Goal: Task Accomplishment & Management: Complete application form

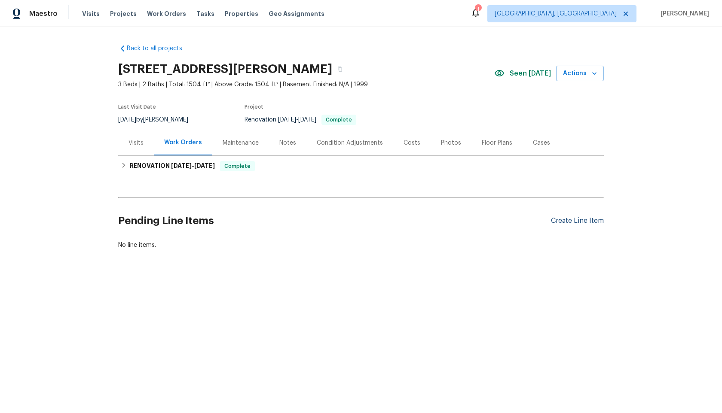
click at [581, 224] on div "Create Line Item" at bounding box center [577, 221] width 53 height 8
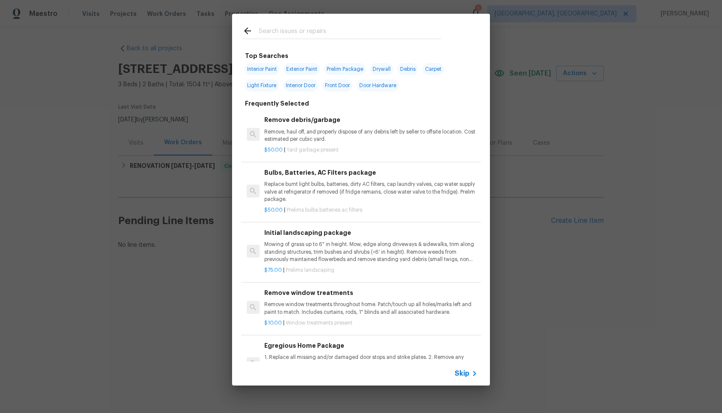
click at [458, 372] on span "Skip" at bounding box center [462, 374] width 15 height 9
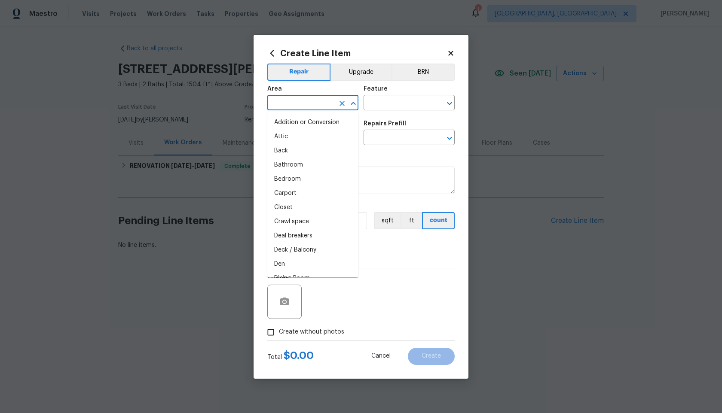
click at [288, 104] on input "text" at bounding box center [300, 103] width 67 height 13
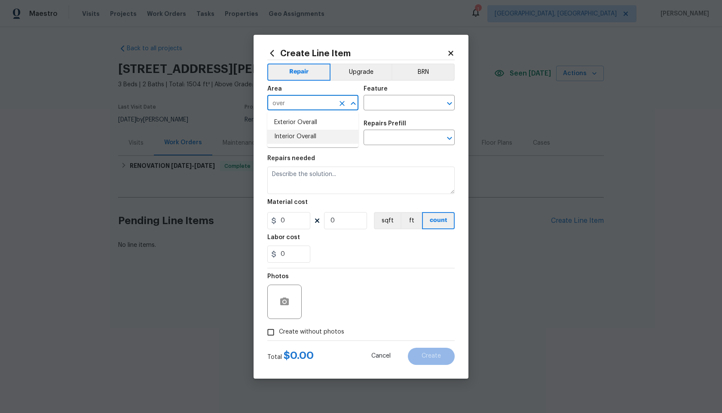
click at [291, 136] on li "Interior Overall" at bounding box center [312, 137] width 91 height 14
type input "Interior Overall"
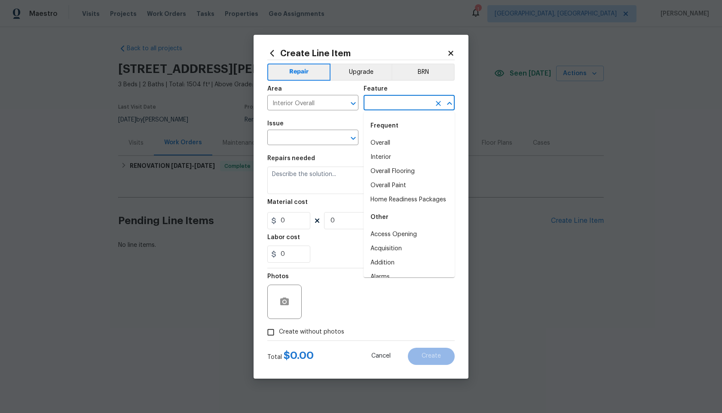
click at [386, 103] on input "text" at bounding box center [397, 103] width 67 height 13
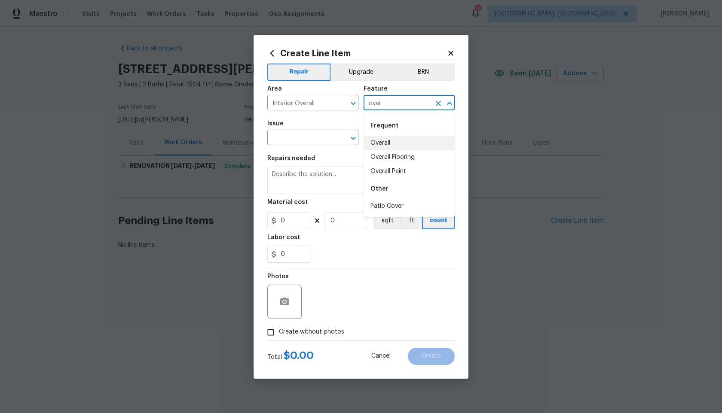
click at [383, 140] on li "Overall" at bounding box center [409, 143] width 91 height 14
type input "Overall"
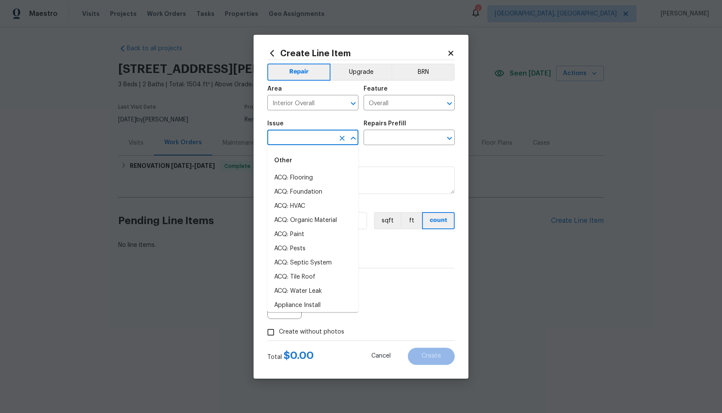
click at [320, 140] on input "text" at bounding box center [300, 138] width 67 height 13
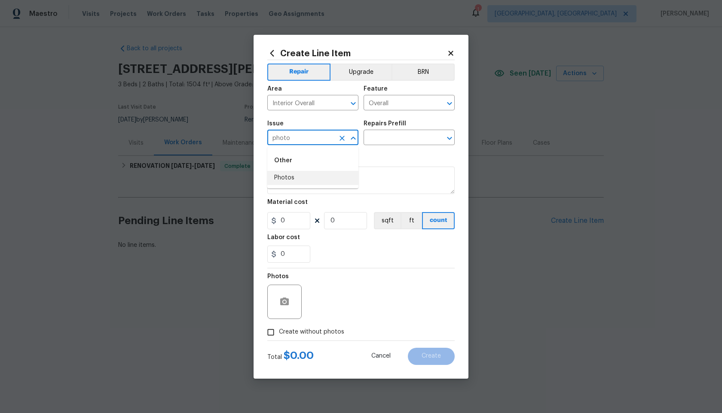
click at [303, 176] on li "Photos" at bounding box center [312, 178] width 91 height 14
type input "Photos"
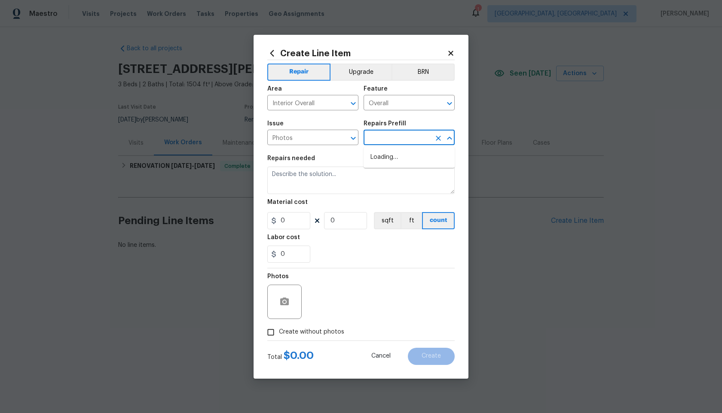
click at [377, 140] on input "text" at bounding box center [397, 138] width 67 height 13
click at [377, 155] on li "3D Tour Capture $120.00" at bounding box center [409, 157] width 91 height 14
type input "3D Tour Capture $120.00"
type textarea "Capture 3D tour of home"
type input "120"
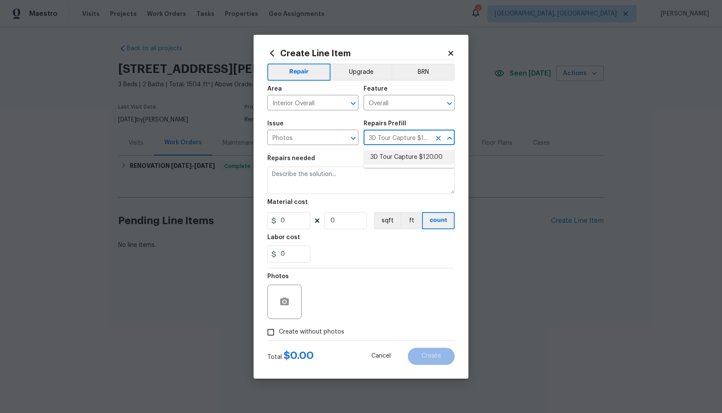
type input "1"
click at [270, 333] on input "Create without photos" at bounding box center [271, 333] width 16 height 16
checkbox input "true"
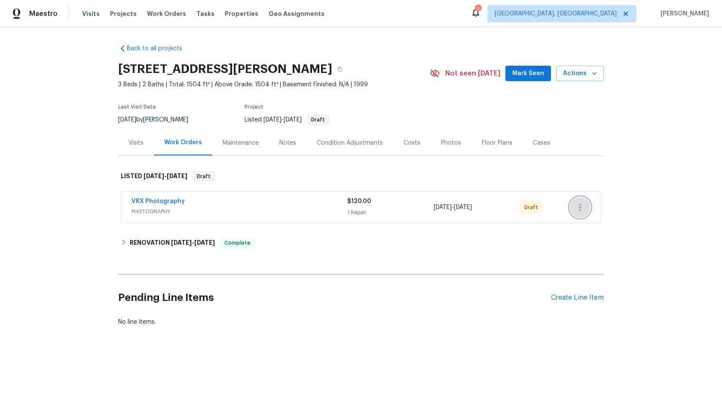
click at [580, 208] on icon "button" at bounding box center [580, 207] width 10 height 10
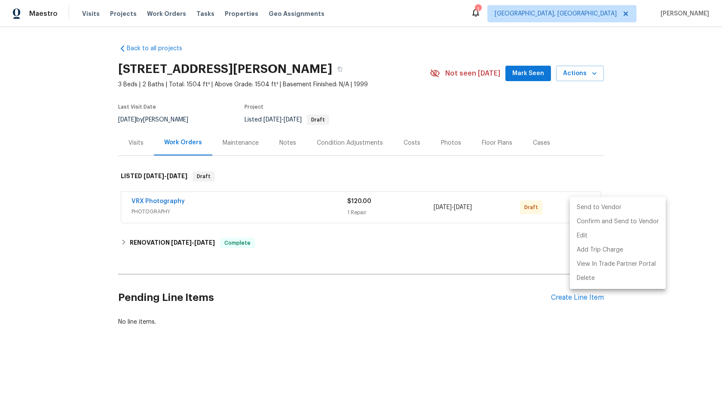
click at [580, 208] on li "Send to Vendor" at bounding box center [618, 208] width 96 height 14
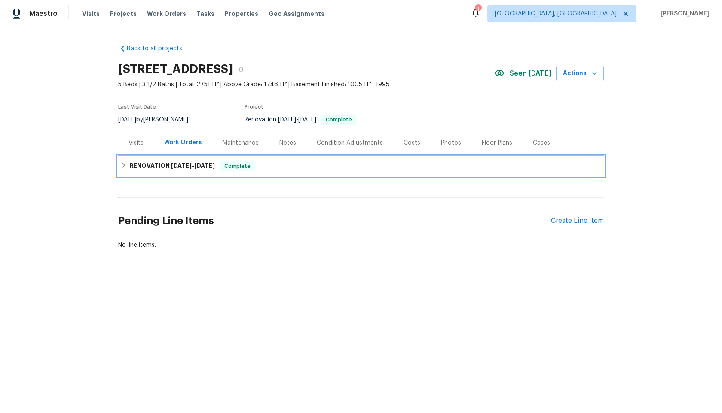
click at [184, 164] on span "9/3/25" at bounding box center [181, 166] width 21 height 6
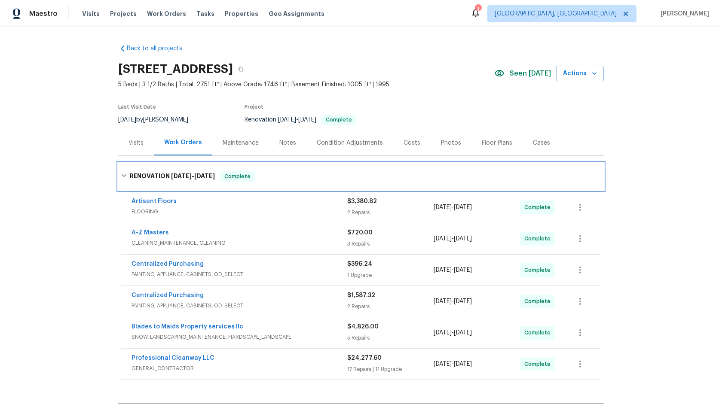
scroll to position [101, 0]
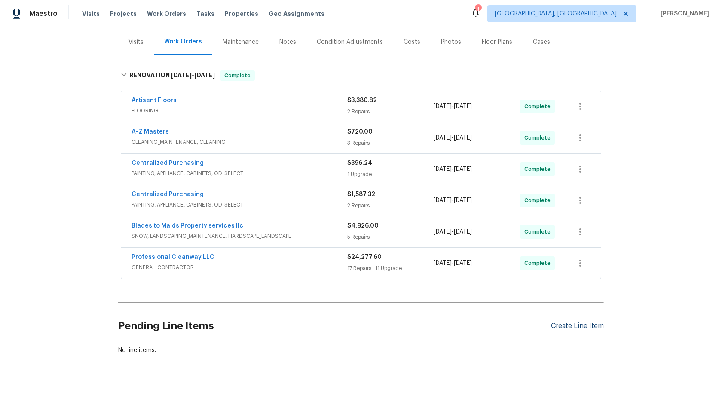
click at [565, 328] on div "Create Line Item" at bounding box center [577, 326] width 53 height 8
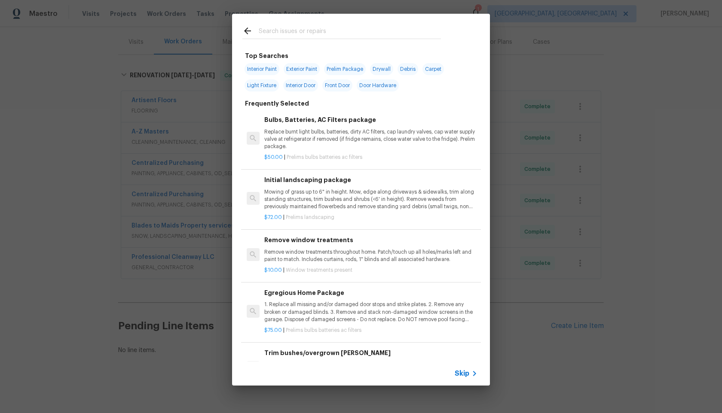
click at [467, 375] on span "Skip" at bounding box center [462, 374] width 15 height 9
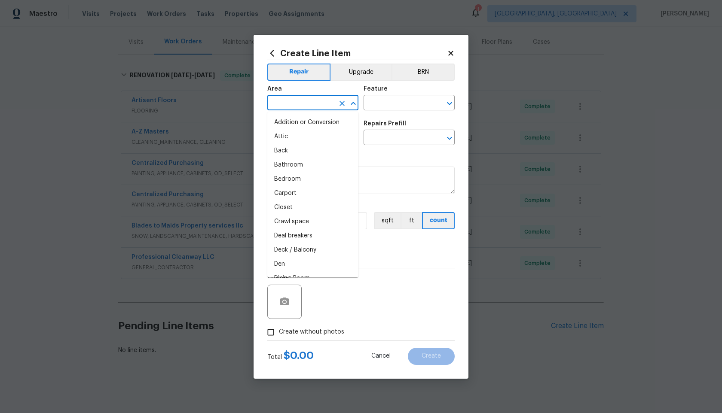
click at [307, 104] on input "text" at bounding box center [300, 103] width 67 height 13
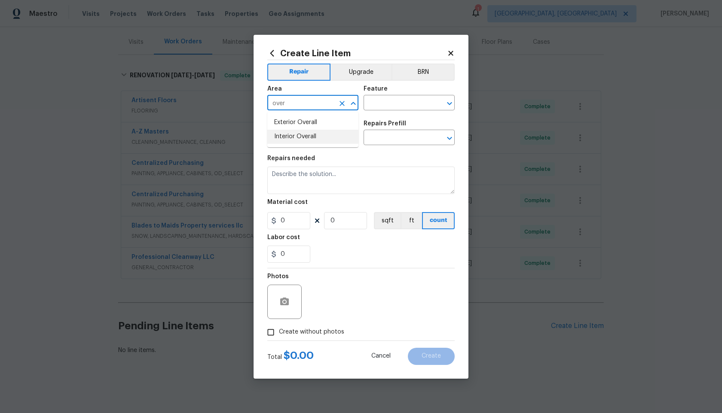
click at [304, 134] on li "Interior Overall" at bounding box center [312, 137] width 91 height 14
type input "Interior Overall"
click at [368, 106] on input "text" at bounding box center [397, 103] width 67 height 13
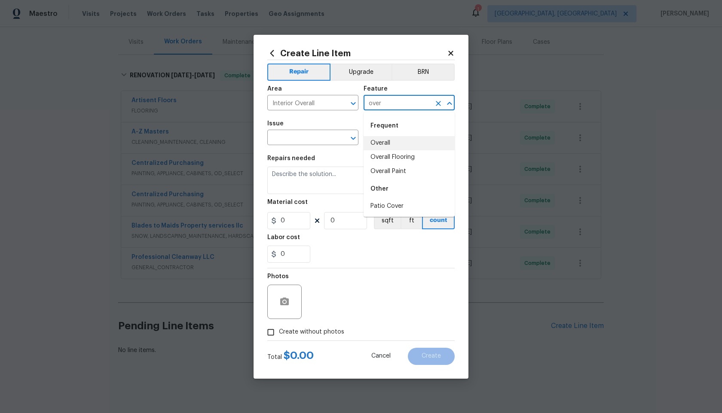
click at [376, 141] on li "Overall" at bounding box center [409, 143] width 91 height 14
type input "Overall"
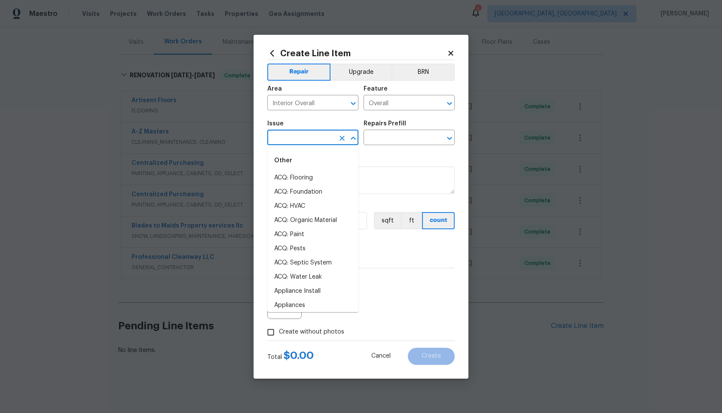
click at [307, 141] on input "text" at bounding box center [300, 138] width 67 height 13
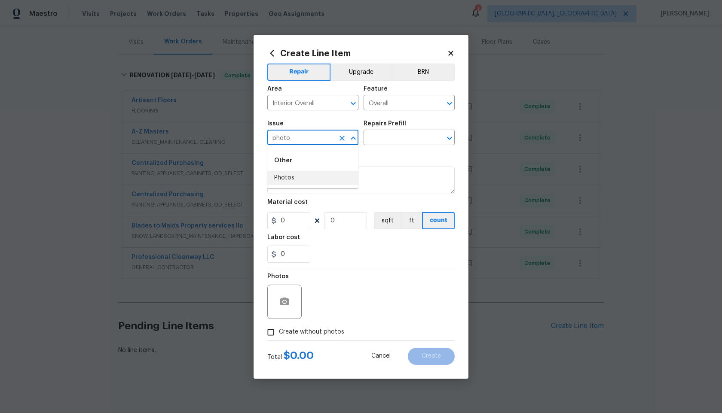
click at [299, 180] on li "Photos" at bounding box center [312, 178] width 91 height 14
type input "Photos"
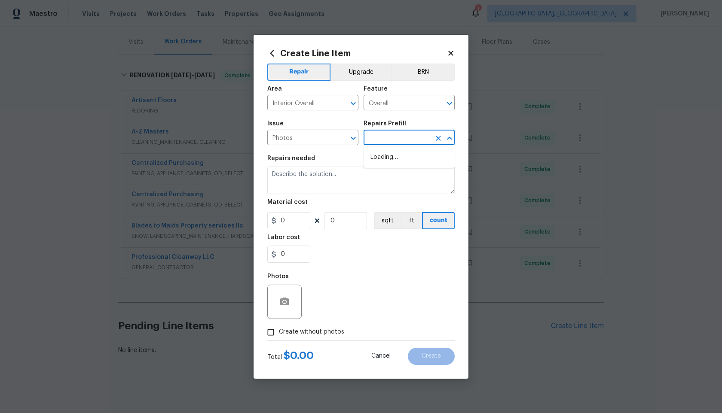
click at [404, 134] on input "text" at bounding box center [397, 138] width 67 height 13
click at [401, 150] on ul "3D Tour Capture $120.00" at bounding box center [409, 157] width 91 height 21
click at [398, 160] on li "3D Tour Capture $120.00" at bounding box center [409, 157] width 91 height 14
type input "3D Tour Capture $120.00"
type textarea "Capture 3D tour of home"
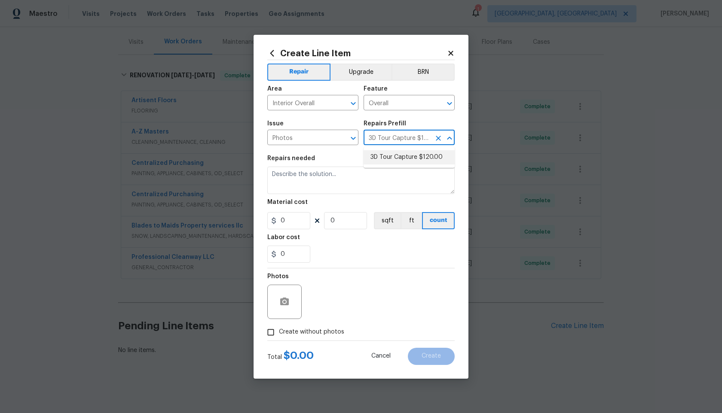
type input "1"
type input "120"
click at [270, 330] on input "Create without photos" at bounding box center [271, 333] width 16 height 16
checkbox input "true"
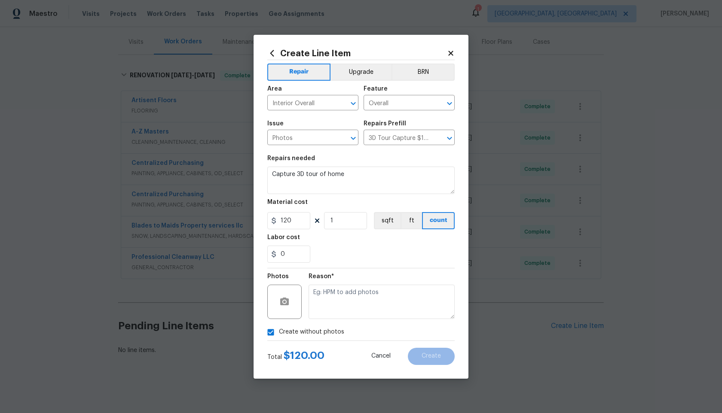
click at [358, 301] on textarea at bounding box center [382, 302] width 146 height 34
type textarea "."
click at [422, 348] on button "Create" at bounding box center [431, 356] width 47 height 17
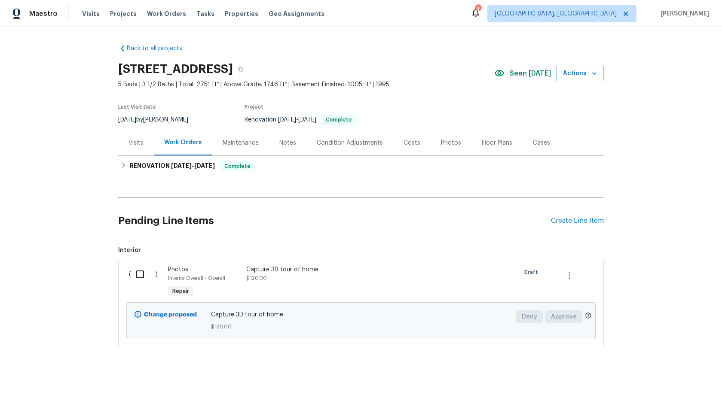
click at [139, 273] on input "checkbox" at bounding box center [143, 275] width 24 height 18
checkbox input "true"
click at [684, 392] on span "Create Work Order" at bounding box center [672, 392] width 57 height 11
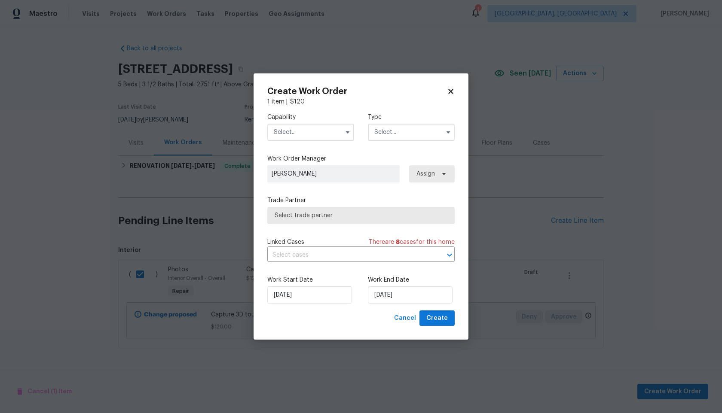
click at [302, 134] on input "text" at bounding box center [310, 132] width 87 height 17
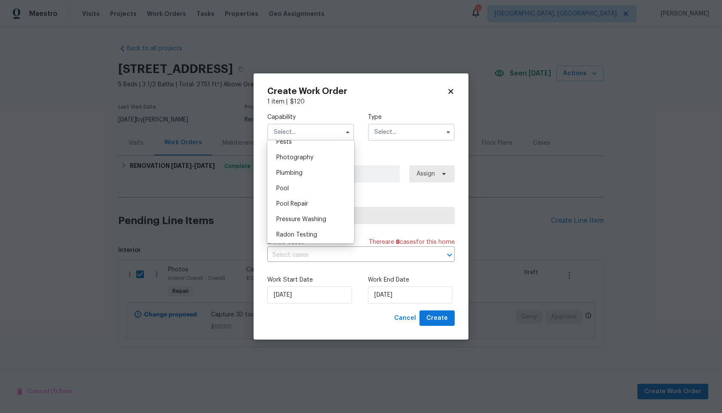
scroll to position [730, 0]
click at [312, 180] on div "Photography" at bounding box center [310, 173] width 83 height 15
type input "Photography"
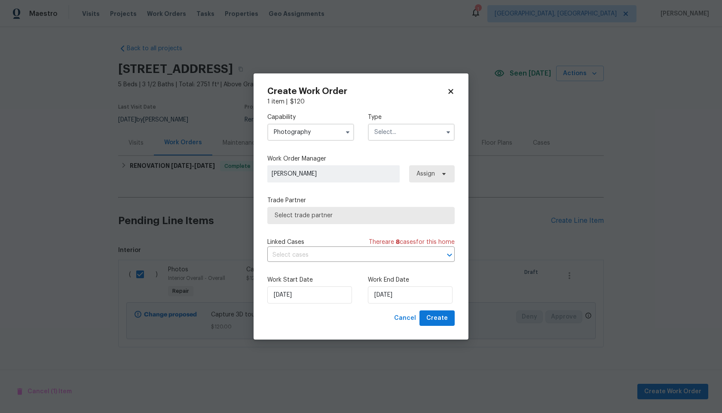
click at [411, 134] on input "text" at bounding box center [411, 132] width 87 height 17
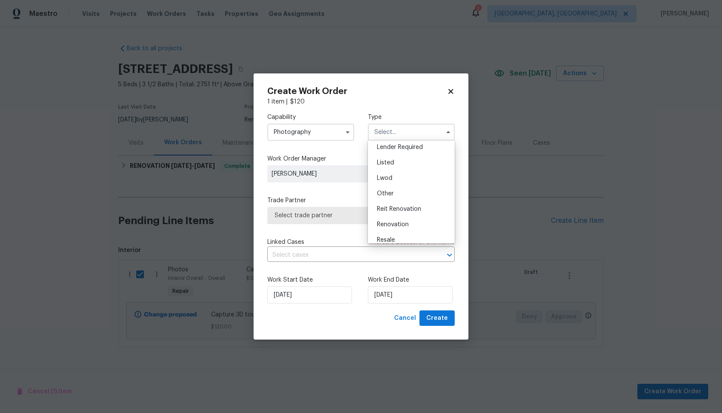
scroll to position [102, 0]
click at [398, 160] on div "Other" at bounding box center [411, 156] width 83 height 15
type input "Other"
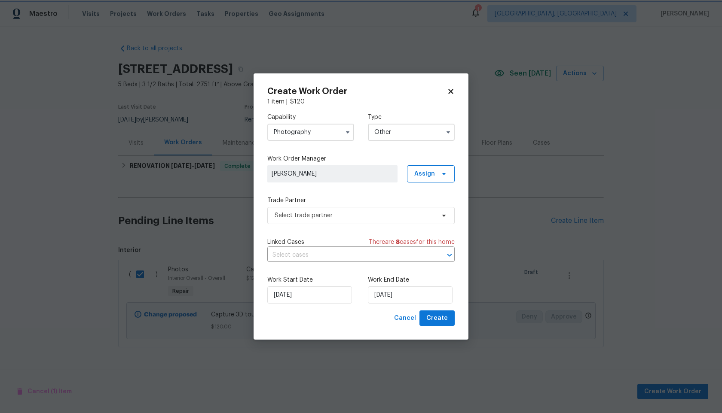
scroll to position [0, 0]
click at [336, 215] on span "Select trade partner" at bounding box center [355, 215] width 160 height 9
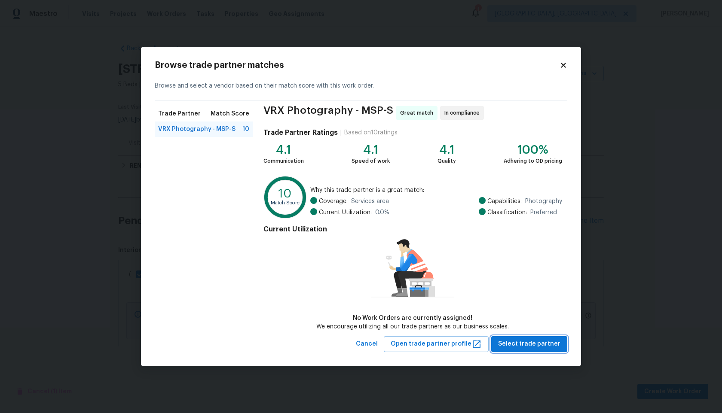
click at [519, 348] on span "Select trade partner" at bounding box center [529, 344] width 62 height 11
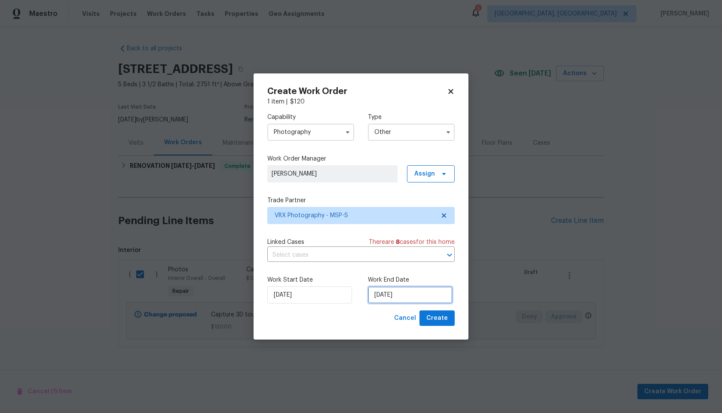
click at [417, 295] on input "01/10/2025" at bounding box center [410, 295] width 85 height 17
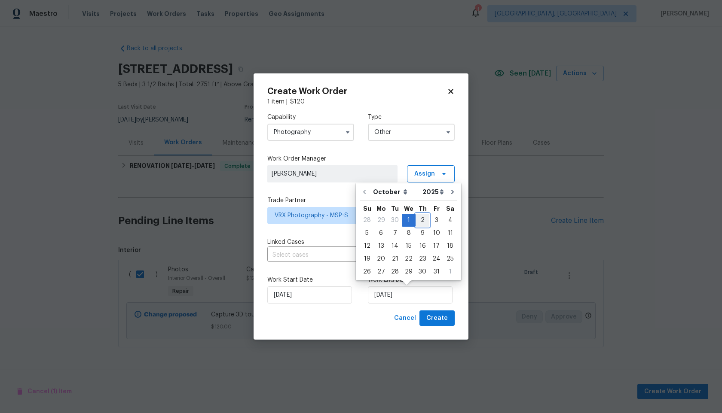
click at [419, 223] on div "2" at bounding box center [423, 220] width 14 height 12
type input "02/10/2025"
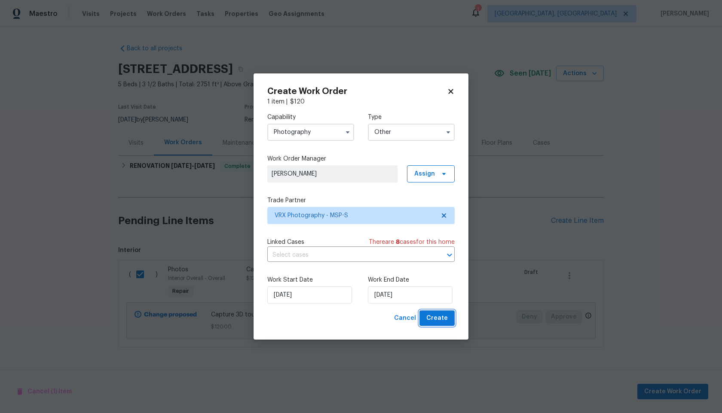
click at [443, 320] on span "Create" at bounding box center [436, 318] width 21 height 11
checkbox input "false"
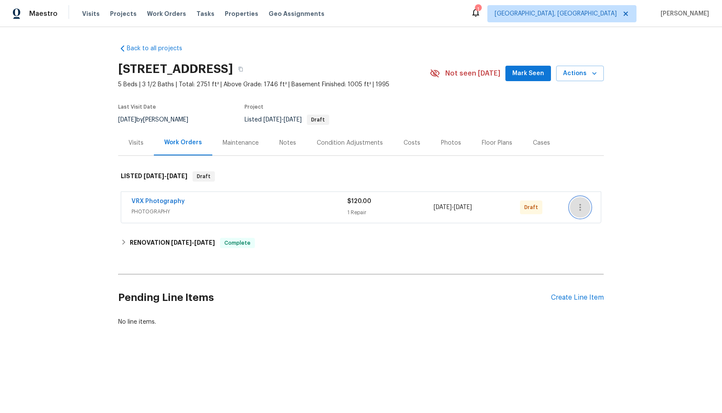
click at [580, 208] on icon "button" at bounding box center [580, 207] width 2 height 7
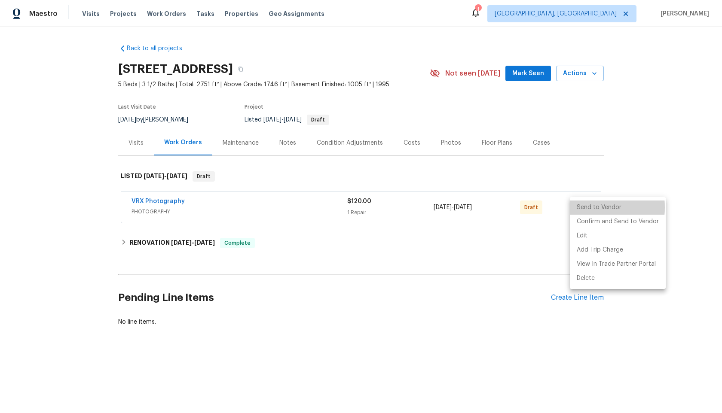
click at [580, 208] on li "Send to Vendor" at bounding box center [618, 208] width 96 height 14
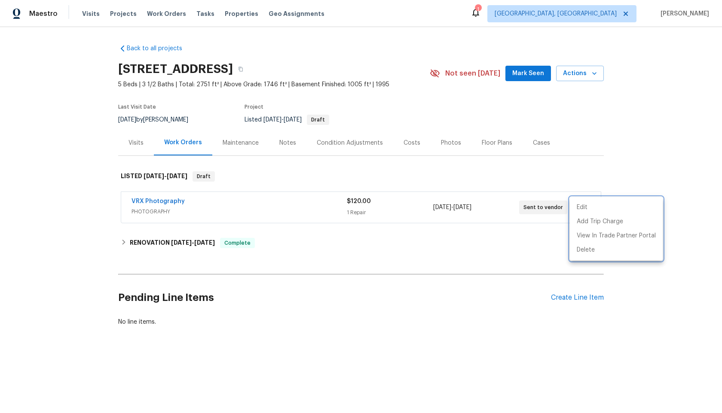
click at [475, 232] on div at bounding box center [361, 206] width 722 height 413
click at [587, 210] on button "button" at bounding box center [580, 207] width 21 height 21
click at [619, 170] on div at bounding box center [361, 206] width 722 height 413
click at [278, 210] on span "PHOTOGRAPHY" at bounding box center [239, 212] width 215 height 9
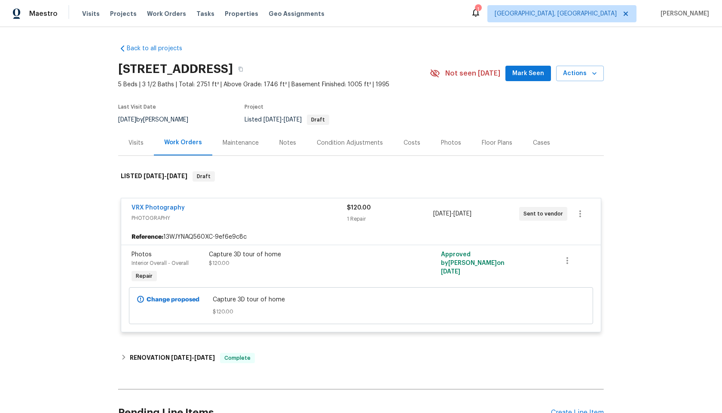
click at [364, 259] on div "Capture 3D tour of home $120.00" at bounding box center [303, 259] width 188 height 17
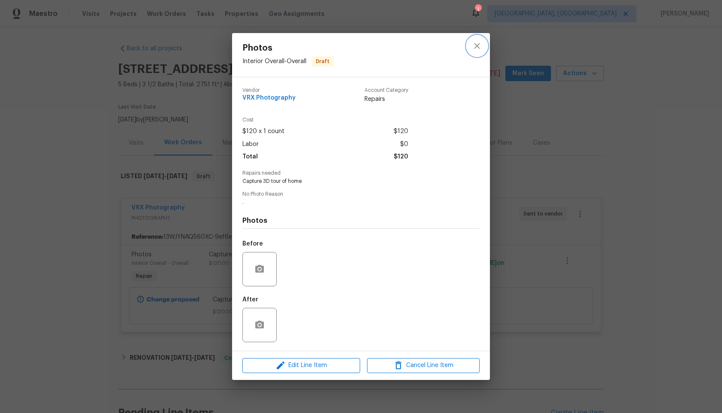
click at [476, 46] on icon "close" at bounding box center [477, 46] width 10 height 10
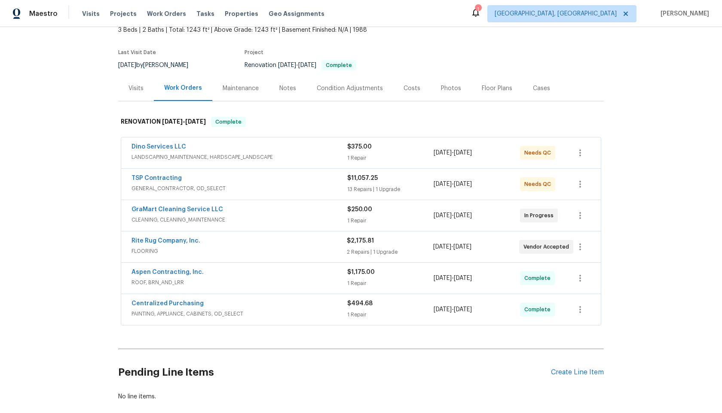
scroll to position [43, 0]
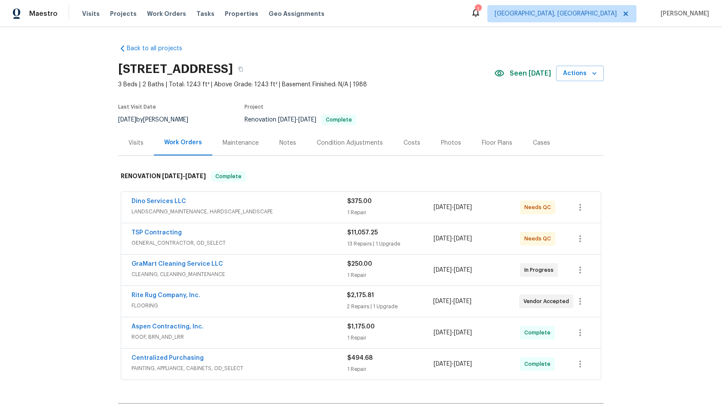
scroll to position [101, 0]
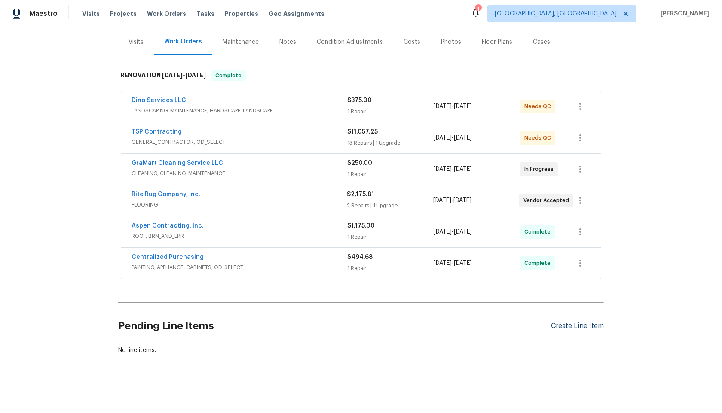
click at [589, 325] on div "Create Line Item" at bounding box center [577, 326] width 53 height 8
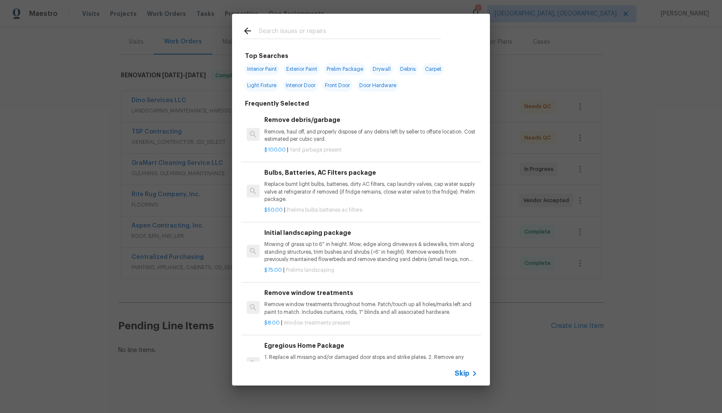
click at [462, 376] on span "Skip" at bounding box center [462, 374] width 15 height 9
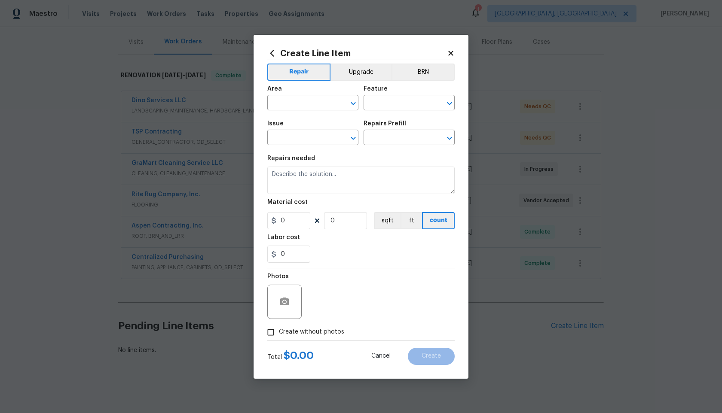
click at [315, 110] on span "Area ​" at bounding box center [312, 98] width 91 height 35
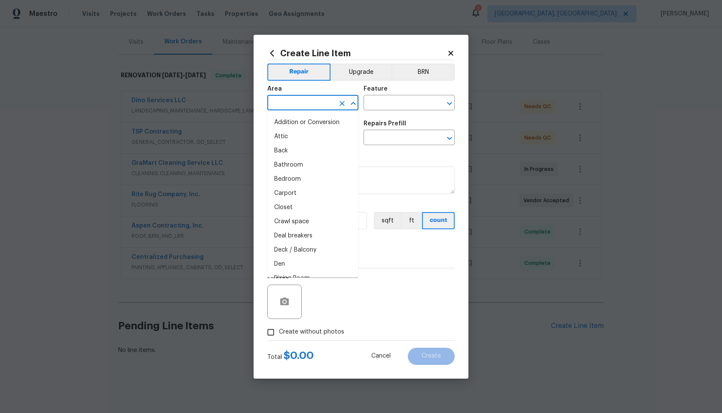
click at [315, 104] on input "text" at bounding box center [300, 103] width 67 height 13
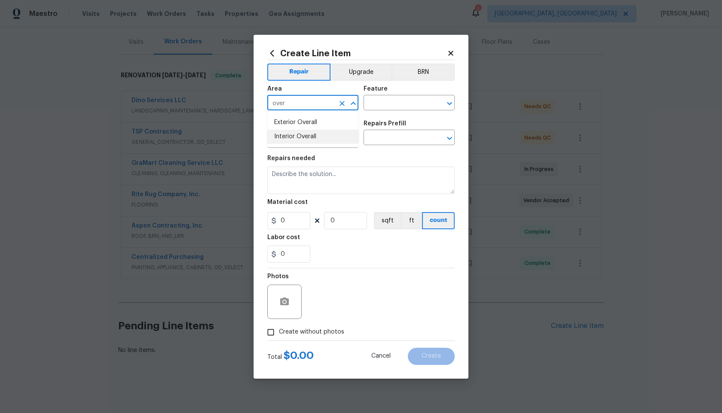
click at [304, 141] on li "Interior Overall" at bounding box center [312, 137] width 91 height 14
type input "Interior Overall"
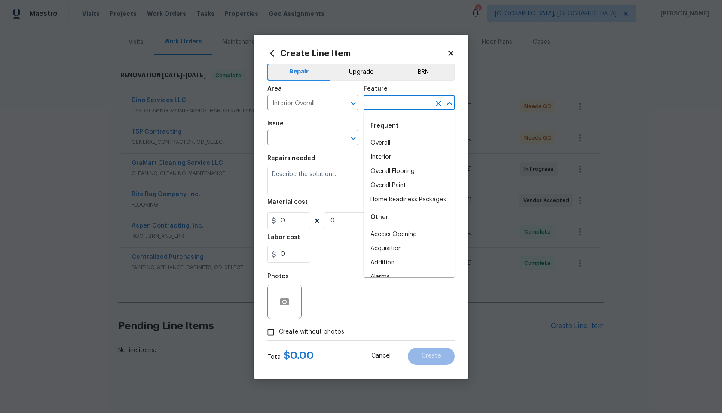
click at [390, 103] on input "text" at bounding box center [397, 103] width 67 height 13
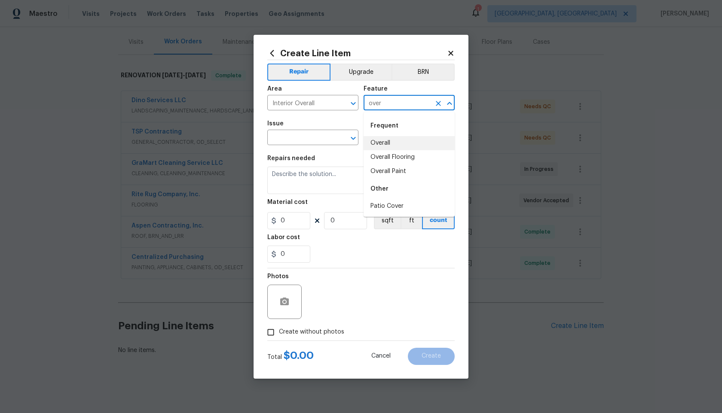
click at [382, 143] on li "Overall" at bounding box center [409, 143] width 91 height 14
type input "Overall"
click at [295, 138] on input "text" at bounding box center [300, 138] width 67 height 13
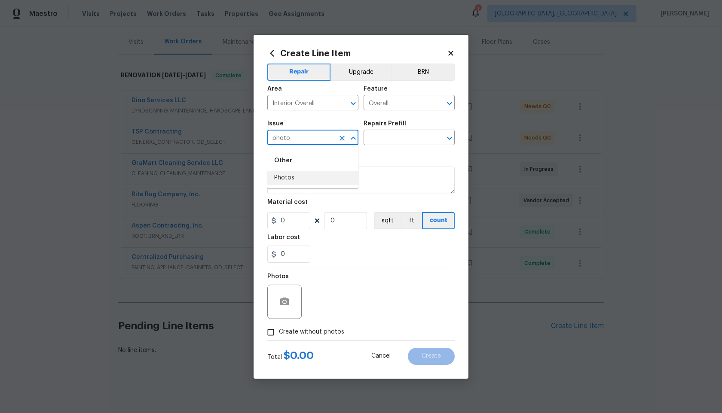
click at [290, 181] on li "Photos" at bounding box center [312, 178] width 91 height 14
type input "Photos"
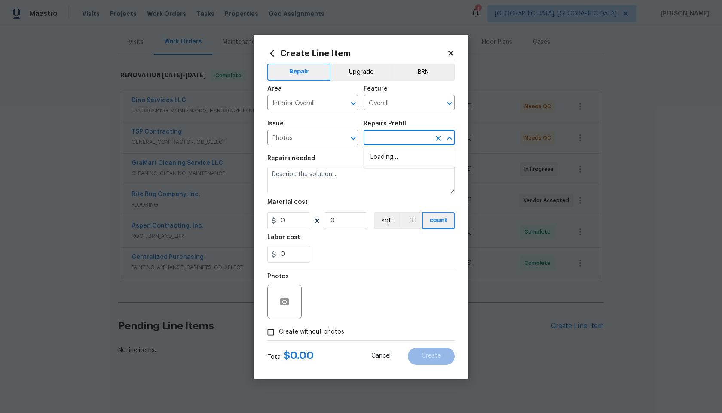
click at [382, 138] on input "text" at bounding box center [397, 138] width 67 height 13
click at [389, 159] on li "3D Tour Capture $120.00" at bounding box center [409, 157] width 91 height 14
type input "3D Tour Capture $120.00"
type textarea "Capture 3D tour of home"
type input "1"
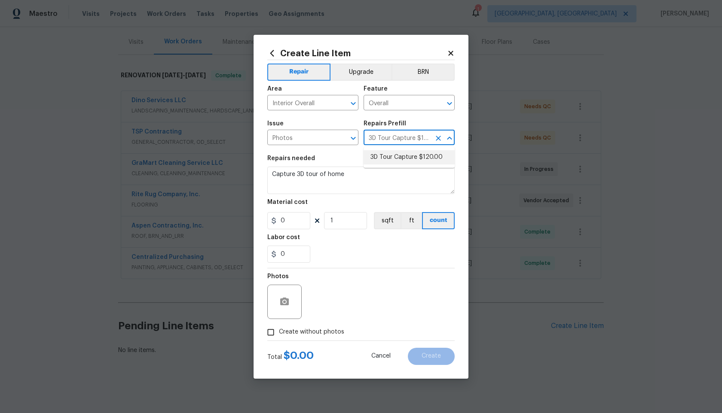
type input "120"
click at [269, 334] on input "Create without photos" at bounding box center [271, 333] width 16 height 16
checkbox input "true"
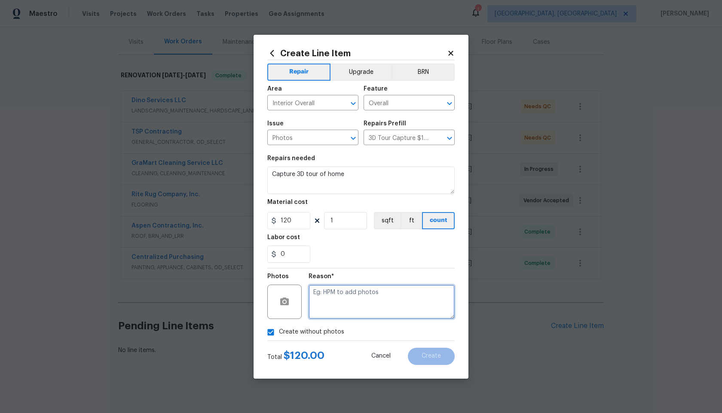
click at [343, 292] on textarea at bounding box center [382, 302] width 146 height 34
type textarea "."
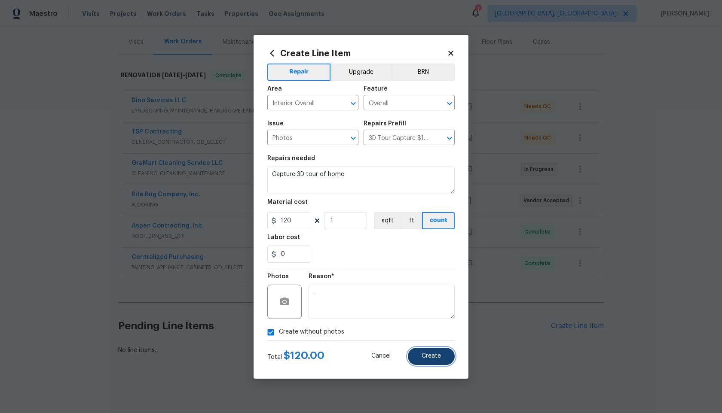
click at [434, 359] on span "Create" at bounding box center [431, 356] width 19 height 6
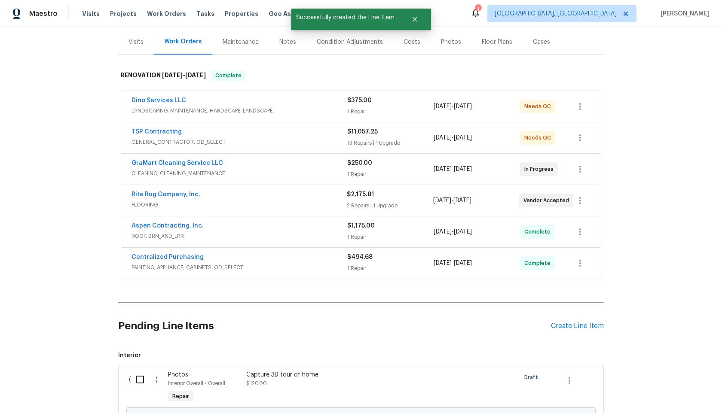
scroll to position [199, 0]
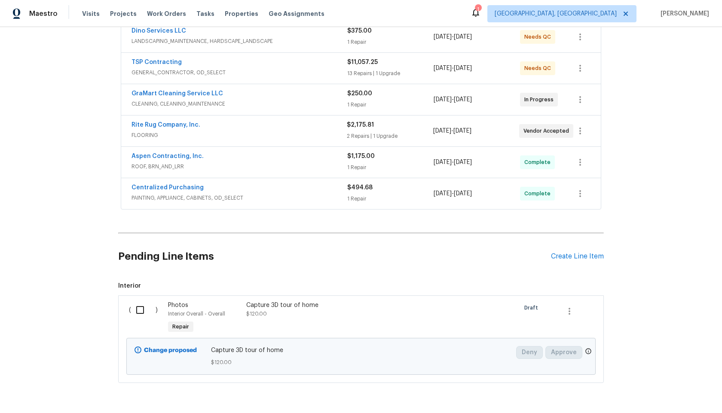
scroll to position [177, 0]
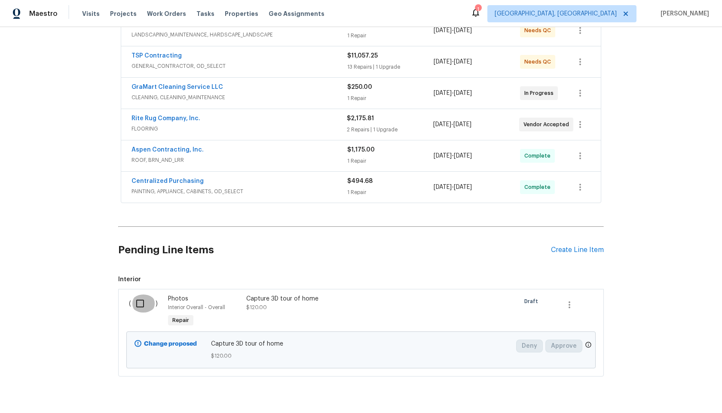
click at [141, 301] on input "checkbox" at bounding box center [143, 304] width 24 height 18
checkbox input "true"
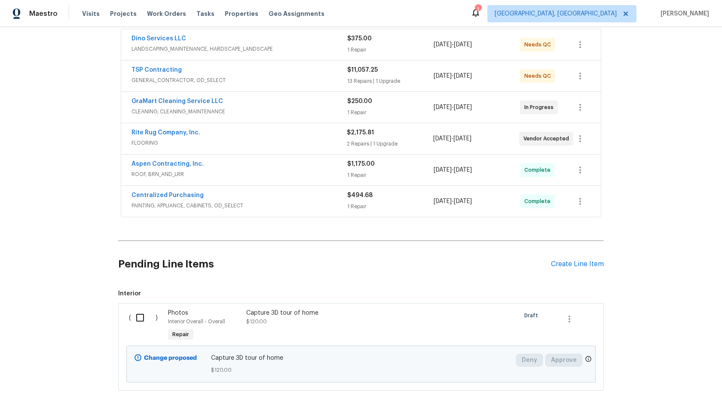
scroll to position [199, 0]
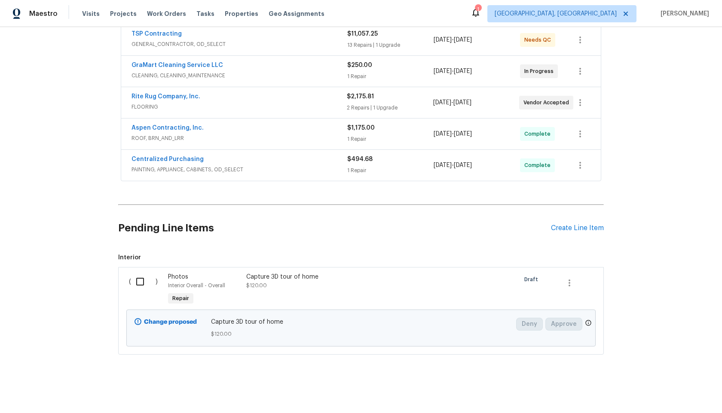
click at [136, 281] on input "checkbox" at bounding box center [143, 282] width 24 height 18
checkbox input "true"
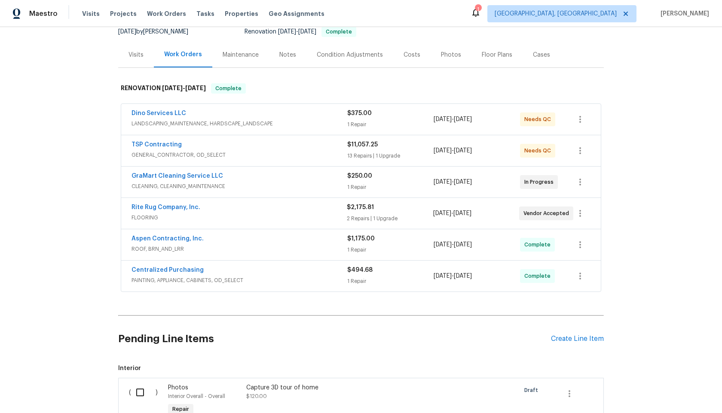
scroll to position [199, 0]
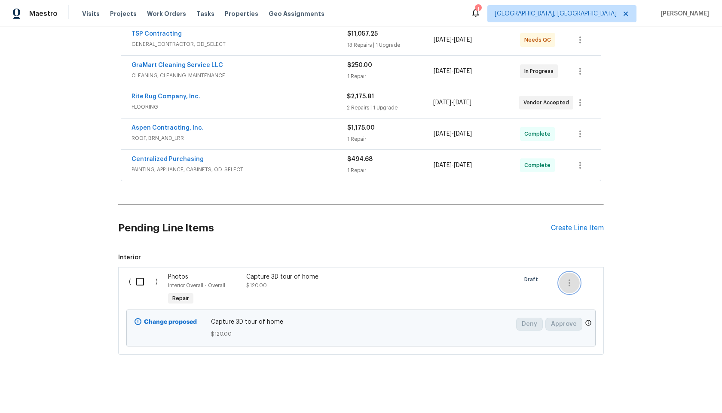
click at [571, 282] on icon "button" at bounding box center [569, 283] width 10 height 10
click at [441, 281] on div at bounding box center [361, 206] width 722 height 413
click at [139, 281] on input "checkbox" at bounding box center [143, 282] width 24 height 18
checkbox input "true"
click at [674, 394] on span "Create Work Order" at bounding box center [672, 392] width 57 height 11
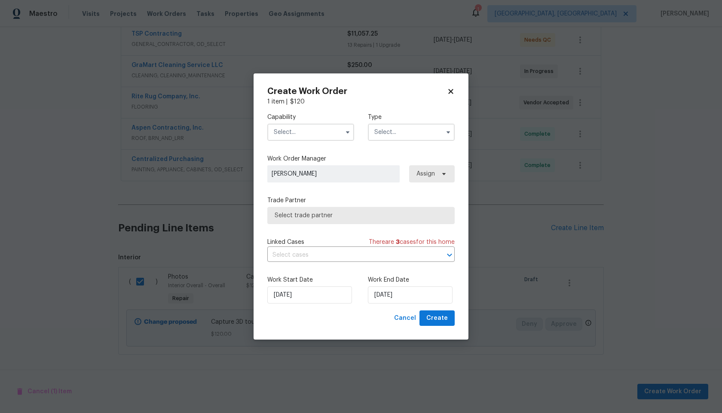
click at [297, 133] on input "text" at bounding box center [310, 132] width 87 height 17
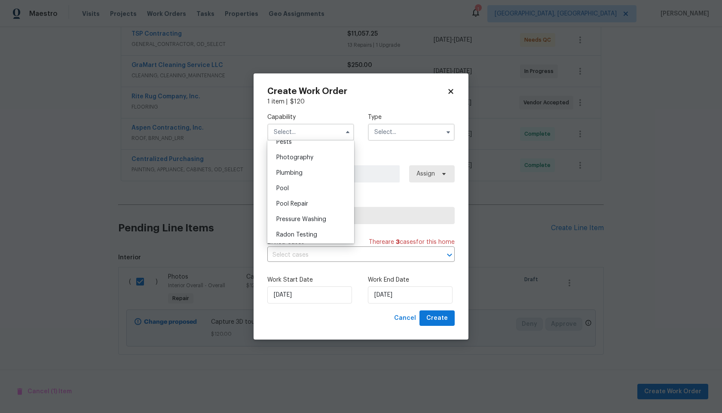
scroll to position [736, 0]
click at [298, 170] on div "Photography" at bounding box center [310, 166] width 83 height 15
type input "Photography"
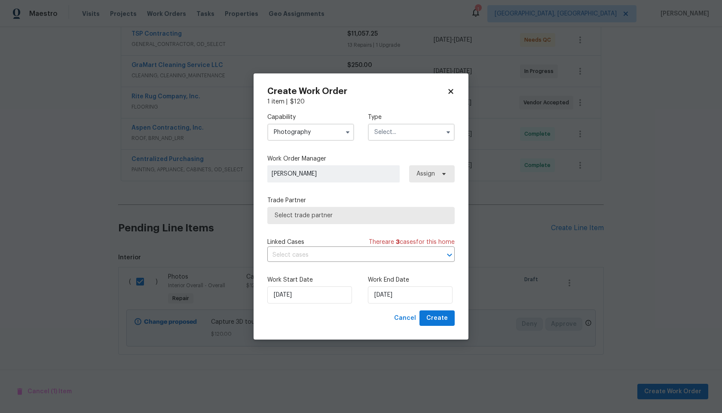
click at [399, 132] on input "text" at bounding box center [411, 132] width 87 height 17
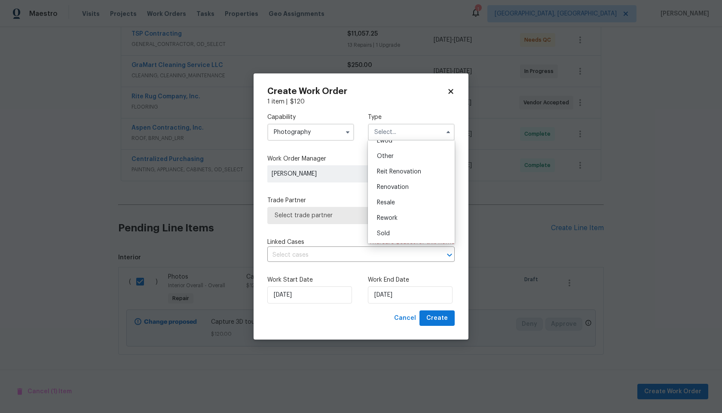
scroll to position [98, 0]
click at [391, 156] on div "Other" at bounding box center [411, 160] width 83 height 15
type input "Other"
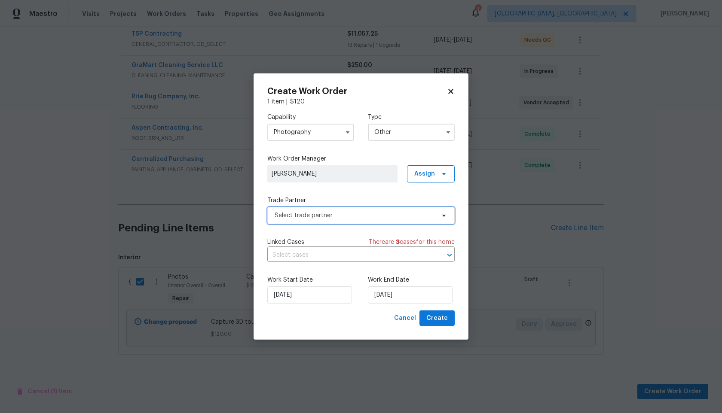
click at [319, 218] on span "Select trade partner" at bounding box center [355, 215] width 160 height 9
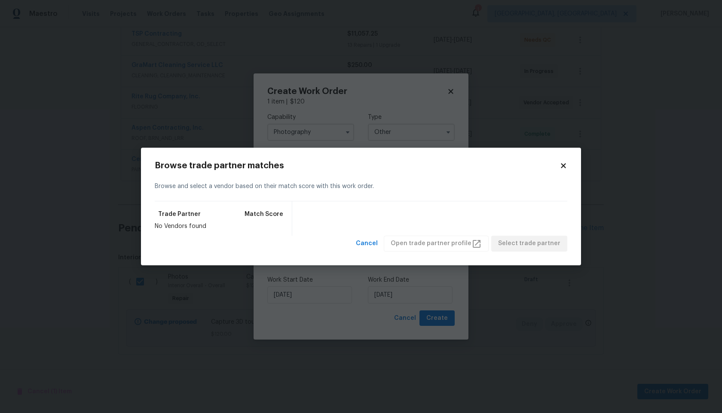
click at [562, 168] on icon at bounding box center [563, 166] width 5 height 5
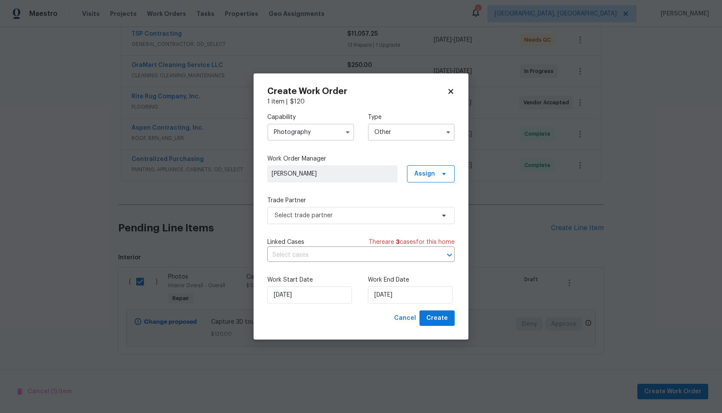
click at [450, 93] on icon at bounding box center [451, 92] width 8 height 8
checkbox input "false"
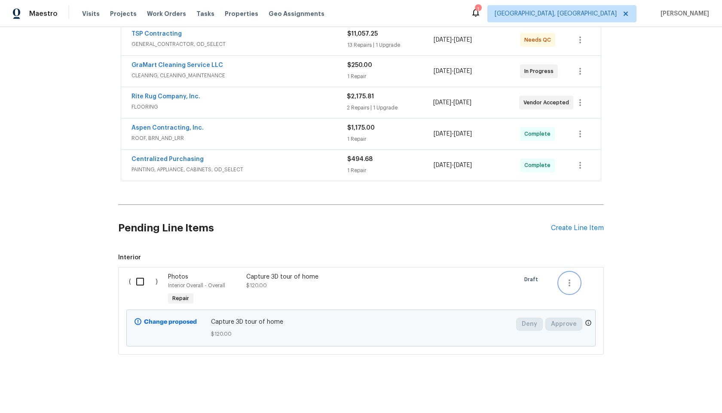
click at [570, 283] on icon "button" at bounding box center [570, 283] width 2 height 7
click at [570, 283] on li "Cancel" at bounding box center [575, 283] width 33 height 14
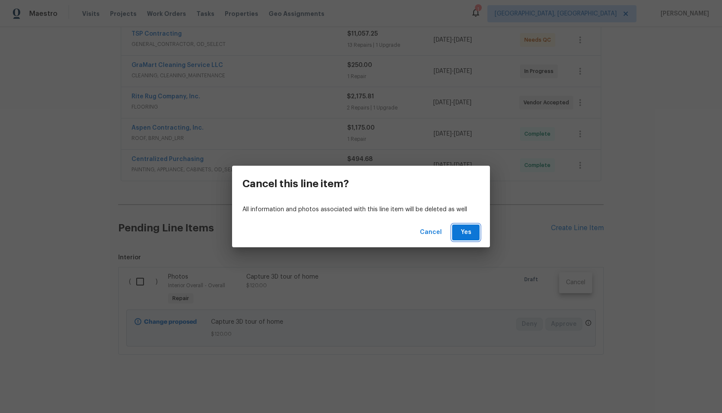
click at [467, 230] on span "Yes" at bounding box center [466, 232] width 14 height 11
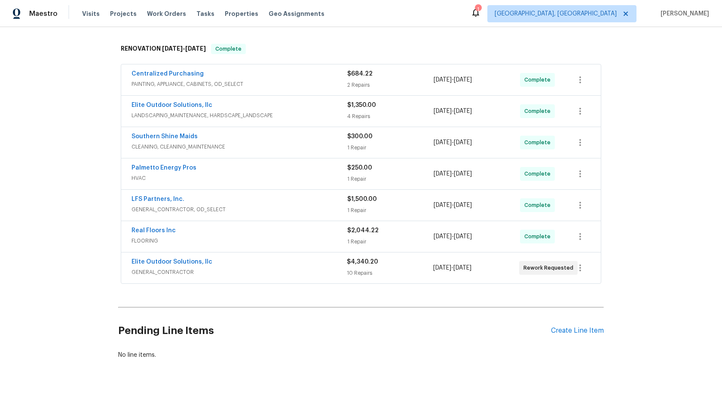
scroll to position [197, 0]
click at [575, 332] on div "Create Line Item" at bounding box center [577, 332] width 53 height 8
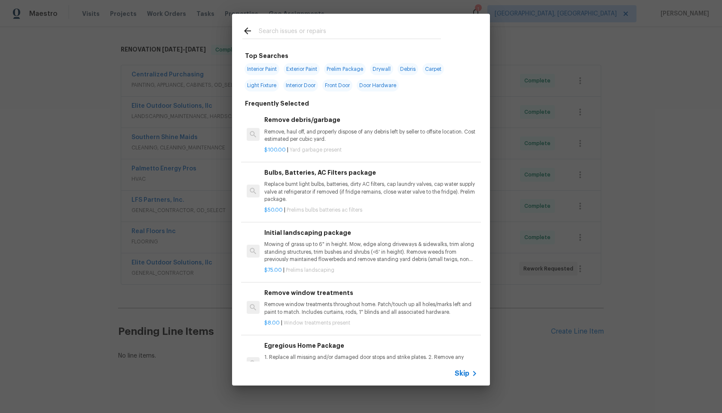
click at [463, 374] on span "Skip" at bounding box center [462, 374] width 15 height 9
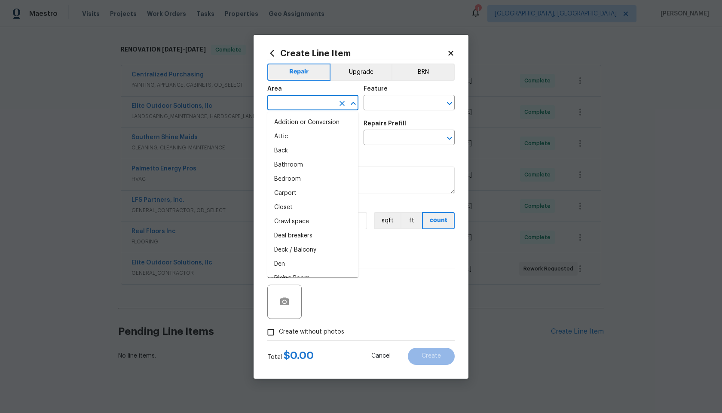
click at [324, 99] on input "text" at bounding box center [300, 103] width 67 height 13
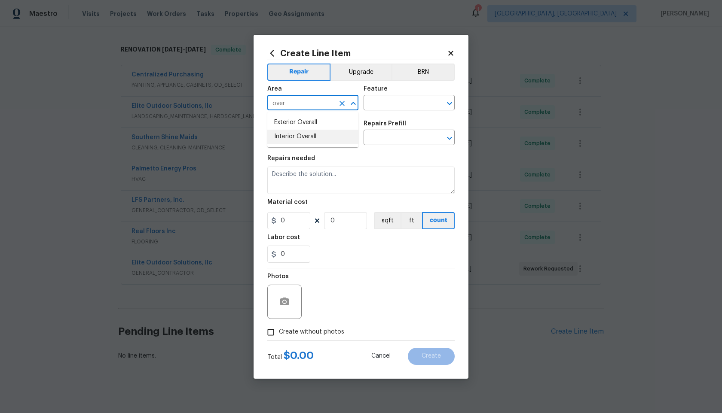
click at [321, 131] on li "Interior Overall" at bounding box center [312, 137] width 91 height 14
type input "Interior Overall"
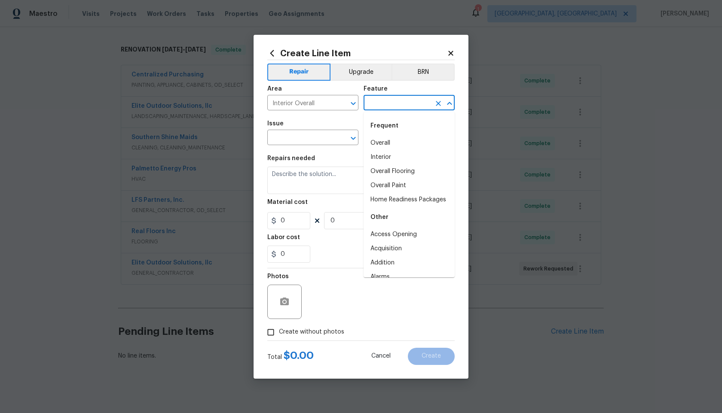
click at [378, 104] on input "text" at bounding box center [397, 103] width 67 height 13
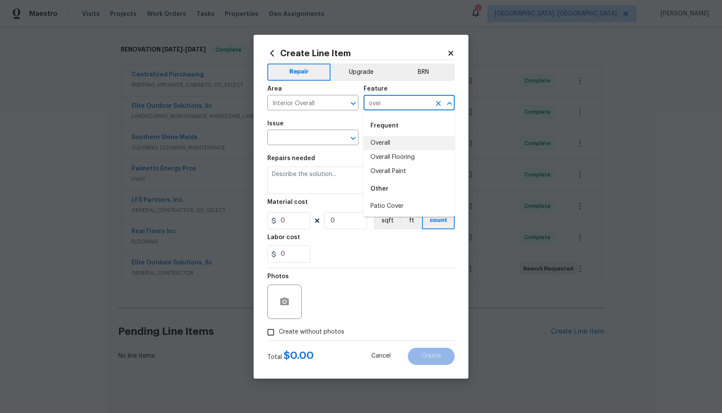
click at [381, 143] on li "Overall" at bounding box center [409, 143] width 91 height 14
type input "Overall"
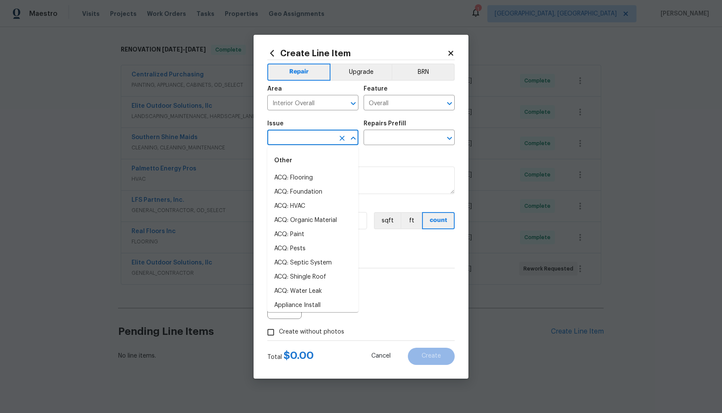
click at [308, 136] on input "text" at bounding box center [300, 138] width 67 height 13
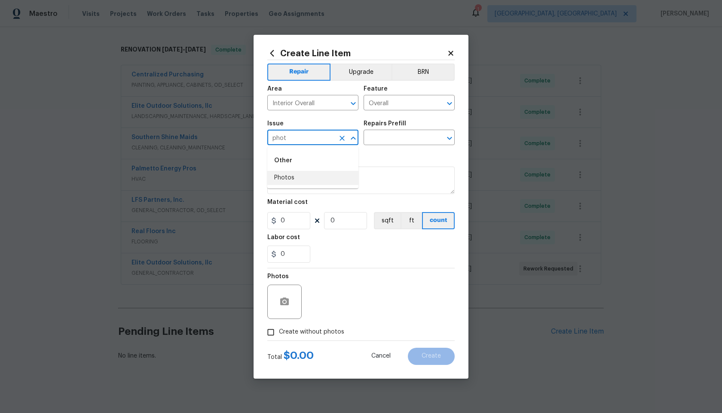
click at [285, 178] on li "Photos" at bounding box center [312, 178] width 91 height 14
type input "Photos"
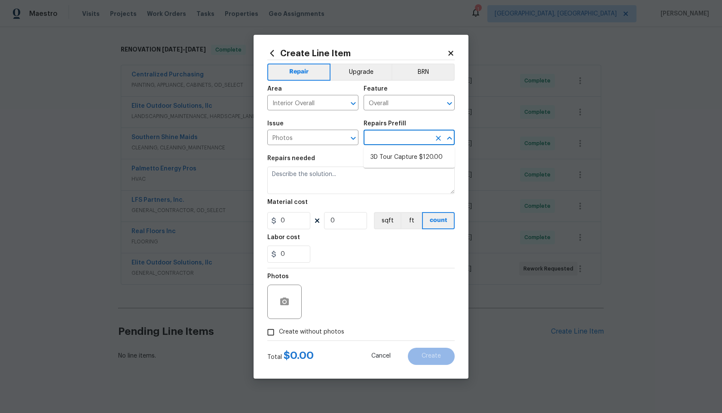
click at [379, 138] on input "text" at bounding box center [397, 138] width 67 height 13
click at [386, 153] on li "3D Tour Capture $120.00" at bounding box center [409, 157] width 91 height 14
type input "3D Tour Capture $120.00"
type textarea "Capture 3D tour of home"
type input "1"
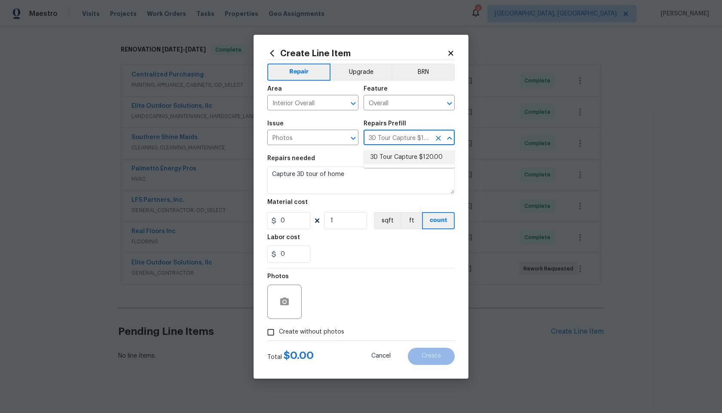
type input "120"
click at [272, 333] on input "Create without photos" at bounding box center [271, 333] width 16 height 16
checkbox input "true"
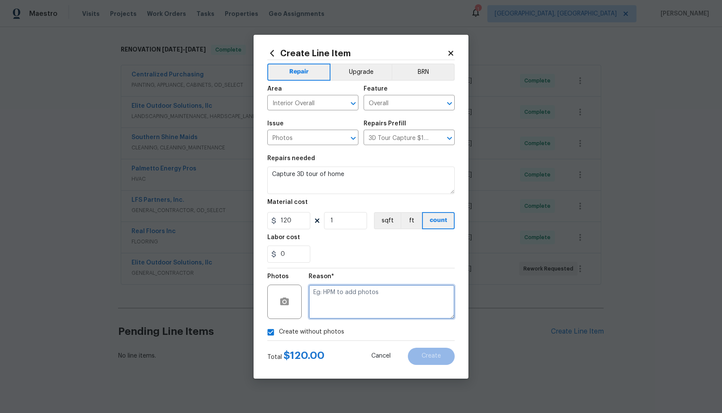
click at [344, 299] on textarea at bounding box center [382, 302] width 146 height 34
type textarea "."
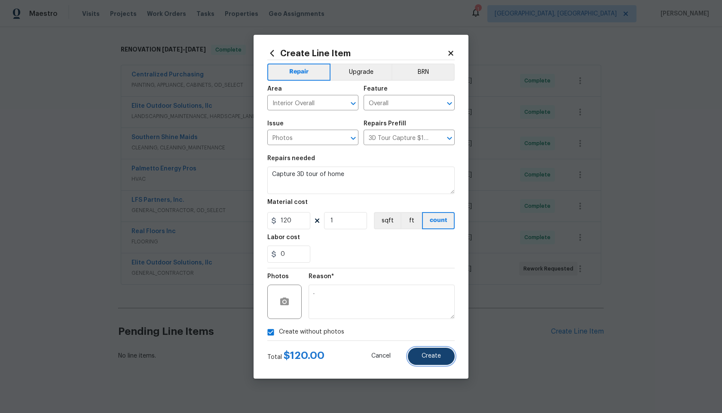
click at [441, 357] on span "Create" at bounding box center [431, 356] width 19 height 6
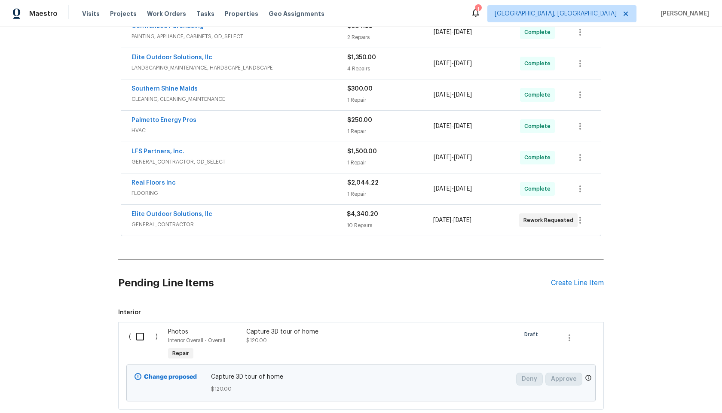
scroll to position [300, 0]
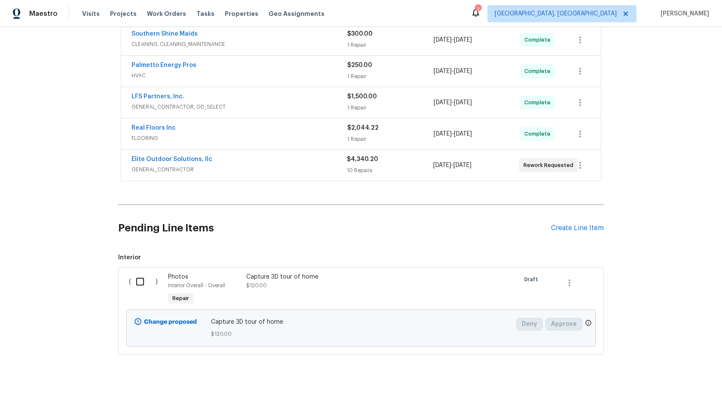
click at [141, 281] on input "checkbox" at bounding box center [143, 282] width 24 height 18
checkbox input "true"
click at [674, 387] on span "Create Work Order" at bounding box center [672, 392] width 57 height 11
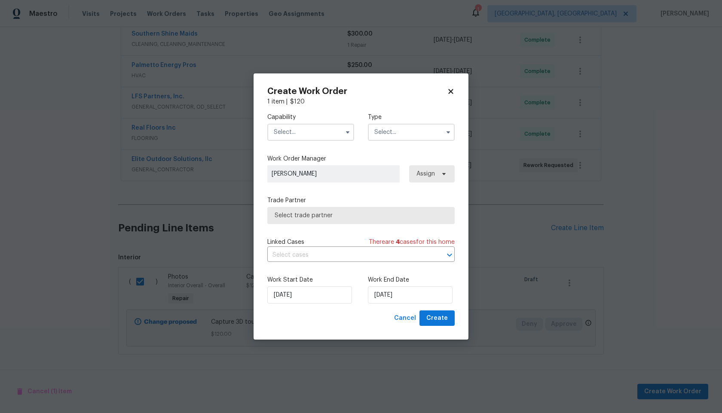
click at [325, 132] on input "text" at bounding box center [310, 132] width 87 height 17
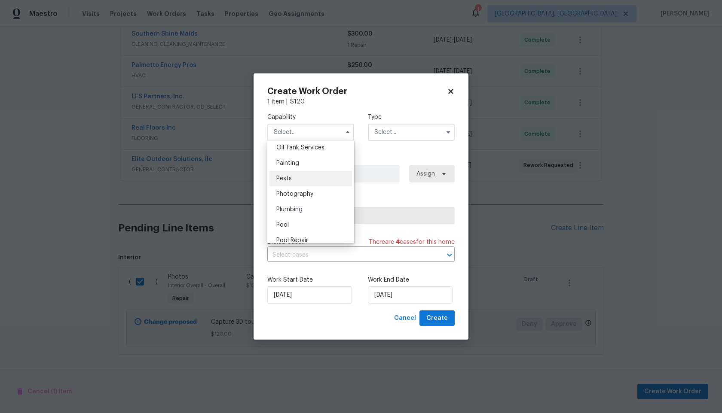
scroll to position [707, 0]
click at [304, 196] on span "Photography" at bounding box center [294, 196] width 37 height 6
type input "Photography"
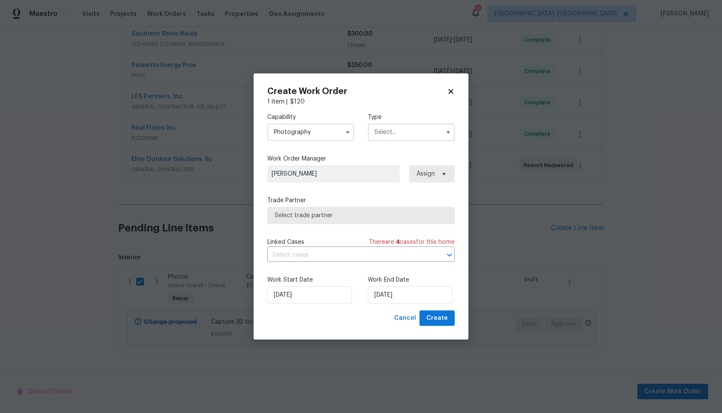
click at [399, 133] on input "text" at bounding box center [411, 132] width 87 height 17
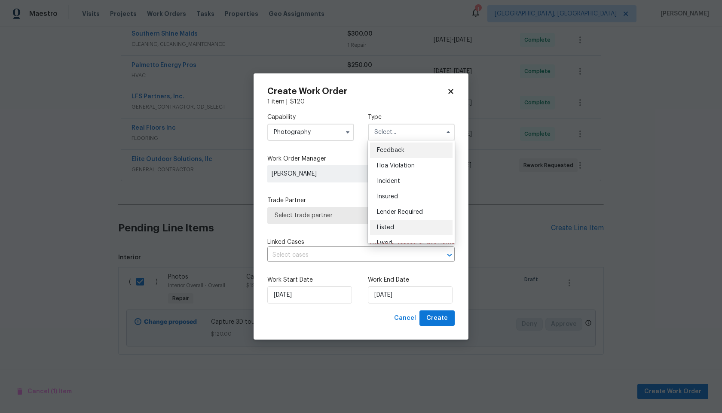
scroll to position [102, 0]
click at [389, 159] on div "Other" at bounding box center [411, 156] width 83 height 15
type input "Other"
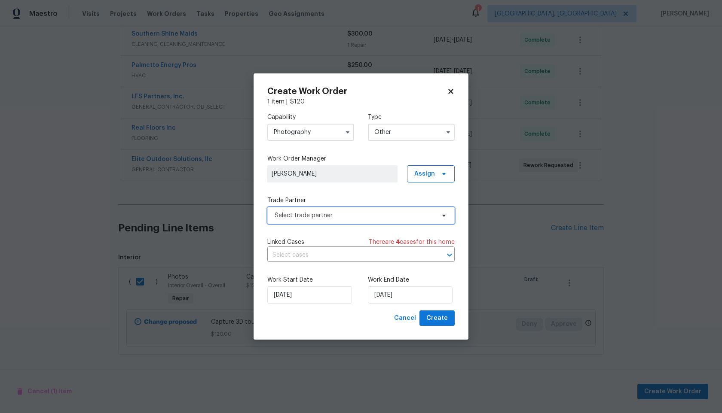
click at [352, 215] on span "Select trade partner" at bounding box center [355, 215] width 160 height 9
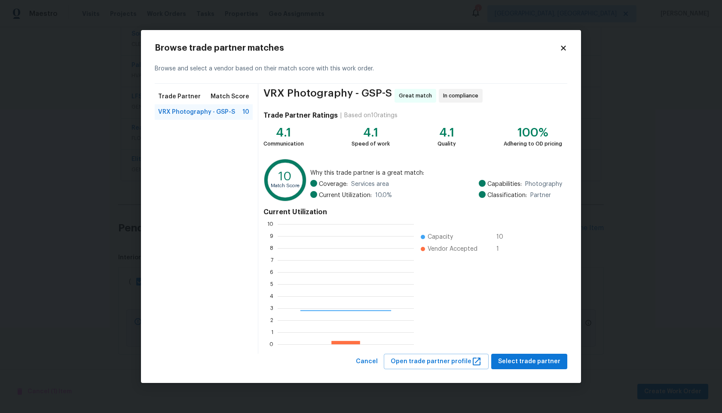
scroll to position [120, 136]
click at [531, 365] on span "Select trade partner" at bounding box center [529, 362] width 62 height 11
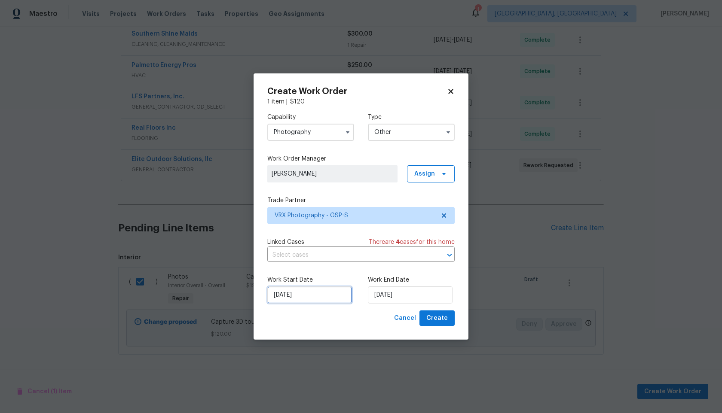
click at [318, 302] on input "01/10/2025" at bounding box center [309, 295] width 85 height 17
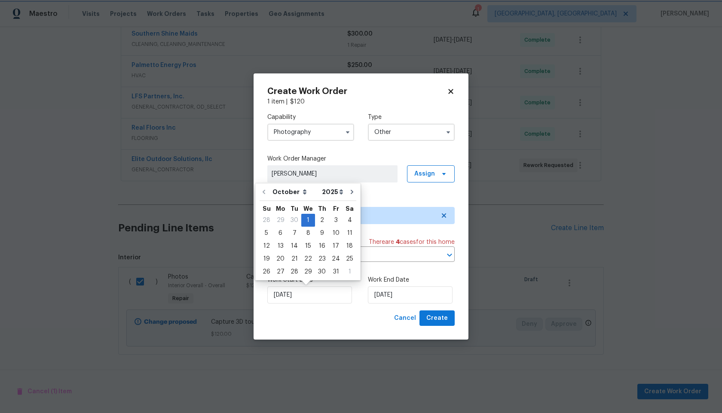
click at [352, 317] on div "Cancel Create" at bounding box center [360, 319] width 187 height 16
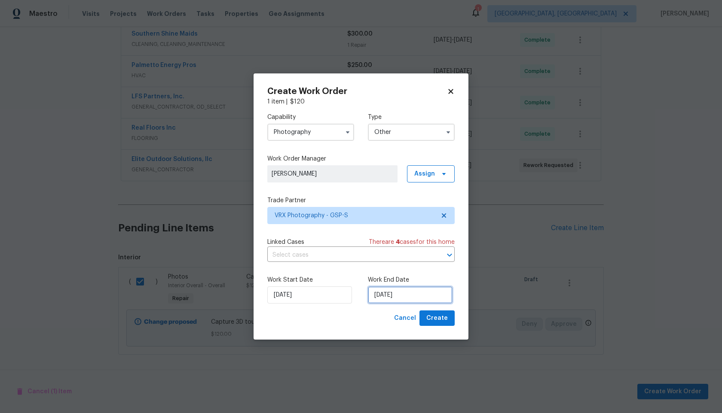
click at [408, 300] on input "[DATE]" at bounding box center [410, 295] width 85 height 17
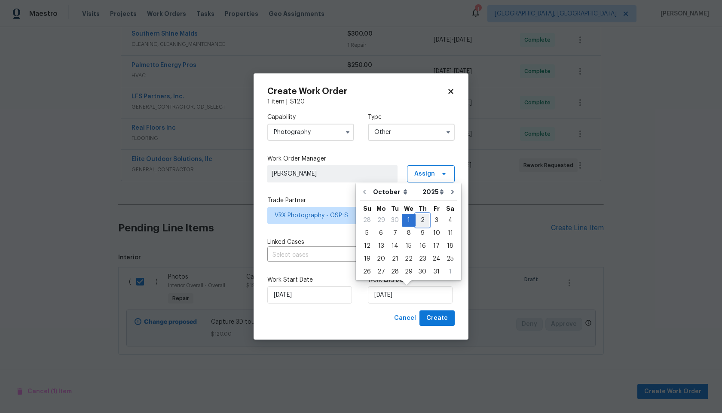
click at [421, 217] on div "2" at bounding box center [423, 220] width 14 height 12
type input "[DATE]"
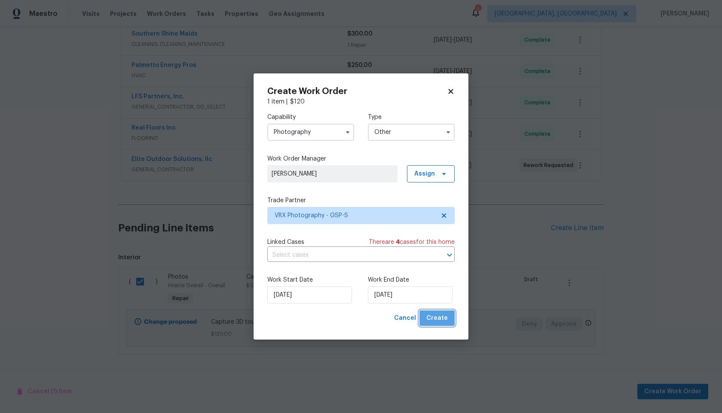
click at [440, 320] on span "Create" at bounding box center [436, 318] width 21 height 11
checkbox input "false"
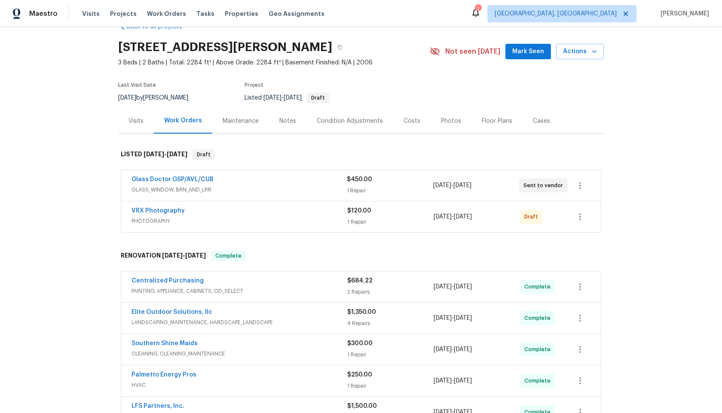
scroll to position [39, 0]
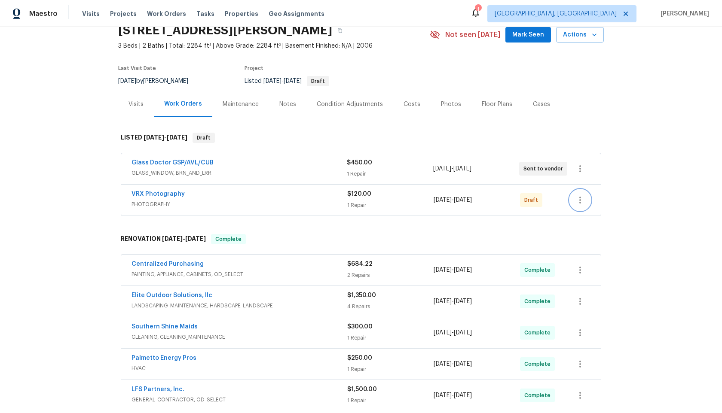
click at [583, 198] on icon "button" at bounding box center [580, 200] width 10 height 10
click at [583, 198] on li "Send to Vendor" at bounding box center [618, 200] width 96 height 14
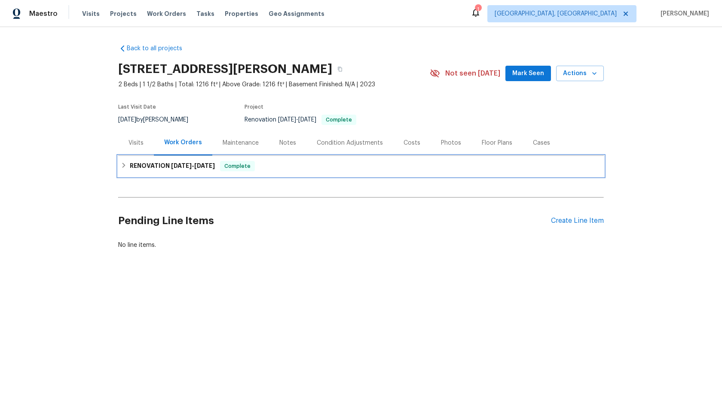
click at [312, 171] on div "RENOVATION [DATE] - [DATE] Complete" at bounding box center [361, 166] width 481 height 10
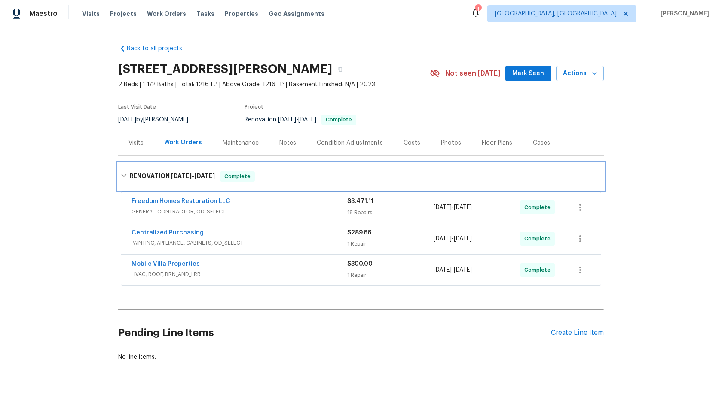
scroll to position [7, 0]
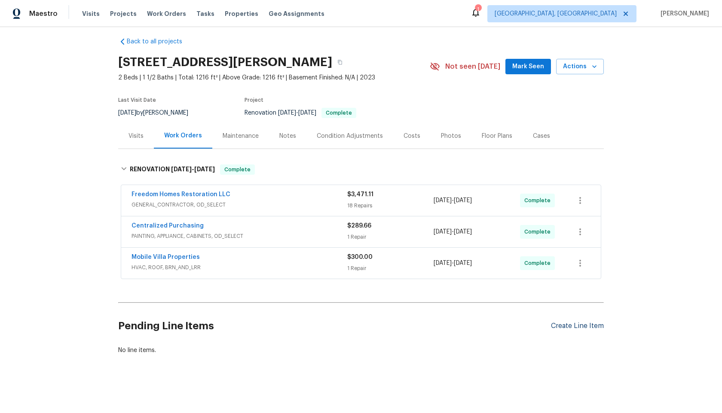
click at [585, 325] on div "Create Line Item" at bounding box center [577, 326] width 53 height 8
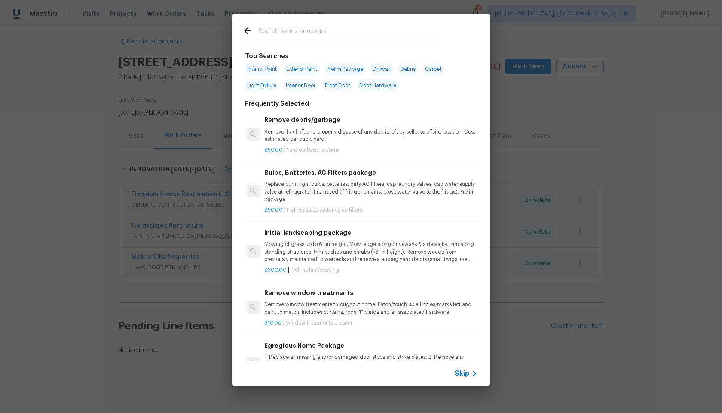
click at [466, 377] on span "Skip" at bounding box center [462, 374] width 15 height 9
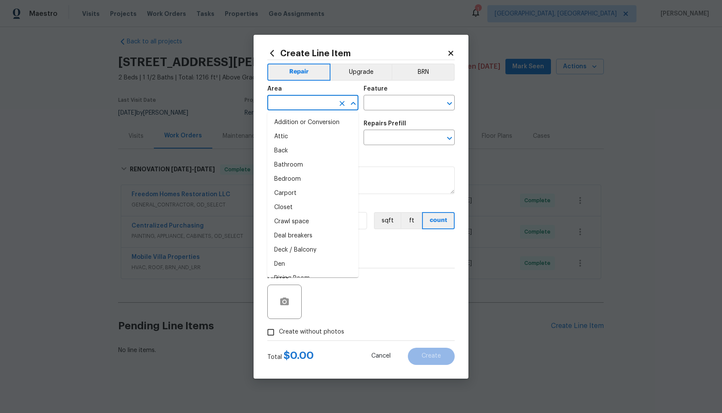
click at [309, 107] on input "text" at bounding box center [300, 103] width 67 height 13
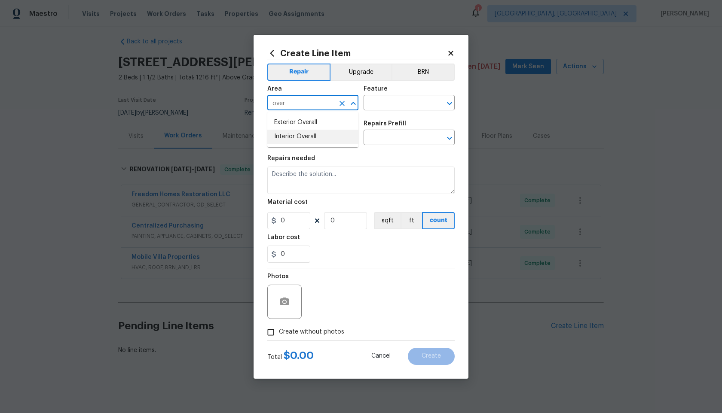
click at [304, 141] on li "Interior Overall" at bounding box center [312, 137] width 91 height 14
type input "Interior Overall"
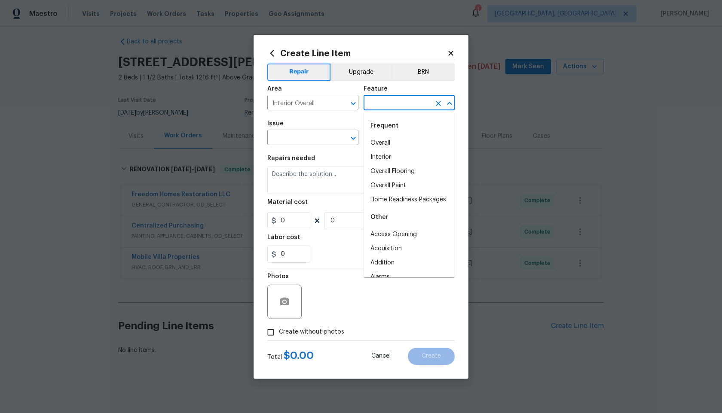
click at [384, 104] on input "text" at bounding box center [397, 103] width 67 height 13
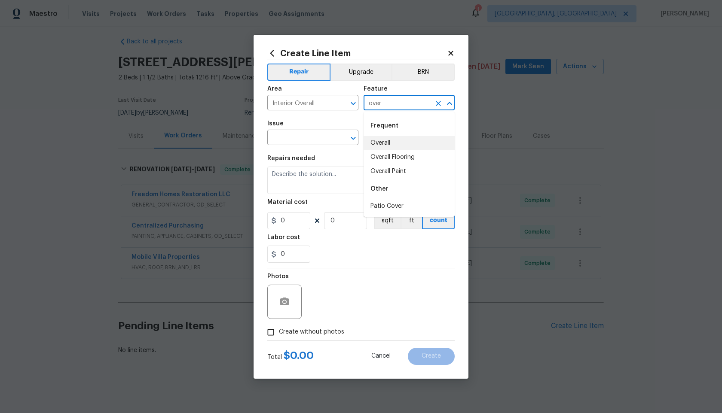
click at [377, 148] on li "Overall" at bounding box center [409, 143] width 91 height 14
type input "Overall"
click at [307, 137] on input "text" at bounding box center [300, 138] width 67 height 13
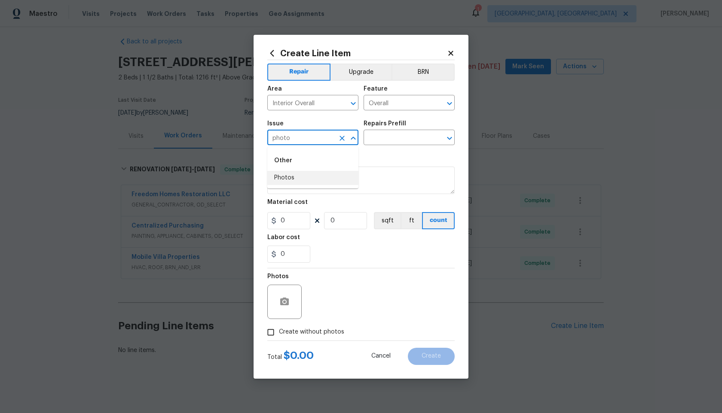
click at [284, 180] on li "Photos" at bounding box center [312, 178] width 91 height 14
type input "Photos"
click at [409, 147] on div "Issue Photos ​ Repairs Prefill ​" at bounding box center [360, 133] width 187 height 35
click at [400, 133] on input "text" at bounding box center [397, 138] width 67 height 13
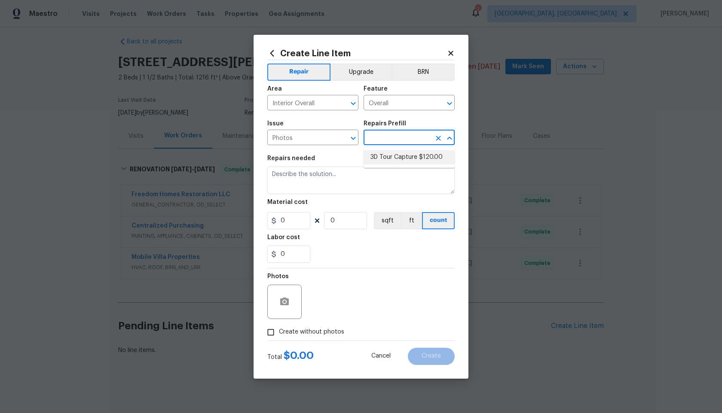
click at [389, 162] on li "3D Tour Capture $120.00" at bounding box center [409, 157] width 91 height 14
type input "3D Tour Capture $120.00"
type textarea "Capture 3D tour of home"
type input "1"
type input "120"
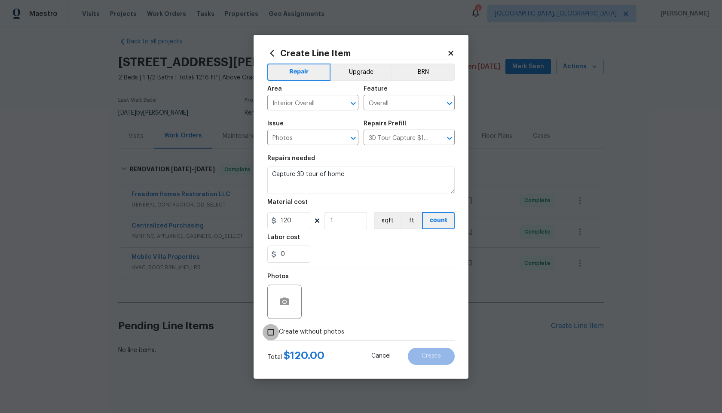
click at [271, 331] on input "Create without photos" at bounding box center [271, 333] width 16 height 16
checkbox input "true"
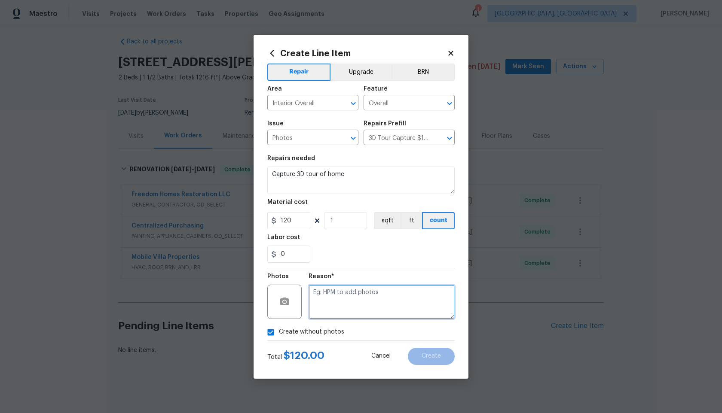
click at [325, 298] on textarea at bounding box center [382, 302] width 146 height 34
click at [330, 296] on textarea at bounding box center [382, 302] width 146 height 34
type textarea "."
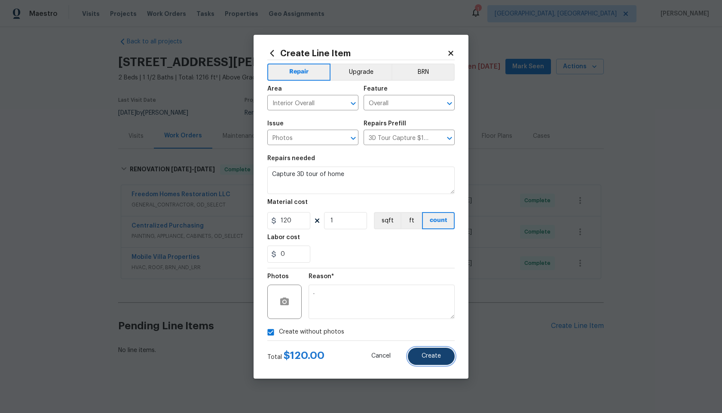
click at [435, 351] on button "Create" at bounding box center [431, 356] width 47 height 17
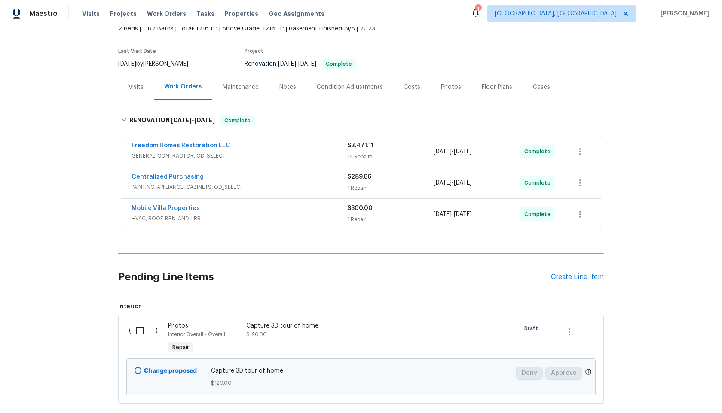
scroll to position [105, 0]
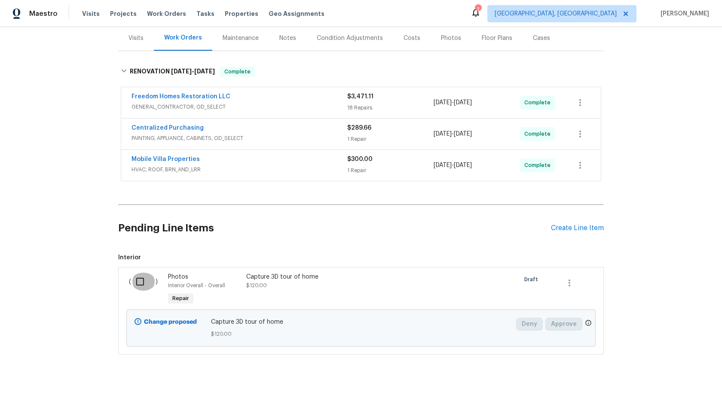
click at [142, 282] on input "checkbox" at bounding box center [143, 282] width 24 height 18
checkbox input "true"
click at [671, 392] on span "Create Work Order" at bounding box center [672, 392] width 57 height 11
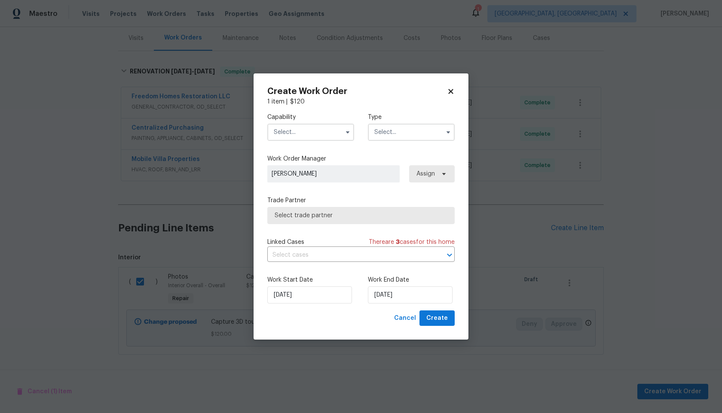
click at [300, 135] on input "text" at bounding box center [310, 132] width 87 height 17
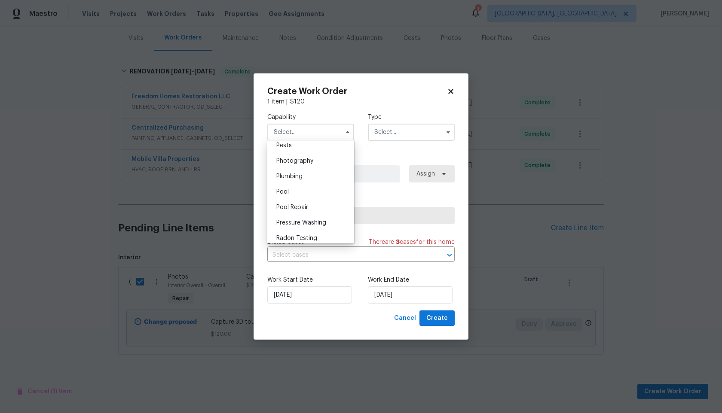
scroll to position [731, 0]
click at [307, 177] on div "Photography" at bounding box center [310, 172] width 83 height 15
type input "Photography"
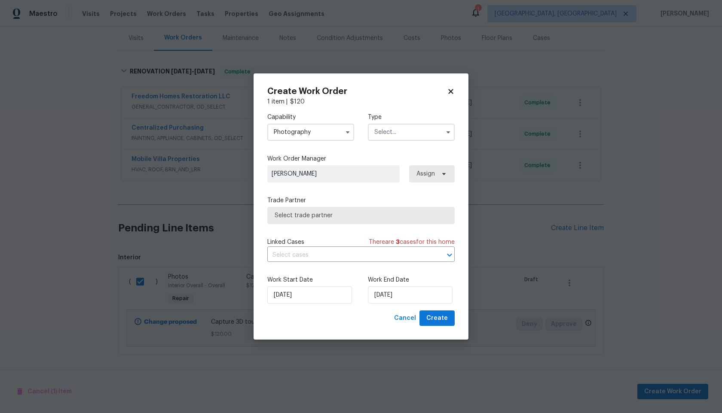
click at [393, 134] on input "text" at bounding box center [411, 132] width 87 height 17
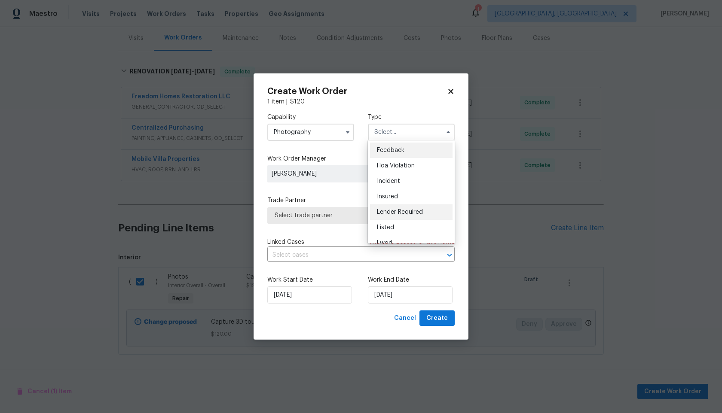
scroll to position [102, 0]
click at [391, 162] on div "Other" at bounding box center [411, 156] width 83 height 15
type input "Other"
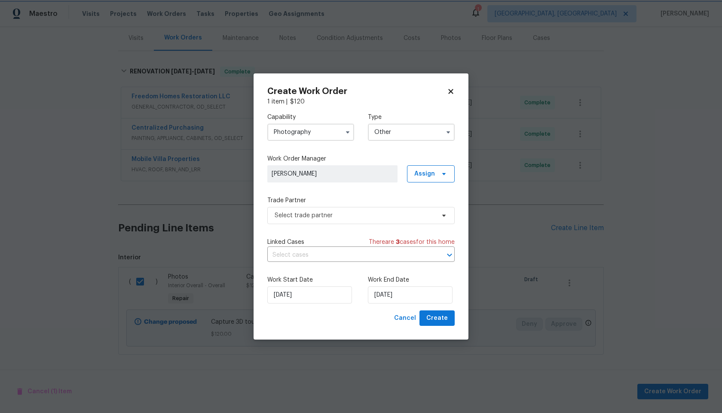
scroll to position [0, 0]
click at [341, 219] on span "Select trade partner" at bounding box center [355, 215] width 160 height 9
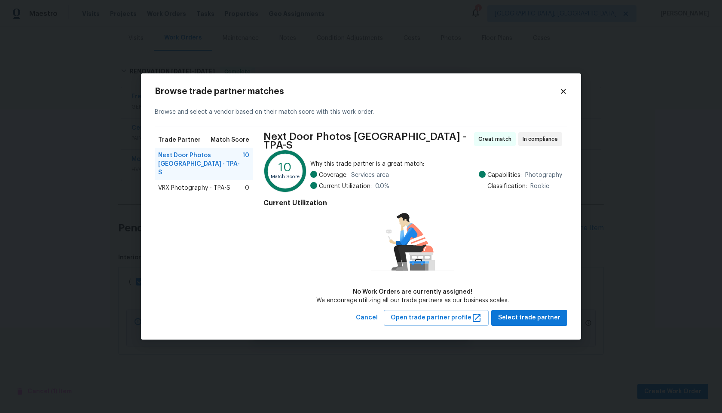
click at [225, 184] on span "VRX Photography - TPA-S" at bounding box center [194, 188] width 72 height 9
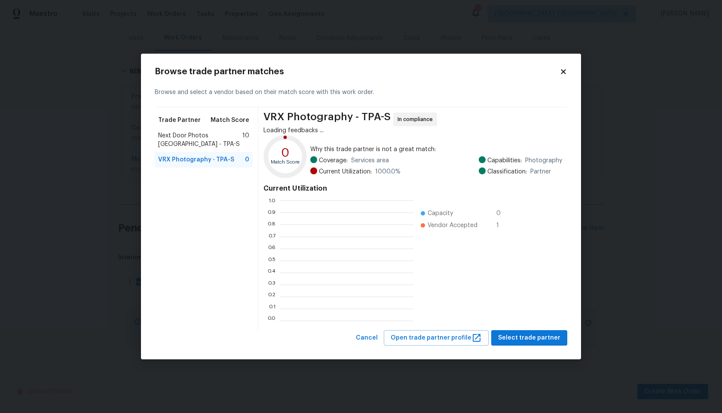
scroll to position [120, 134]
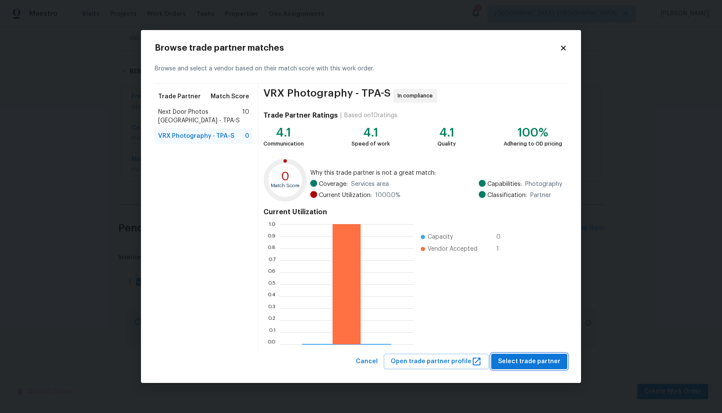
click at [530, 362] on span "Select trade partner" at bounding box center [529, 362] width 62 height 11
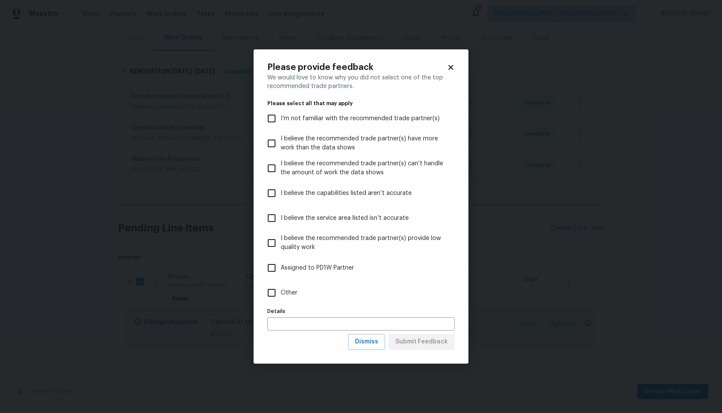
click at [281, 292] on span "Other" at bounding box center [289, 293] width 17 height 9
click at [281, 292] on input "Other" at bounding box center [272, 293] width 18 height 18
checkbox input "true"
click at [427, 343] on span "Submit Feedback" at bounding box center [421, 342] width 52 height 11
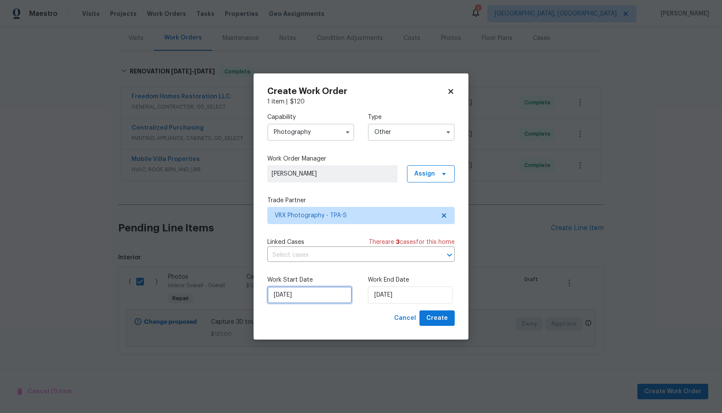
click at [324, 301] on input "01/10/2025" at bounding box center [309, 295] width 85 height 17
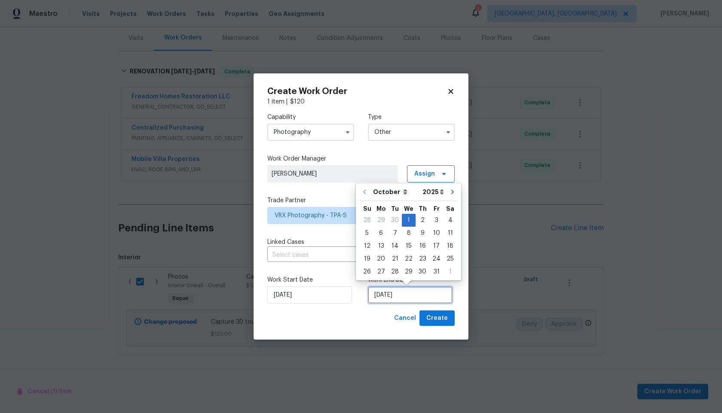
click at [413, 297] on input "01/10/2025" at bounding box center [410, 295] width 85 height 17
click at [423, 217] on div "2" at bounding box center [423, 220] width 14 height 12
type input "02/10/2025"
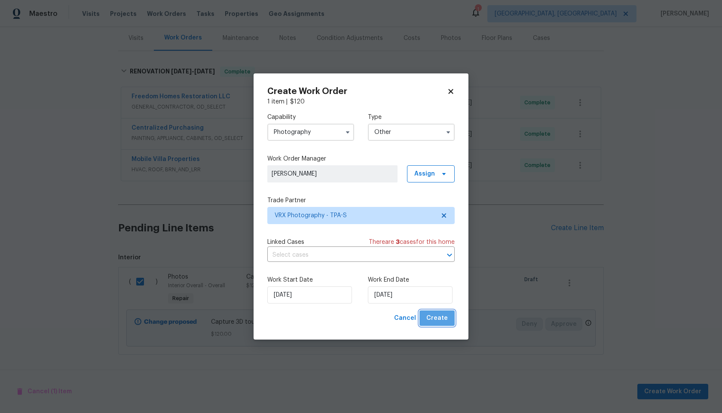
click at [444, 326] on button "Create" at bounding box center [437, 319] width 35 height 16
checkbox input "false"
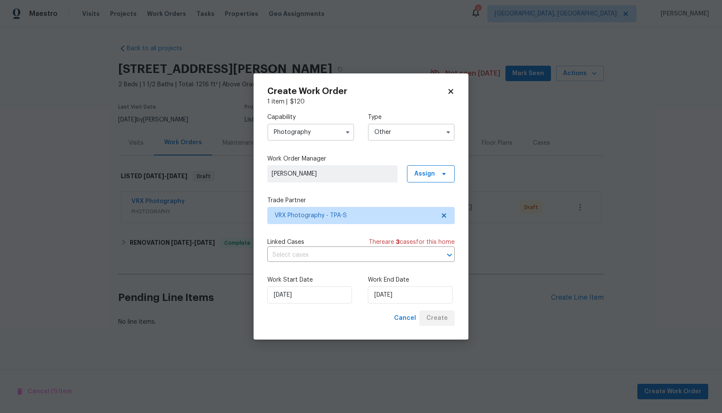
scroll to position [0, 0]
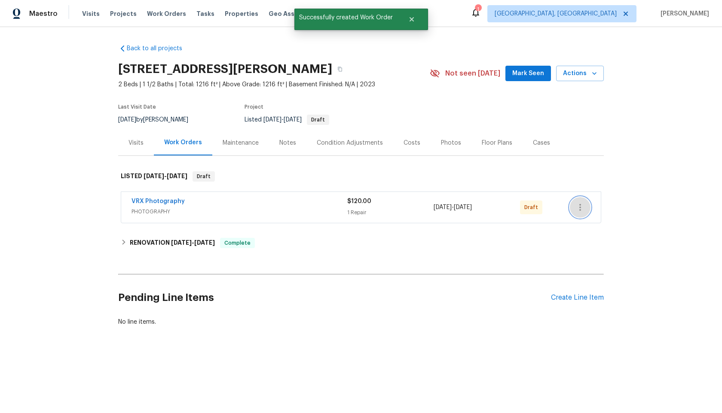
click at [579, 209] on icon "button" at bounding box center [580, 207] width 10 height 10
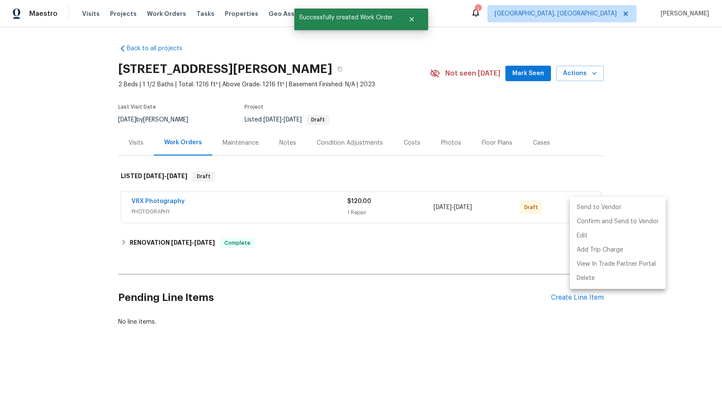
click at [579, 209] on li "Send to Vendor" at bounding box center [618, 208] width 96 height 14
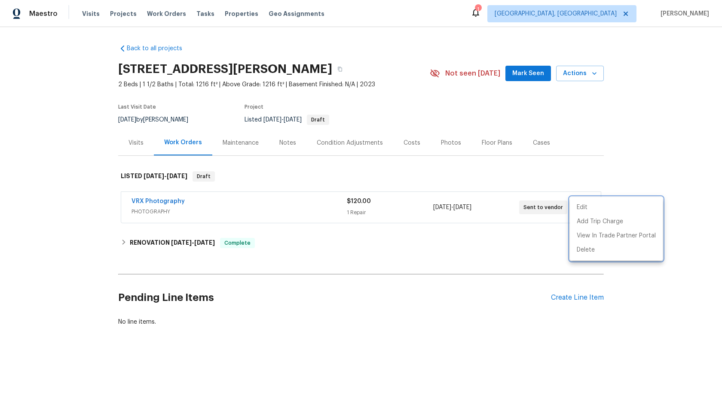
click at [443, 297] on div at bounding box center [361, 206] width 722 height 413
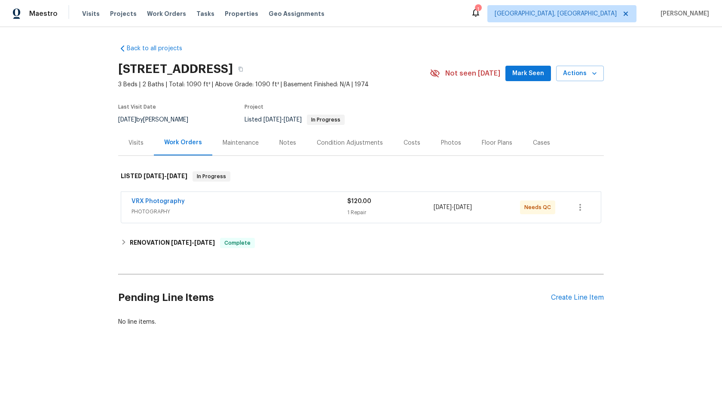
click at [397, 202] on div "$120.00" at bounding box center [390, 201] width 86 height 9
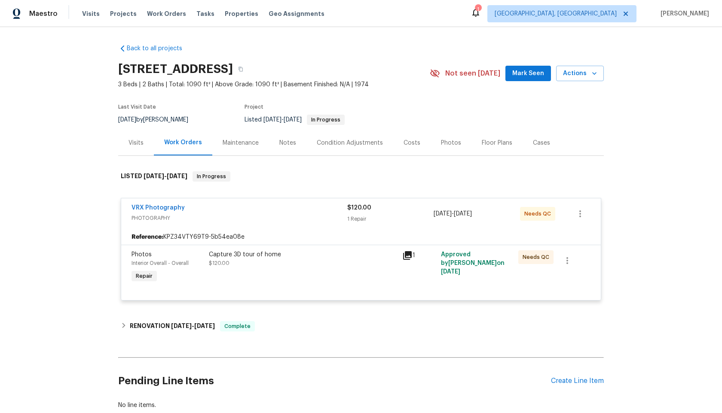
click at [372, 266] on div "Capture 3D tour of home $120.00" at bounding box center [303, 259] width 188 height 17
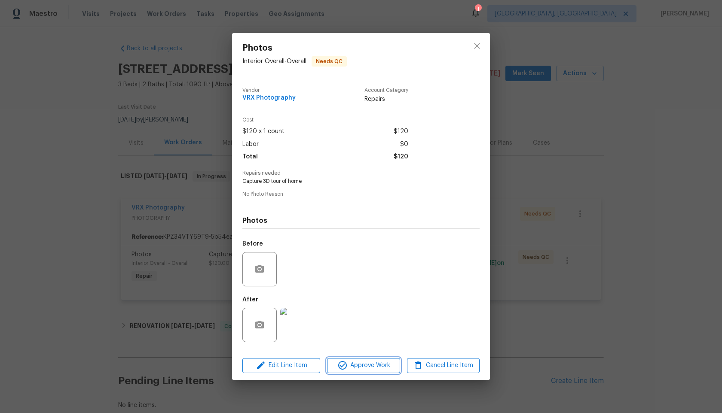
click at [373, 366] on span "Approve Work" at bounding box center [363, 366] width 67 height 11
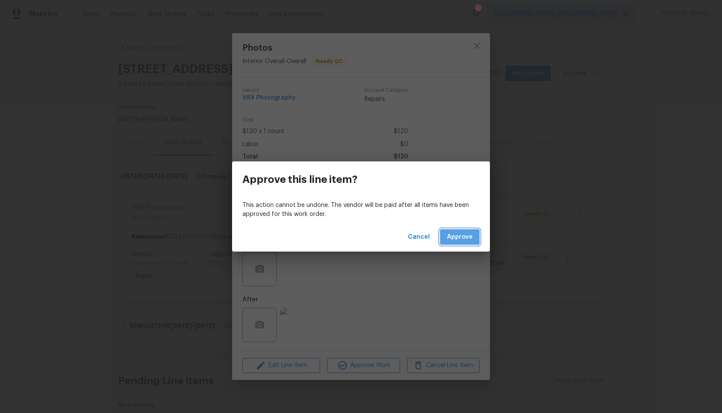
click at [466, 239] on span "Approve" at bounding box center [460, 237] width 26 height 11
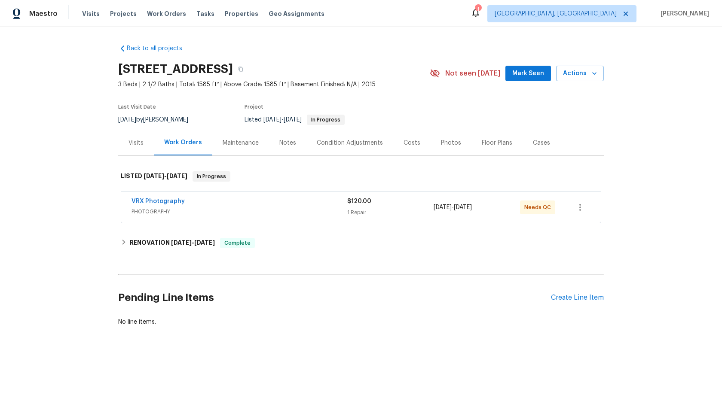
click at [307, 212] on span "PHOTOGRAPHY" at bounding box center [240, 212] width 216 height 9
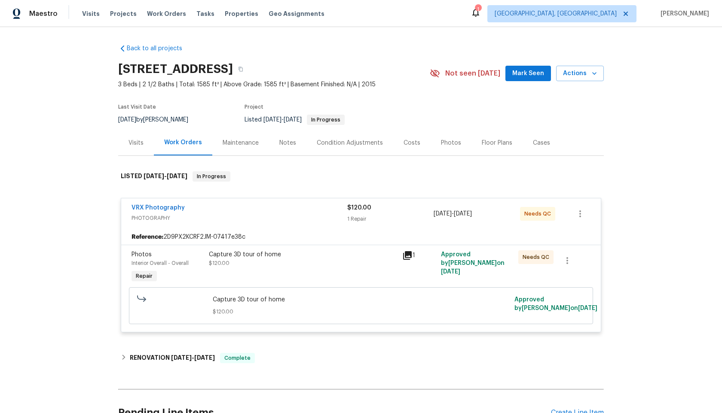
click at [378, 260] on div "Capture 3D tour of home $120.00" at bounding box center [303, 259] width 188 height 17
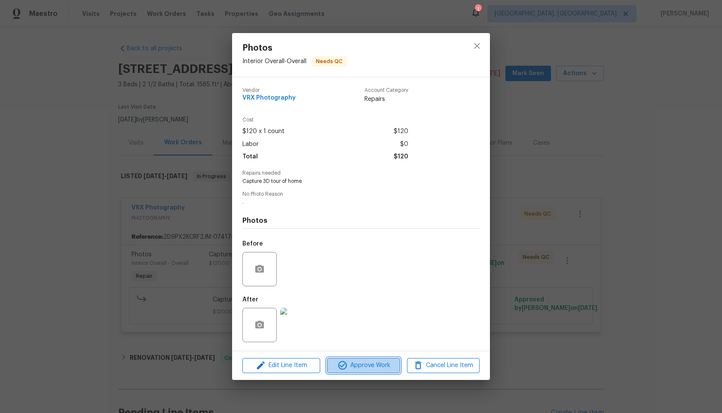
click at [380, 365] on span "Approve Work" at bounding box center [363, 366] width 67 height 11
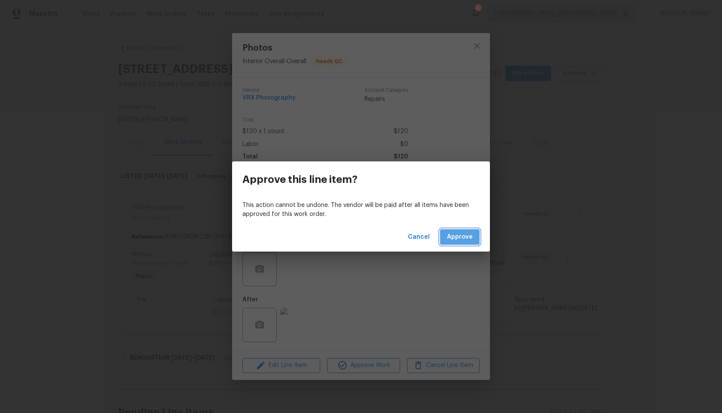
click at [466, 239] on span "Approve" at bounding box center [460, 237] width 26 height 11
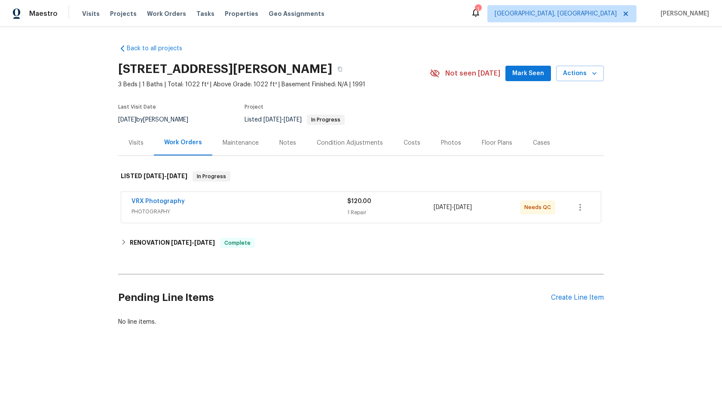
click at [324, 201] on div "VRX Photography" at bounding box center [240, 202] width 216 height 10
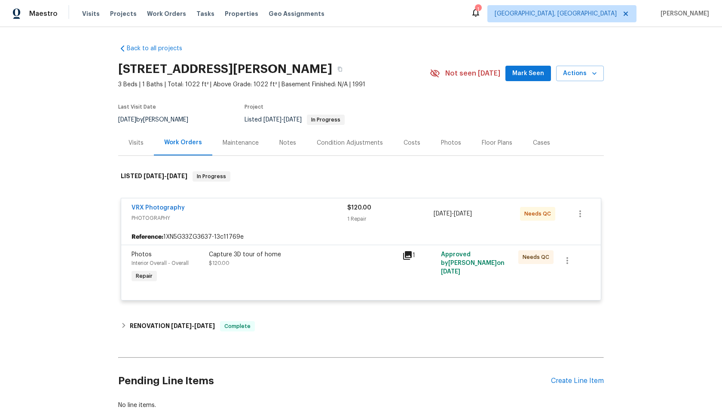
click at [331, 273] on div "Capture 3D tour of home $120.00" at bounding box center [302, 268] width 193 height 40
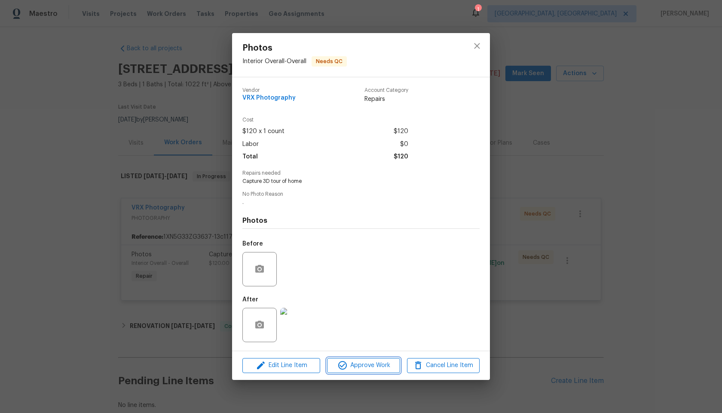
click at [374, 364] on span "Approve Work" at bounding box center [363, 366] width 67 height 11
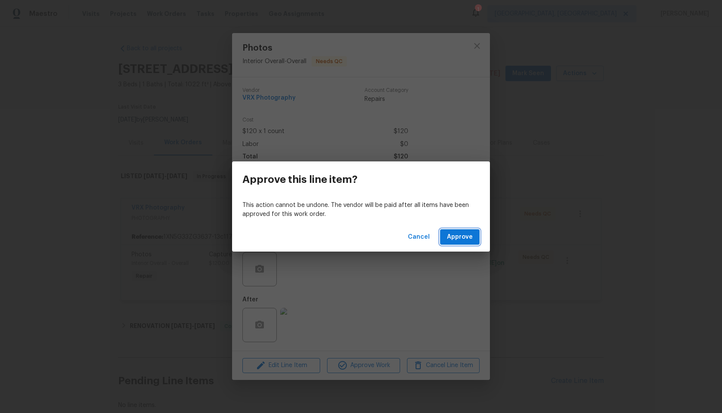
click at [460, 239] on span "Approve" at bounding box center [460, 237] width 26 height 11
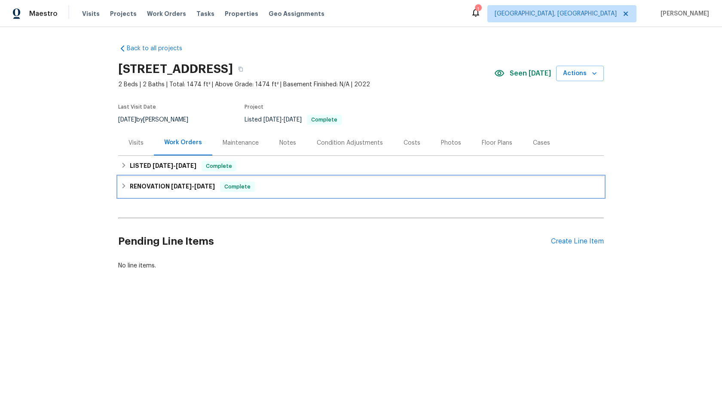
click at [289, 183] on div "RENOVATION [DATE] - [DATE] Complete" at bounding box center [361, 187] width 481 height 10
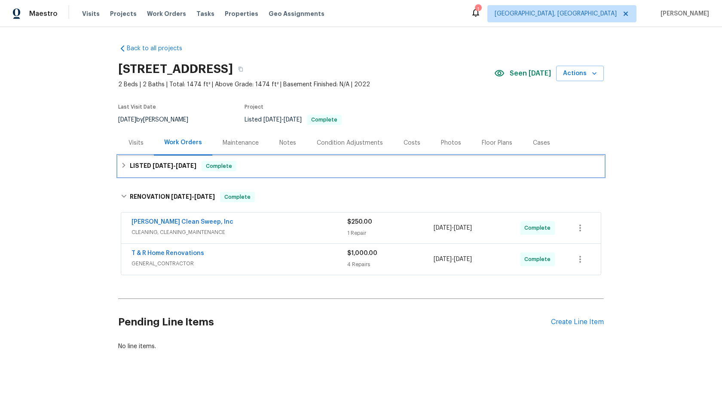
click at [286, 175] on div "LISTED [DATE] - [DATE] Complete" at bounding box center [361, 166] width 486 height 21
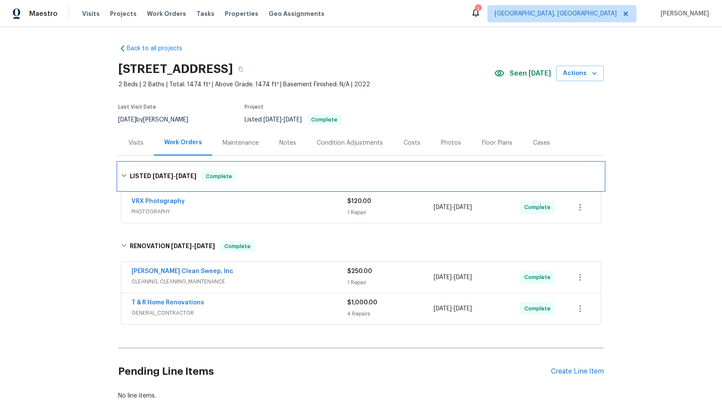
scroll to position [46, 0]
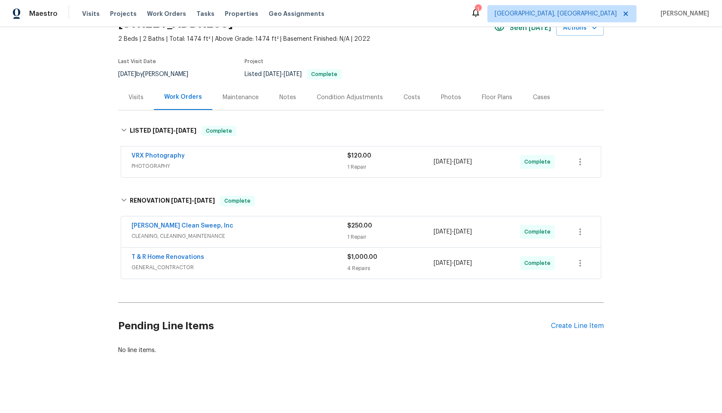
click at [313, 152] on div "VRX Photography" at bounding box center [240, 157] width 216 height 10
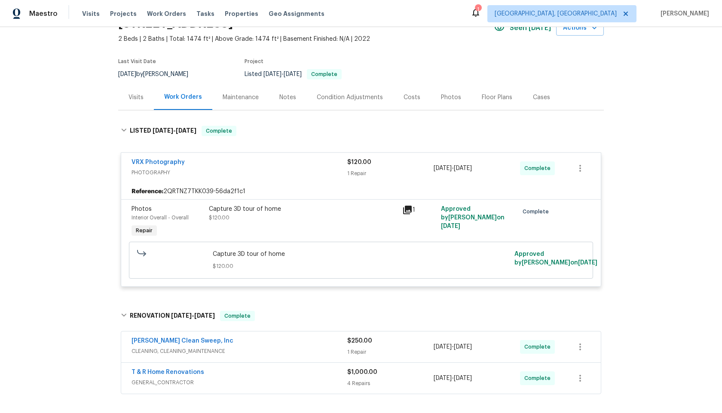
click at [334, 211] on div "Capture 3D tour of home" at bounding box center [303, 209] width 188 height 9
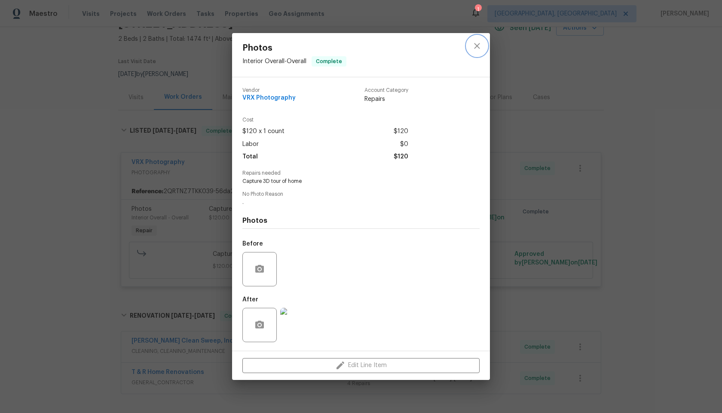
click at [478, 45] on icon "close" at bounding box center [477, 46] width 6 height 6
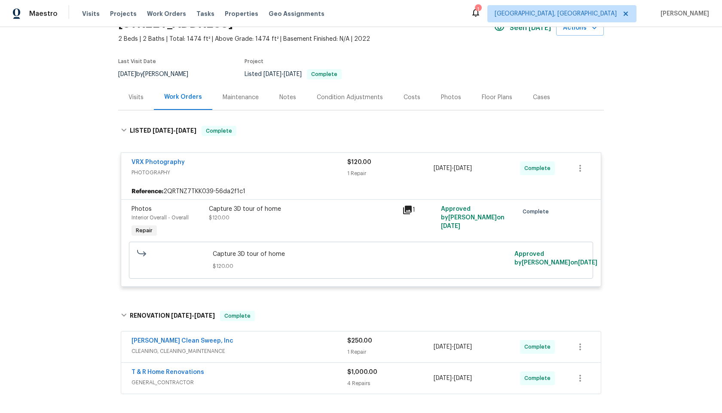
click at [312, 214] on div "Capture 3D tour of home $120.00" at bounding box center [303, 213] width 188 height 17
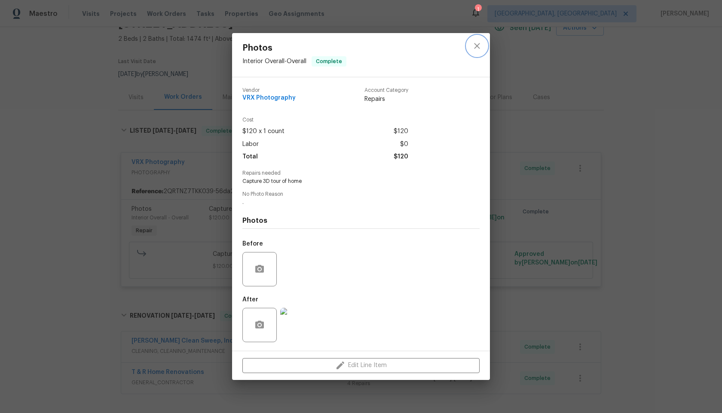
click at [478, 46] on icon "close" at bounding box center [477, 46] width 10 height 10
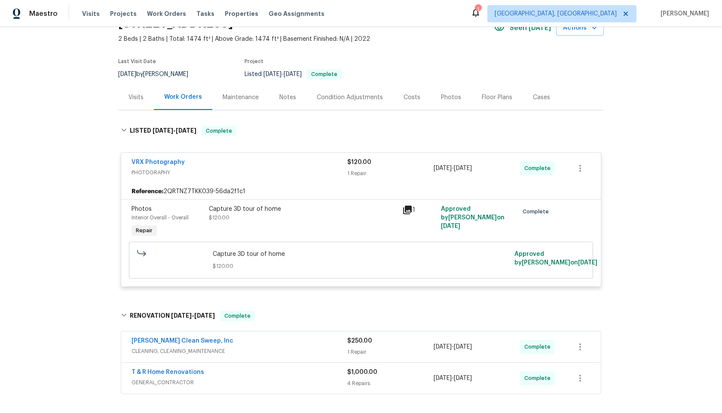
click at [352, 227] on div "Capture 3D tour of home $120.00" at bounding box center [302, 222] width 193 height 40
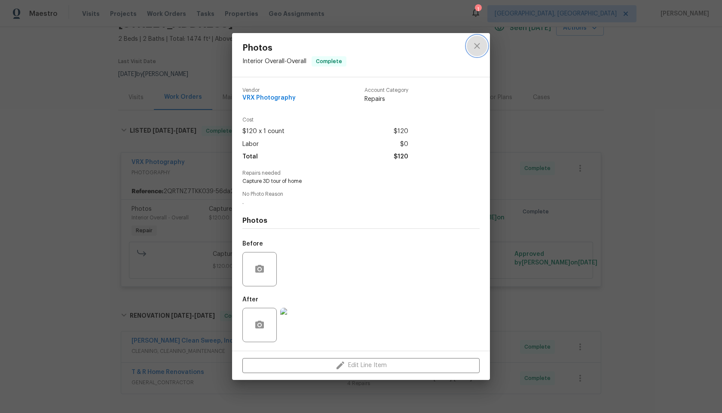
click at [478, 45] on icon "close" at bounding box center [477, 46] width 6 height 6
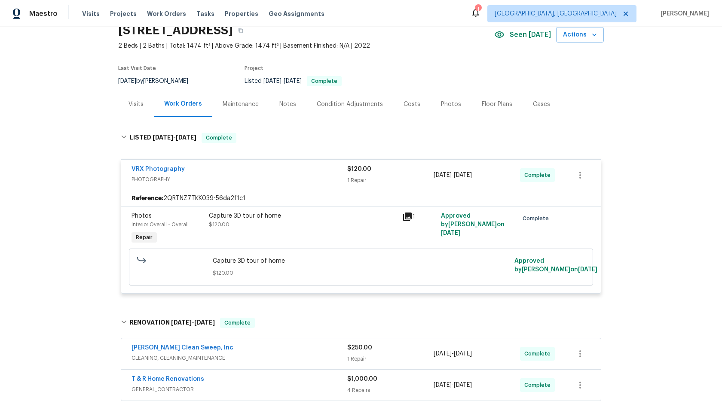
scroll to position [79, 0]
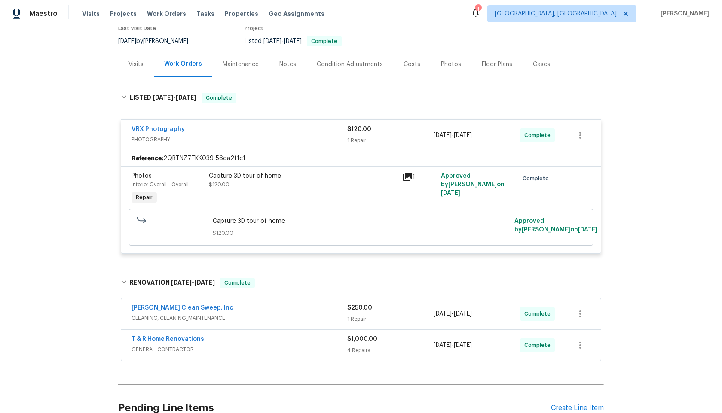
click at [378, 195] on div "Capture 3D tour of home $120.00" at bounding box center [302, 189] width 193 height 40
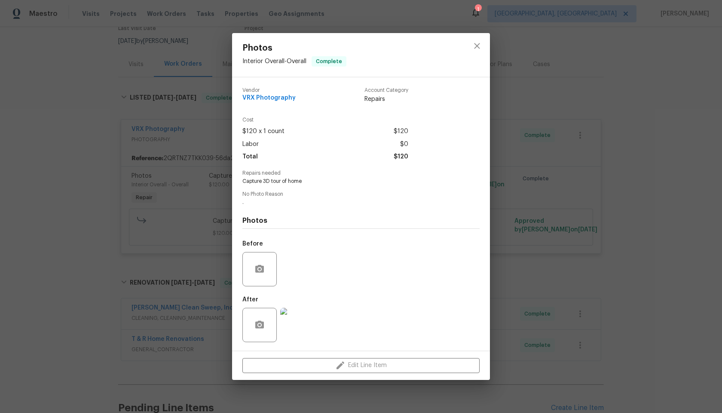
click at [589, 217] on div "Photos Interior Overall - Overall Complete Vendor VRX Photography Account Categ…" at bounding box center [361, 206] width 722 height 413
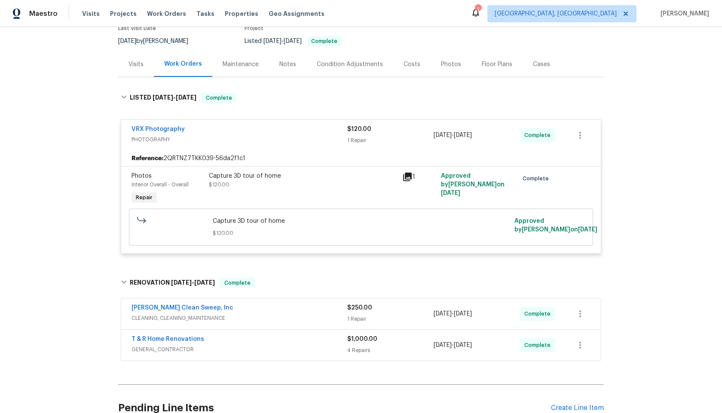
click at [381, 224] on span "Capture 3D tour of home" at bounding box center [361, 221] width 297 height 9
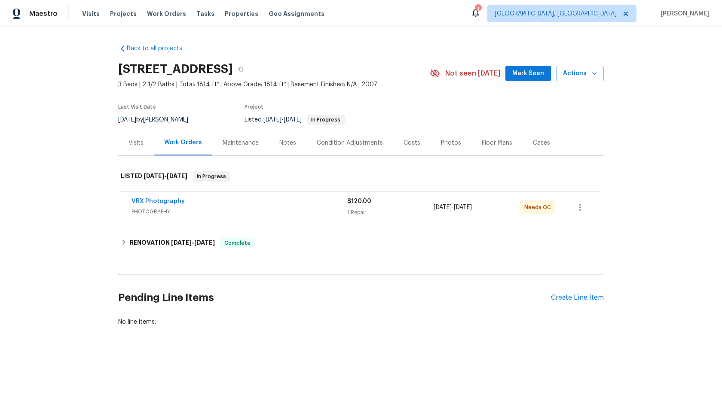
click at [295, 201] on div "VRX Photography" at bounding box center [240, 202] width 216 height 10
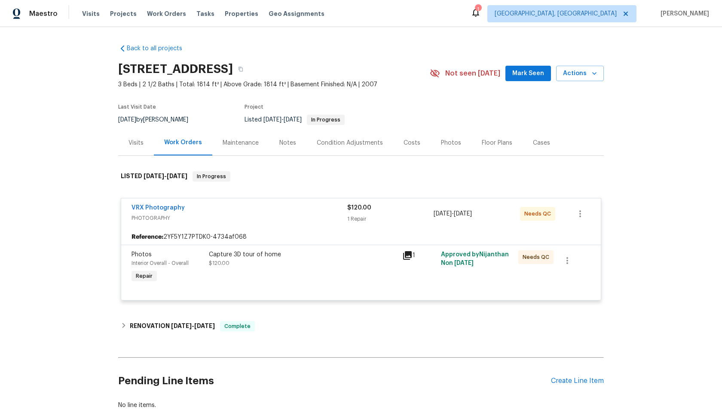
drag, startPoint x: 218, startPoint y: 67, endPoint x: 76, endPoint y: 67, distance: 141.8
click at [76, 67] on div "Back to all projects 2472 Ingleside Dr, High Point, NC 27265 3 Beds | 2 1/2 Bat…" at bounding box center [361, 220] width 722 height 386
copy h2 "2472 Ingleside Dr"
click at [326, 279] on div "Capture 3D tour of home $120.00" at bounding box center [302, 268] width 193 height 40
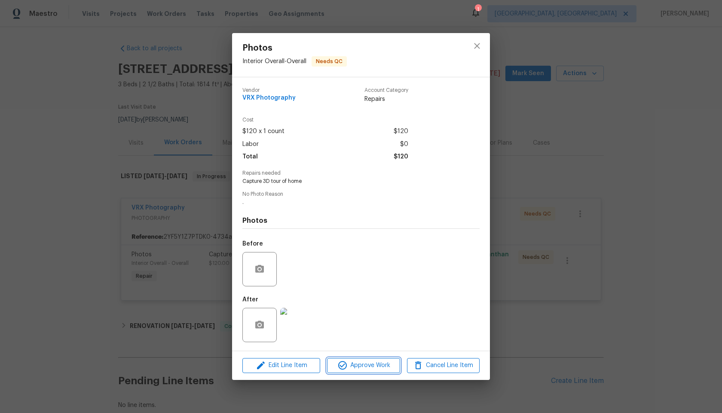
click at [378, 365] on span "Approve Work" at bounding box center [363, 366] width 67 height 11
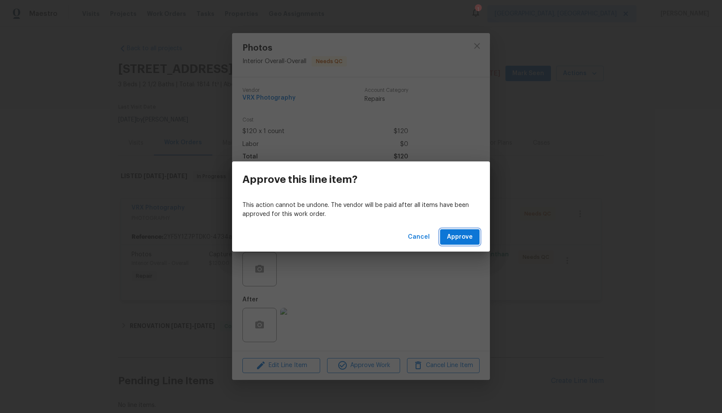
click at [459, 237] on span "Approve" at bounding box center [460, 237] width 26 height 11
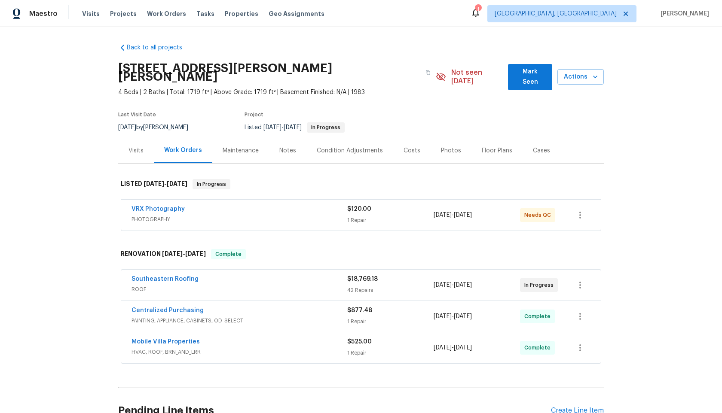
scroll to position [2, 0]
drag, startPoint x: 230, startPoint y: 67, endPoint x: 81, endPoint y: 66, distance: 148.7
click at [81, 66] on div "Back to all projects 513 Sandy Creek Dr, Brandon, FL 33511 4 Beds | 2 Baths | T…" at bounding box center [361, 220] width 722 height 386
copy h2 "513 Sandy Creek Dr"
click at [301, 214] on span "PHOTOGRAPHY" at bounding box center [240, 218] width 216 height 9
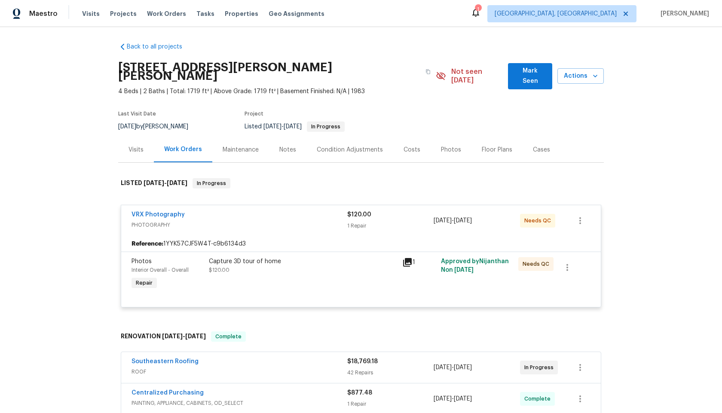
click at [361, 262] on div "Capture 3D tour of home $120.00" at bounding box center [303, 265] width 188 height 17
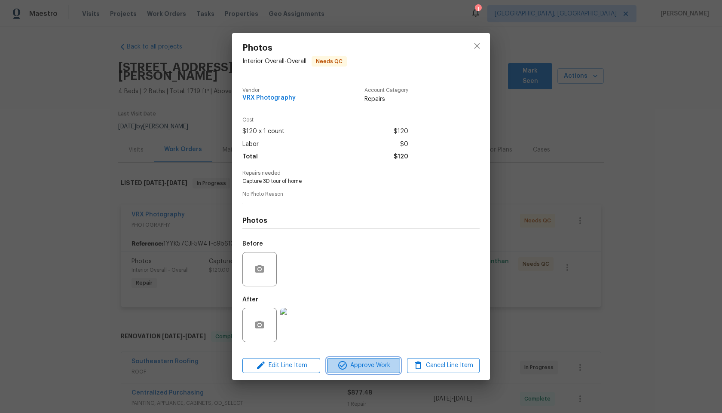
click at [372, 369] on span "Approve Work" at bounding box center [363, 366] width 67 height 11
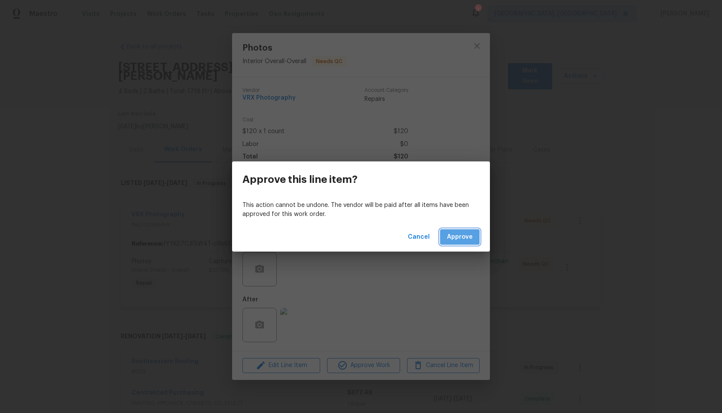
click at [467, 237] on span "Approve" at bounding box center [460, 237] width 26 height 11
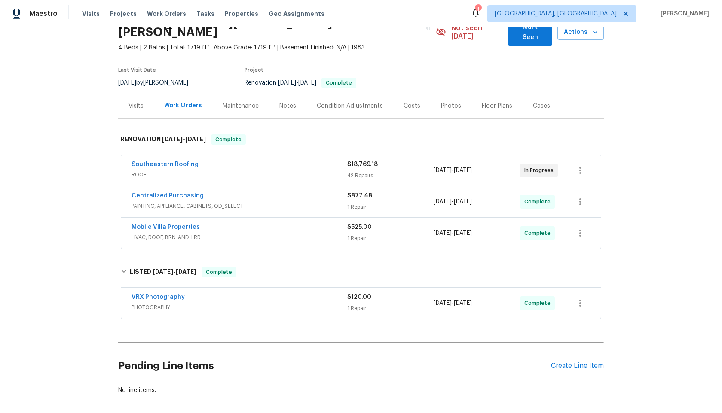
scroll to position [77, 0]
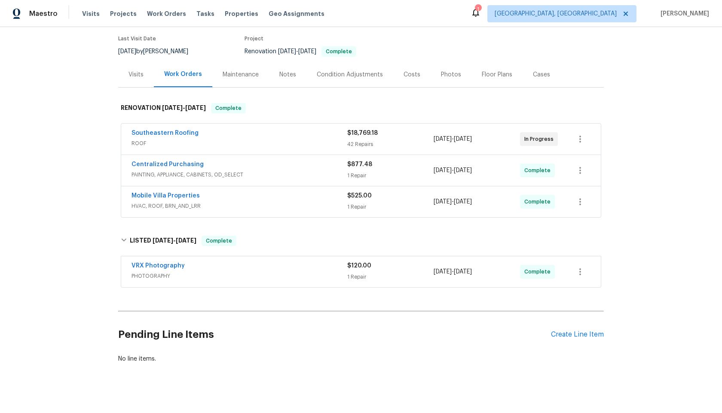
click at [295, 272] on span "PHOTOGRAPHY" at bounding box center [240, 276] width 216 height 9
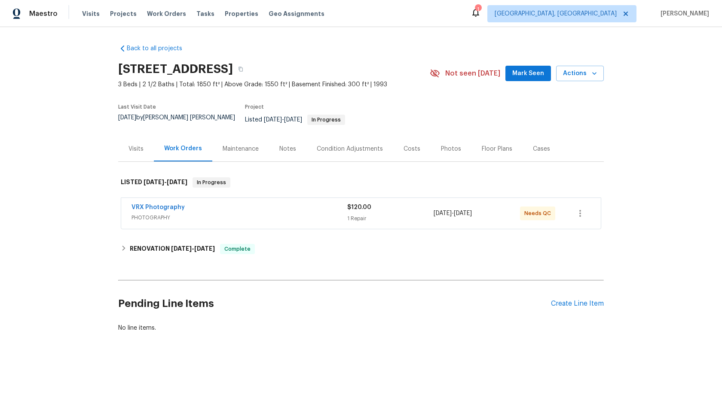
drag, startPoint x: 225, startPoint y: 68, endPoint x: 119, endPoint y: 67, distance: 106.2
click at [119, 67] on h2 "[STREET_ADDRESS]" at bounding box center [175, 69] width 115 height 9
copy h2 "[STREET_ADDRESS]"
click at [580, 212] on icon "button" at bounding box center [580, 213] width 10 height 10
click at [540, 227] on div at bounding box center [361, 206] width 722 height 413
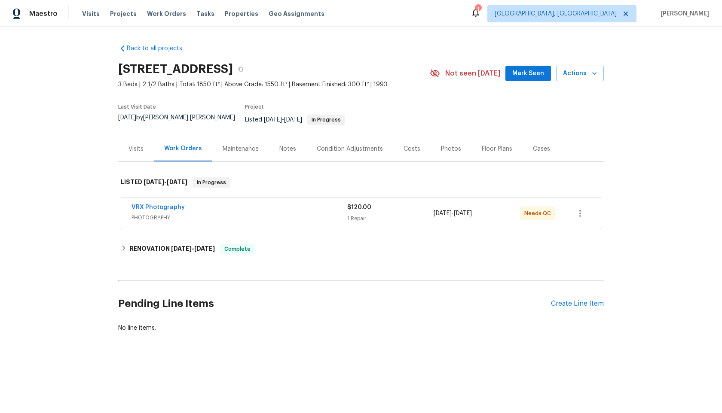
click at [637, 169] on div "Back to all projects [STREET_ADDRESS] 3 Beds | 2 1/2 Baths | Total: 1850 ft² | …" at bounding box center [361, 209] width 722 height 364
click at [314, 198] on div "VRX Photography PHOTOGRAPHY $120.00 1 Repair [DATE] - [DATE] Needs QC" at bounding box center [361, 213] width 480 height 31
click at [317, 205] on div "VRX Photography" at bounding box center [240, 208] width 216 height 10
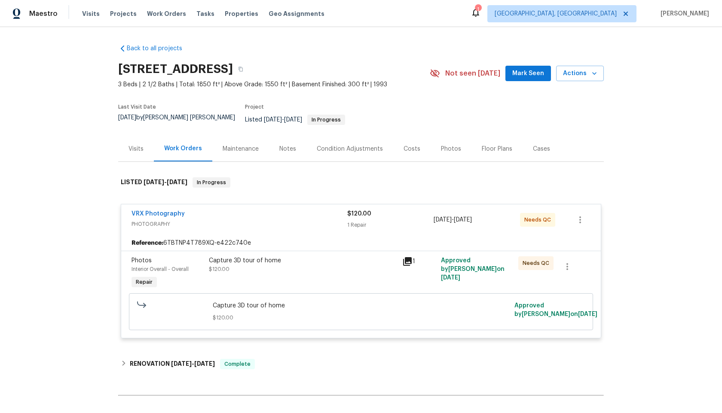
click at [369, 278] on div "Capture 3D tour of home $120.00" at bounding box center [302, 274] width 193 height 40
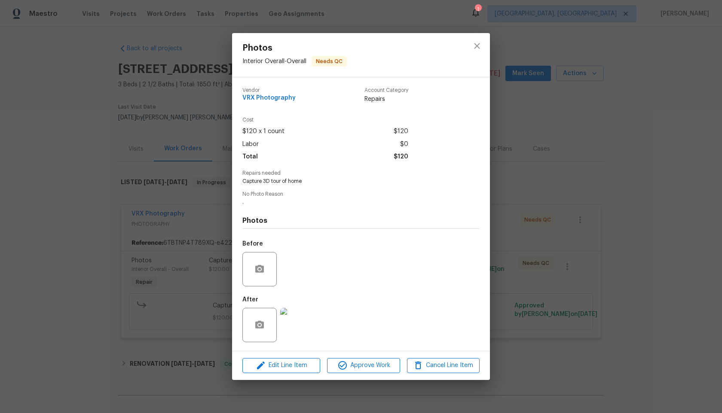
click at [369, 356] on div "Edit Line Item Approve Work Cancel Line Item" at bounding box center [361, 366] width 258 height 29
click at [369, 363] on span "Approve Work" at bounding box center [363, 366] width 67 height 11
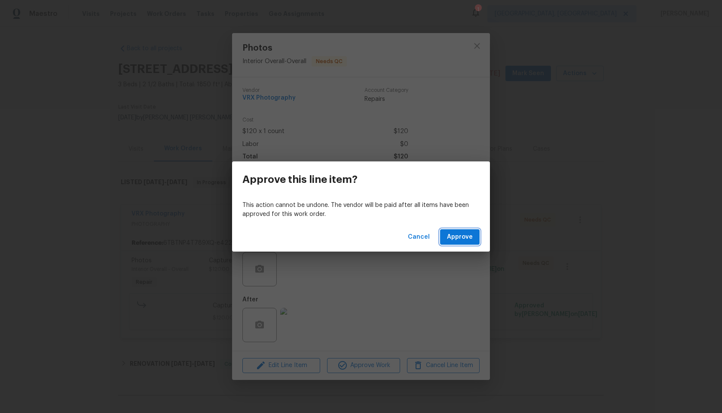
click at [468, 239] on span "Approve" at bounding box center [460, 237] width 26 height 11
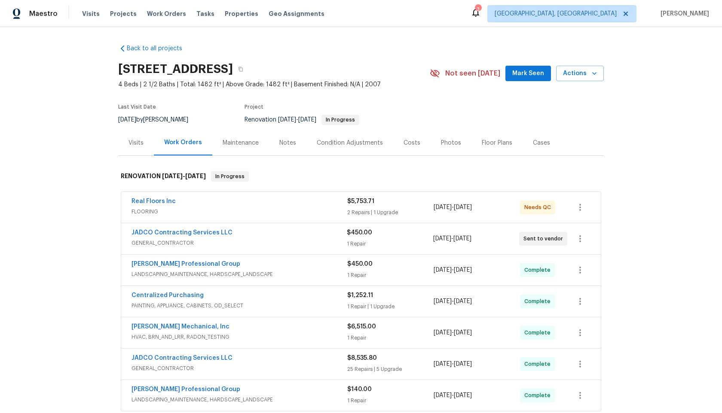
scroll to position [42, 0]
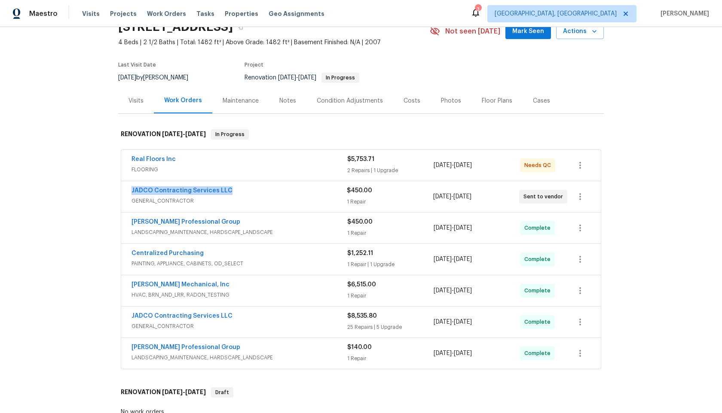
drag, startPoint x: 232, startPoint y: 190, endPoint x: 120, endPoint y: 190, distance: 111.3
click at [120, 190] on div "Real Floors Inc FLOORING $5,753.71 2 Repairs | 1 Upgrade [DATE] - [DATE] Needs …" at bounding box center [361, 260] width 486 height 224
copy link "JADCO Contracting Services LLC"
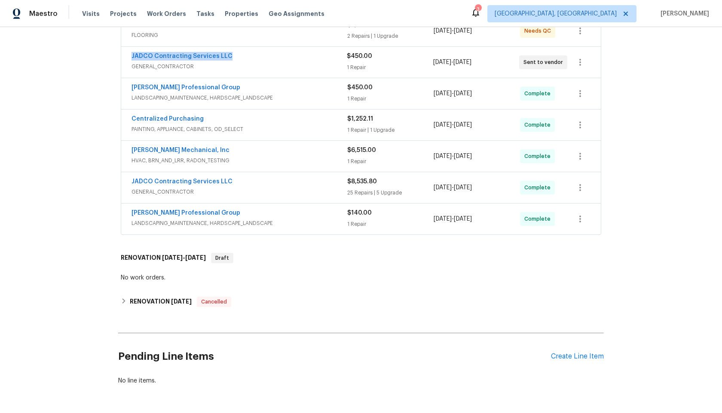
scroll to position [0, 0]
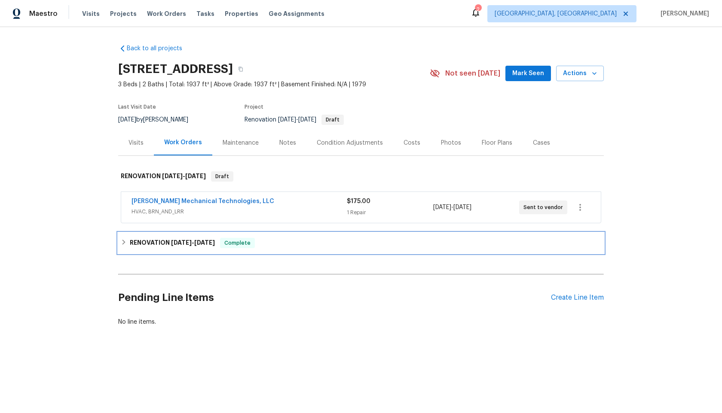
click at [286, 249] on div "RENOVATION 9/17/25 - 9/26/25 Complete" at bounding box center [361, 243] width 486 height 21
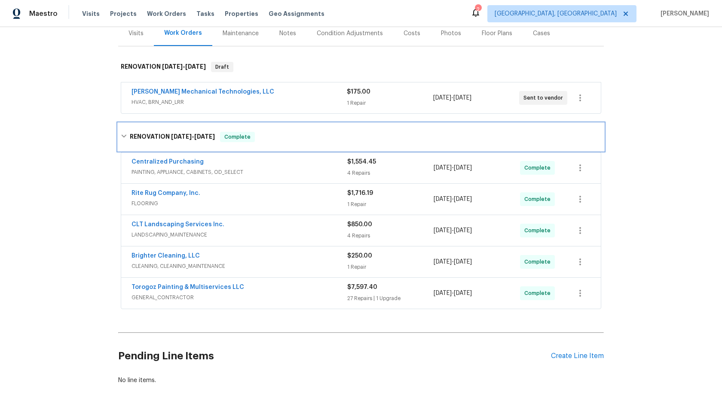
scroll to position [140, 0]
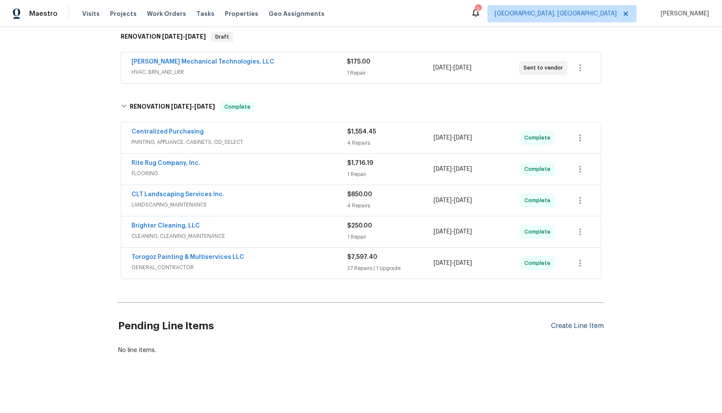
click at [590, 326] on div "Create Line Item" at bounding box center [577, 326] width 53 height 8
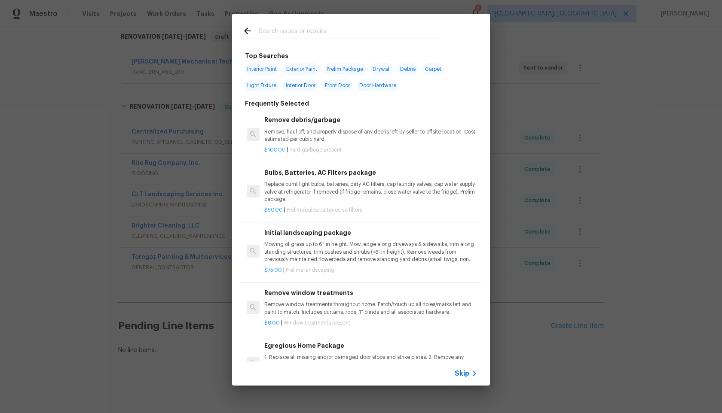
click at [461, 375] on span "Skip" at bounding box center [462, 374] width 15 height 9
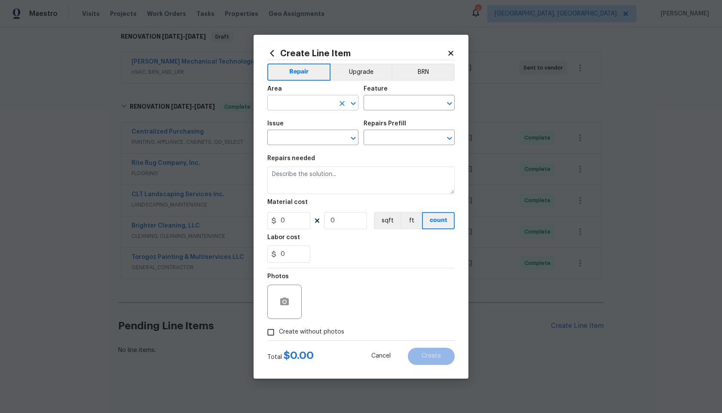
click at [300, 101] on input "text" at bounding box center [300, 103] width 67 height 13
click at [302, 133] on li "Interior Overall" at bounding box center [312, 137] width 91 height 14
type input "Interior Overall"
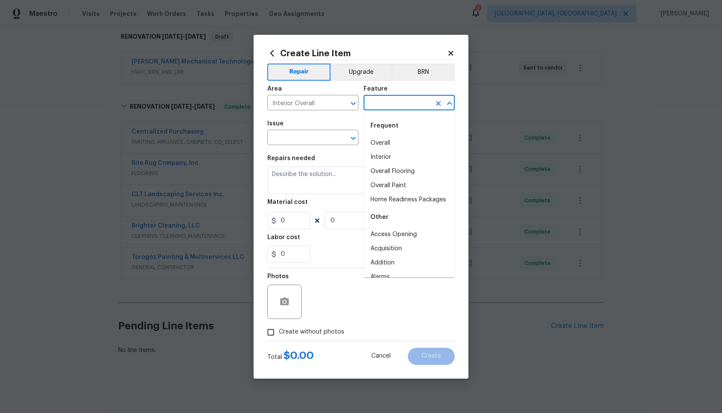
click at [397, 101] on input "text" at bounding box center [397, 103] width 67 height 13
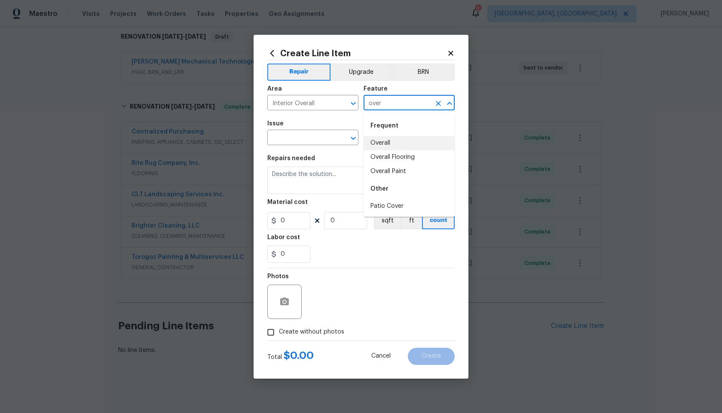
click at [385, 144] on li "Overall" at bounding box center [409, 143] width 91 height 14
type input "Overall"
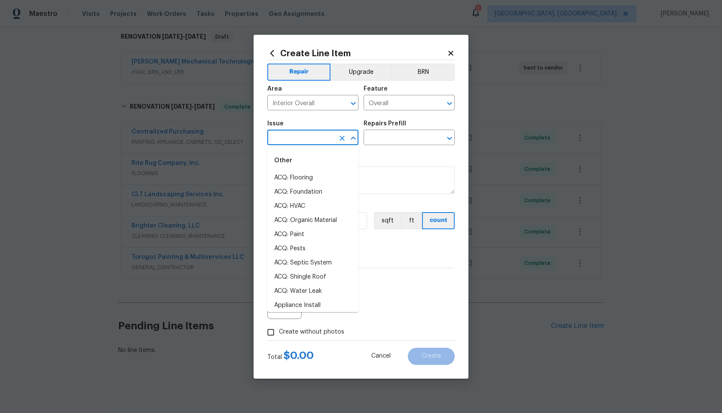
click at [308, 139] on input "text" at bounding box center [300, 138] width 67 height 13
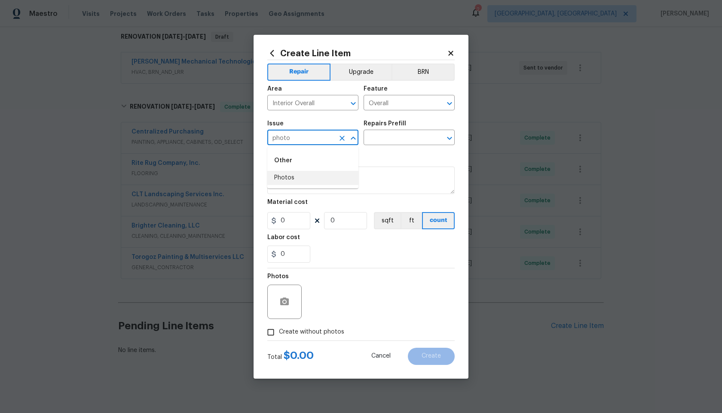
click at [300, 182] on li "Photos" at bounding box center [312, 178] width 91 height 14
type input "Photos"
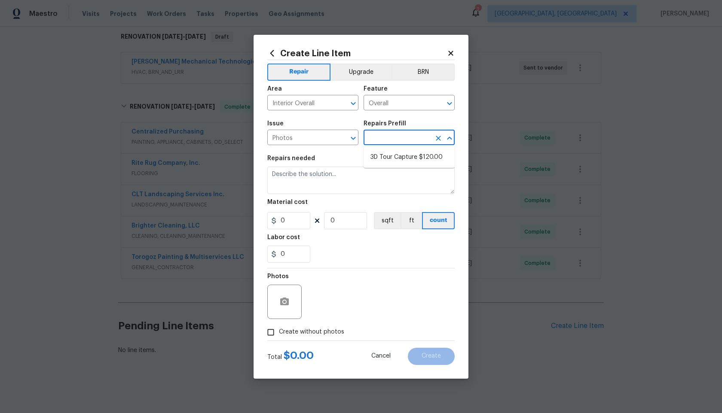
click at [386, 144] on input "text" at bounding box center [397, 138] width 67 height 13
click at [382, 154] on li "3D Tour Capture $120.00" at bounding box center [409, 157] width 91 height 14
type input "3D Tour Capture $120.00"
type textarea "Capture 3D tour of home"
type input "1"
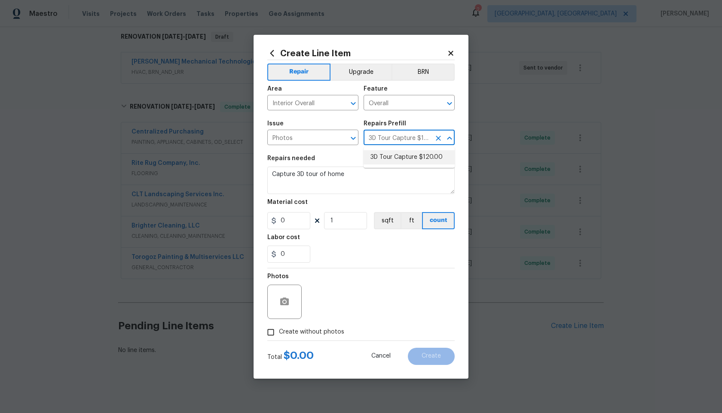
type input "120"
click at [271, 331] on input "Create without photos" at bounding box center [271, 333] width 16 height 16
checkbox input "true"
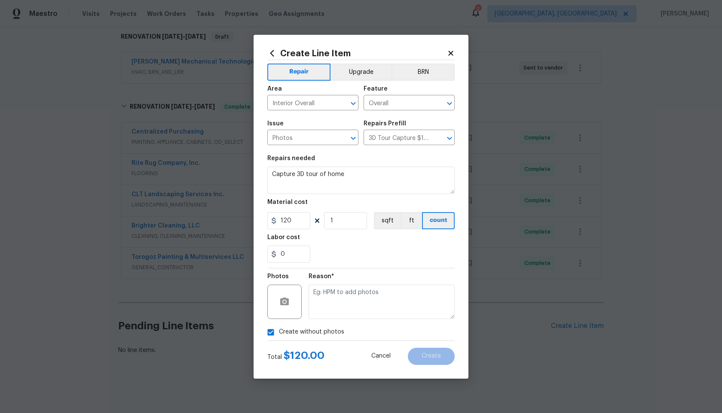
click at [351, 295] on textarea at bounding box center [382, 302] width 146 height 34
type textarea "."
click at [444, 357] on button "Create" at bounding box center [431, 356] width 47 height 17
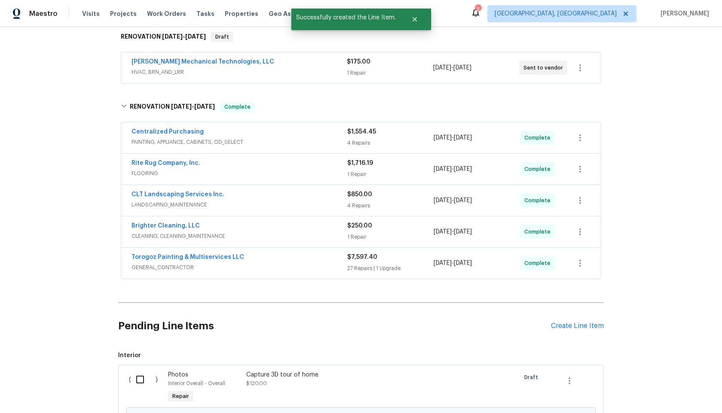
scroll to position [238, 0]
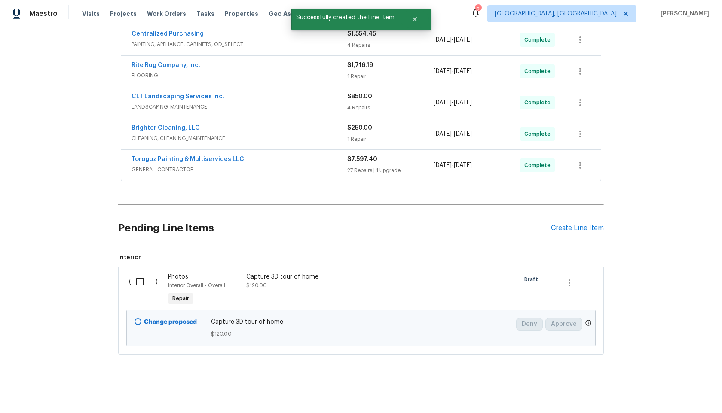
click at [138, 281] on input "checkbox" at bounding box center [143, 282] width 24 height 18
checkbox input "true"
click at [668, 390] on span "Create Work Order" at bounding box center [672, 392] width 57 height 11
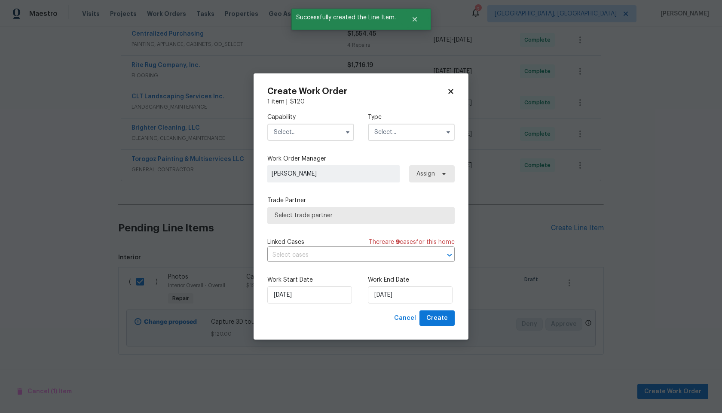
click at [304, 127] on input "text" at bounding box center [310, 132] width 87 height 17
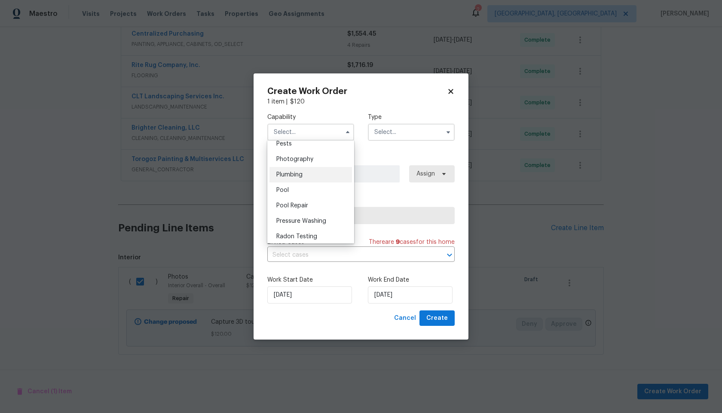
scroll to position [743, 0]
click at [305, 158] on span "Photography" at bounding box center [294, 160] width 37 height 6
type input "Photography"
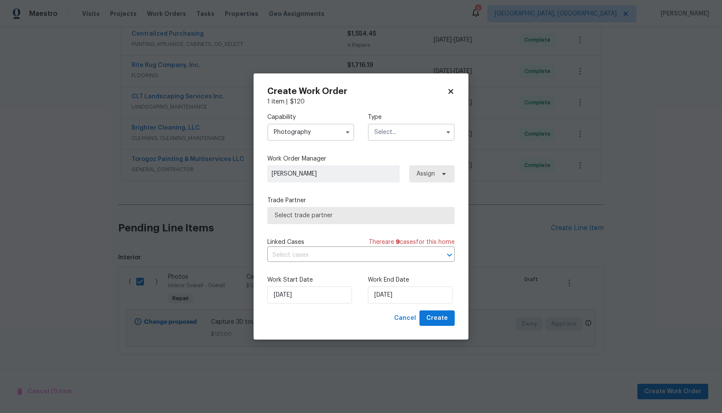
click at [395, 129] on input "text" at bounding box center [411, 132] width 87 height 17
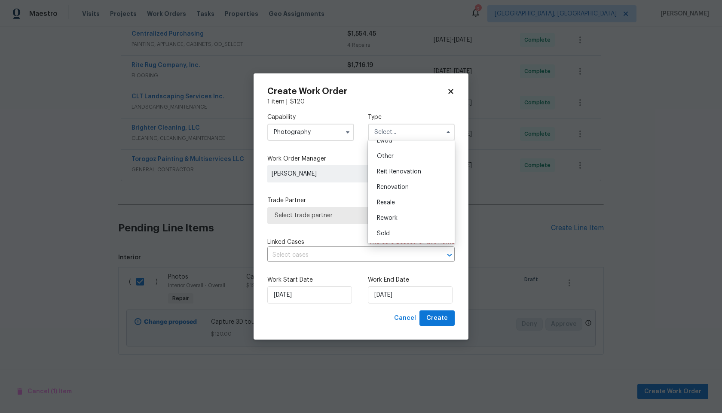
scroll to position [88, 0]
click at [392, 171] on span "Other" at bounding box center [385, 171] width 17 height 6
type input "Other"
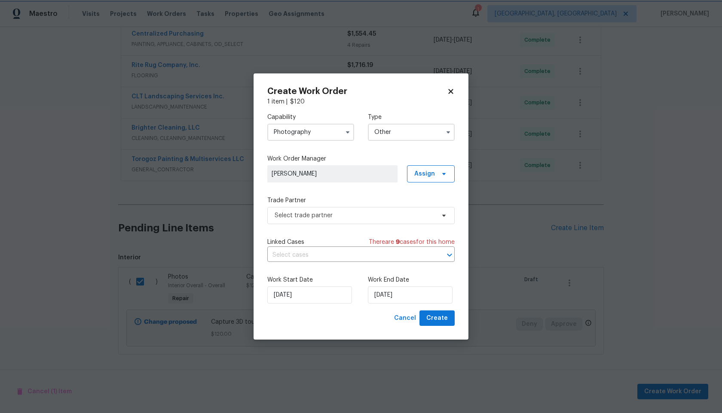
scroll to position [0, 0]
click at [324, 220] on span "Select trade partner" at bounding box center [360, 215] width 187 height 17
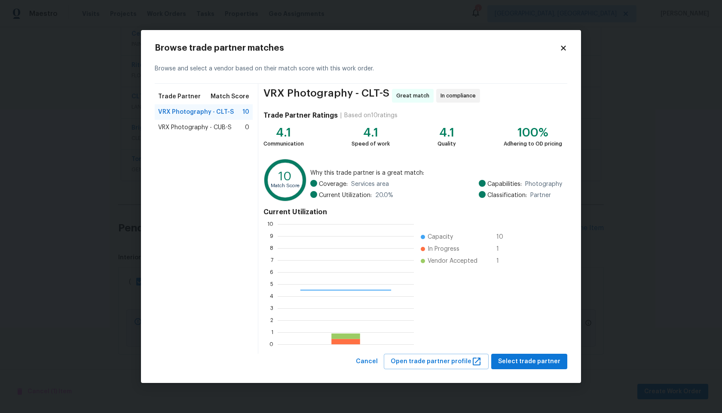
scroll to position [120, 136]
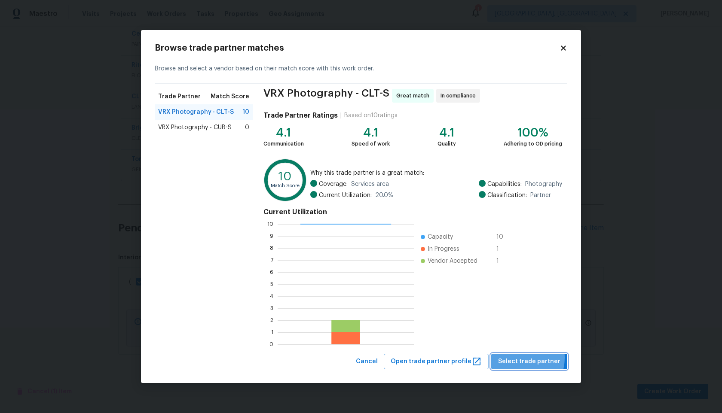
click at [521, 358] on span "Select trade partner" at bounding box center [529, 362] width 62 height 11
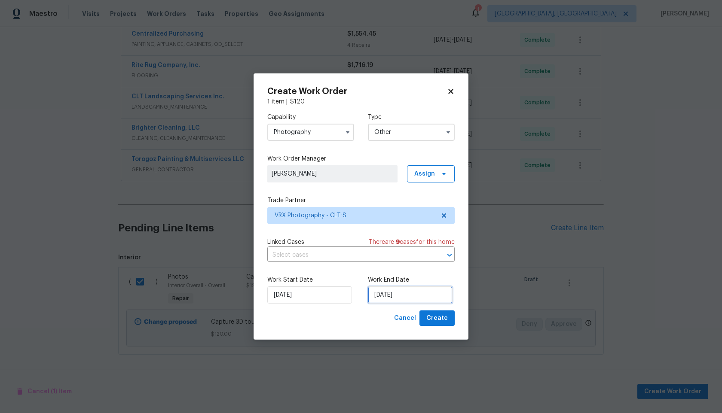
click at [385, 300] on input "01/10/2025" at bounding box center [410, 295] width 85 height 17
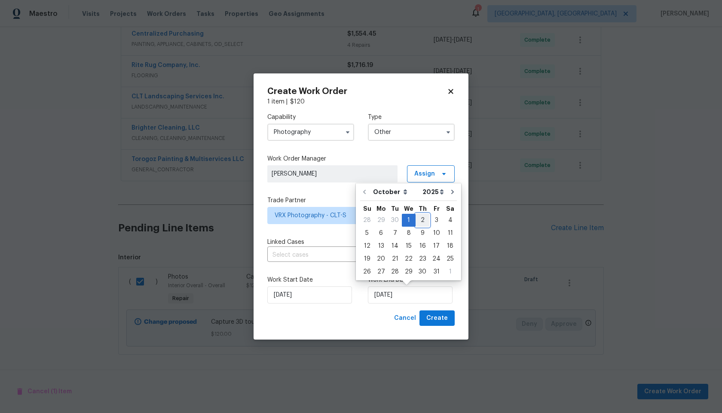
click at [422, 222] on div "2" at bounding box center [423, 220] width 14 height 12
type input "02/10/2025"
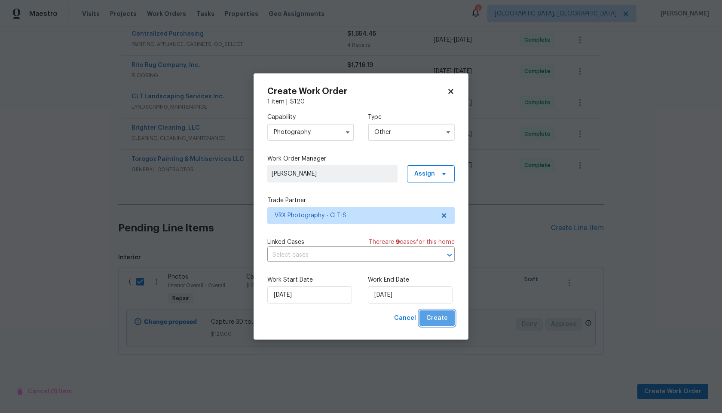
click at [439, 321] on span "Create" at bounding box center [436, 318] width 21 height 11
checkbox input "false"
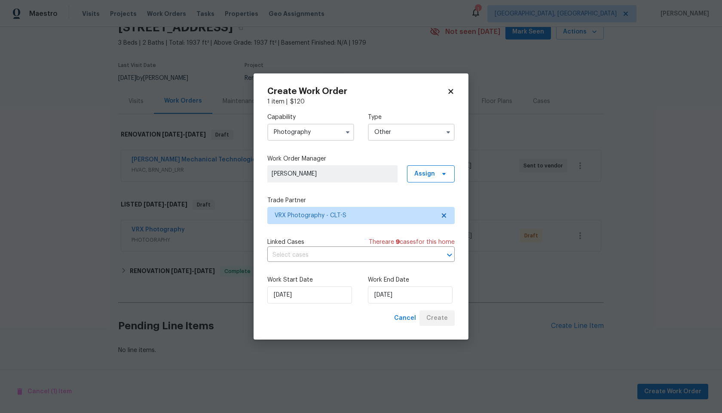
scroll to position [42, 0]
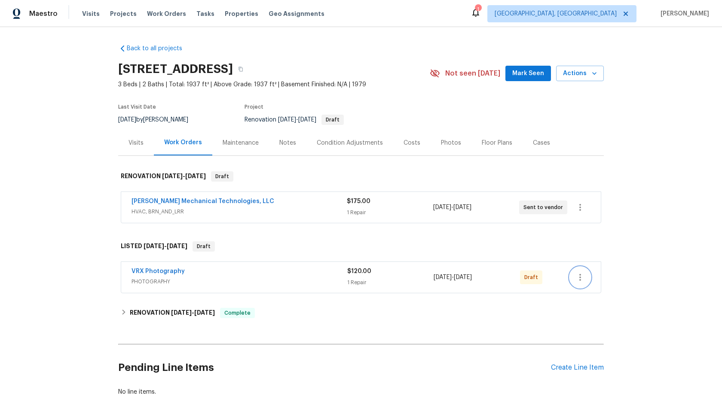
click at [580, 275] on icon "button" at bounding box center [580, 277] width 2 height 7
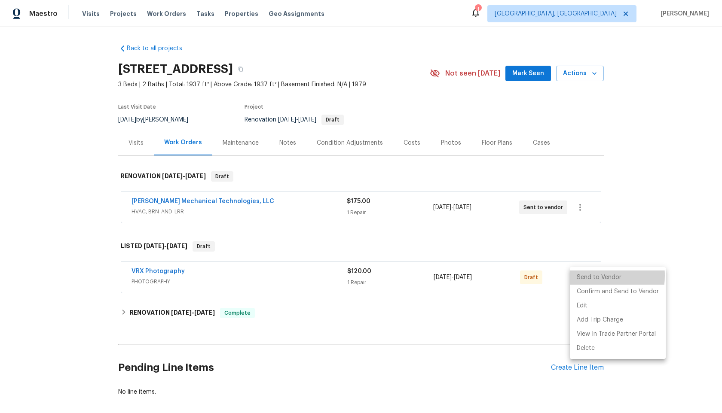
click at [587, 276] on li "Send to Vendor" at bounding box center [618, 278] width 96 height 14
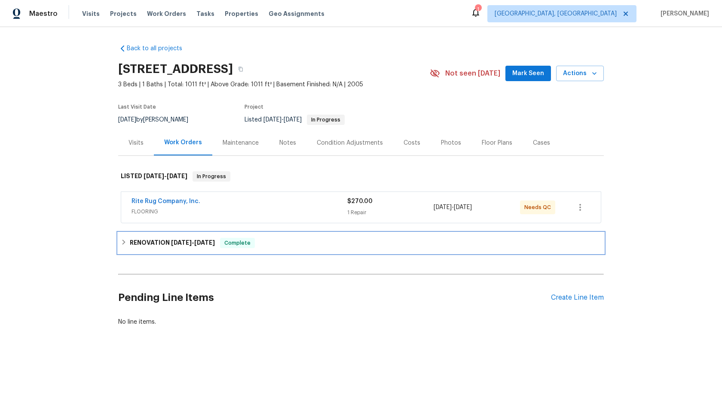
click at [294, 234] on div "RENOVATION [DATE] - [DATE] Complete" at bounding box center [361, 243] width 486 height 21
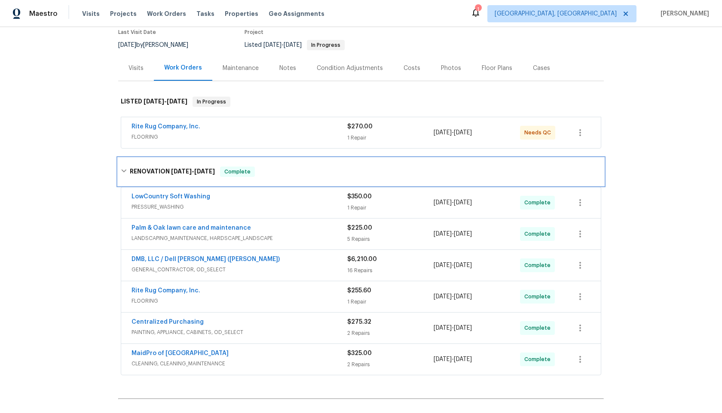
scroll to position [171, 0]
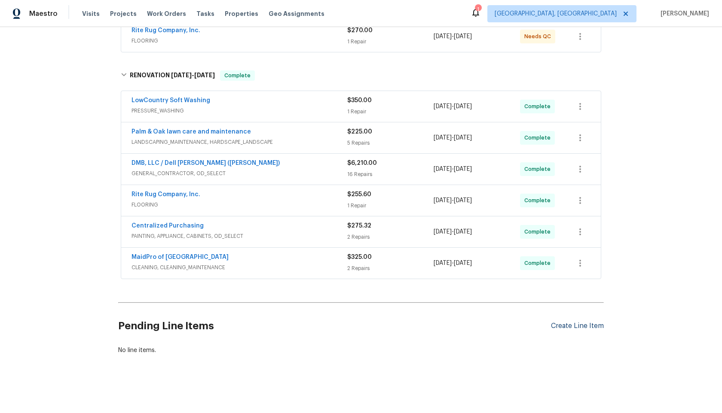
click at [579, 325] on div "Create Line Item" at bounding box center [577, 326] width 53 height 8
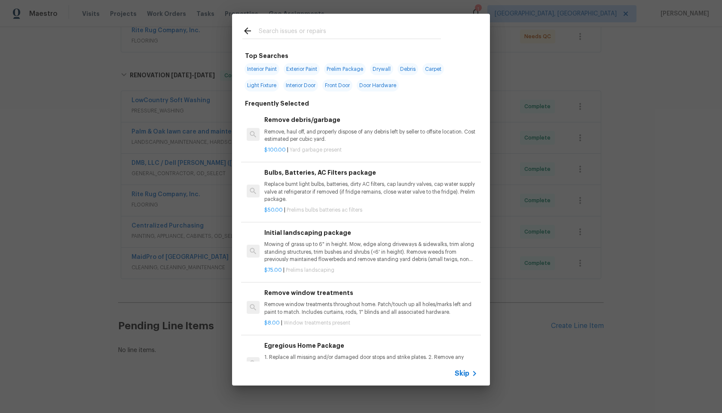
click at [460, 372] on span "Skip" at bounding box center [462, 374] width 15 height 9
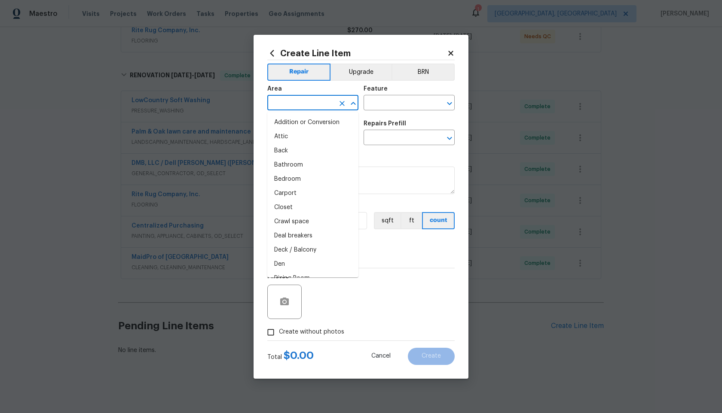
click at [300, 109] on input "text" at bounding box center [300, 103] width 67 height 13
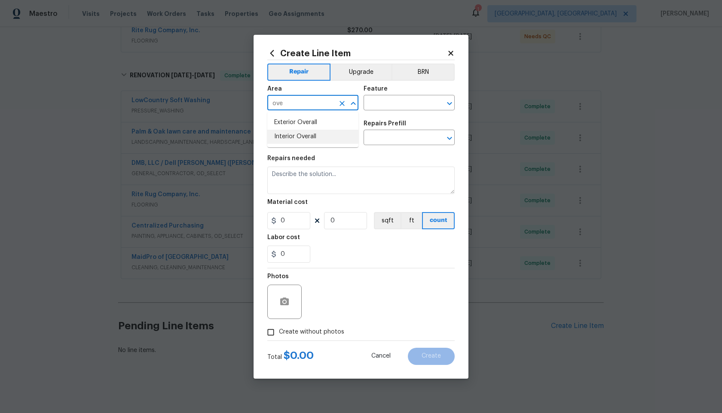
click at [312, 137] on li "Interior Overall" at bounding box center [312, 137] width 91 height 14
type input "Interior Overall"
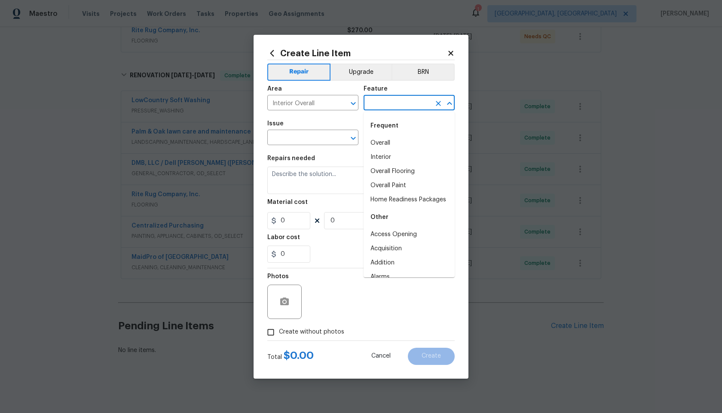
click at [398, 105] on input "text" at bounding box center [397, 103] width 67 height 13
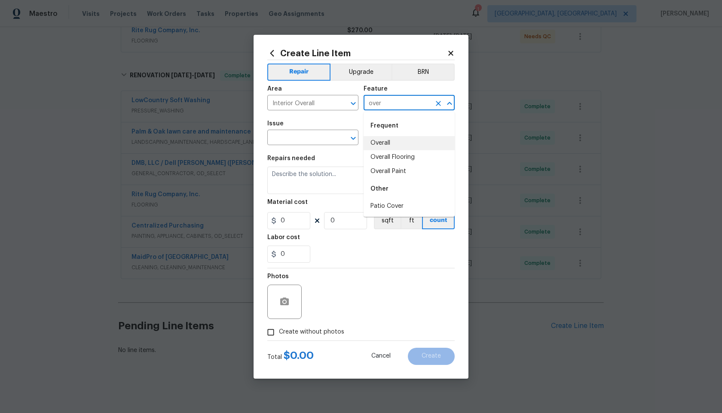
click at [393, 141] on li "Overall" at bounding box center [409, 143] width 91 height 14
type input "Overall"
click at [292, 141] on input "text" at bounding box center [300, 138] width 67 height 13
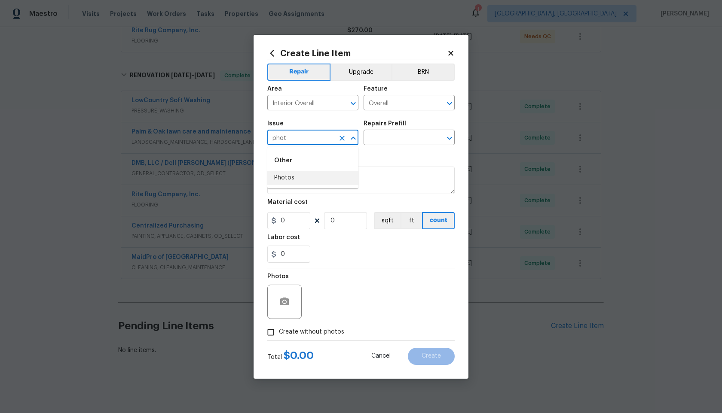
click at [291, 177] on li "Photos" at bounding box center [312, 178] width 91 height 14
type input "Photos"
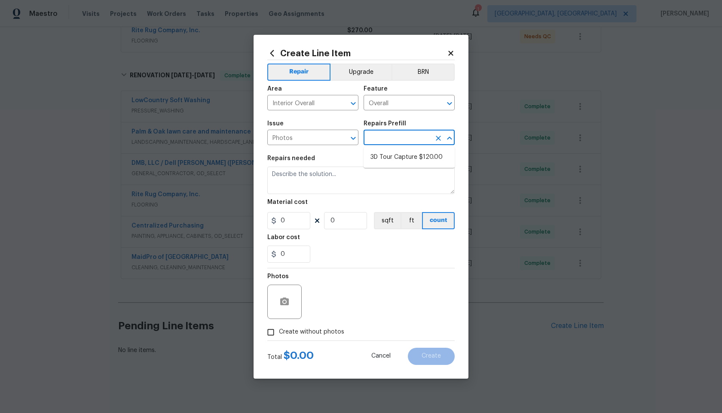
click at [401, 140] on input "text" at bounding box center [397, 138] width 67 height 13
click at [392, 162] on li "3D Tour Capture $120.00" at bounding box center [409, 157] width 91 height 14
type input "3D Tour Capture $120.00"
type textarea "Capture 3D tour of home"
type input "1"
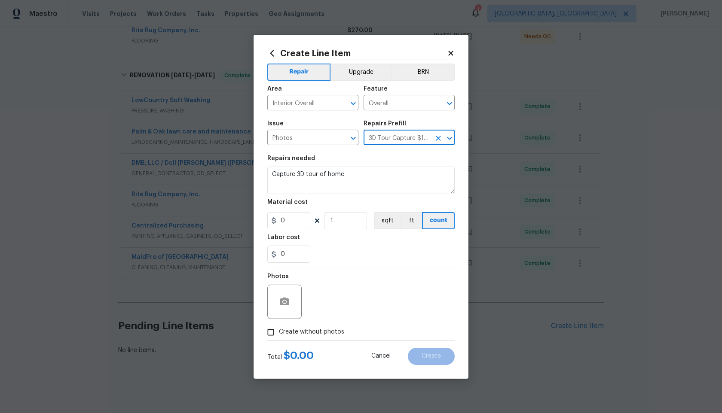
type input "120"
click at [271, 333] on input "Create without photos" at bounding box center [271, 333] width 16 height 16
checkbox input "true"
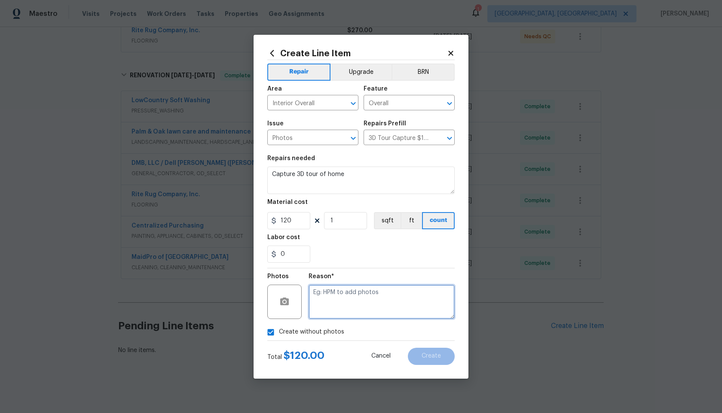
click at [339, 303] on textarea at bounding box center [382, 302] width 146 height 34
type textarea "."
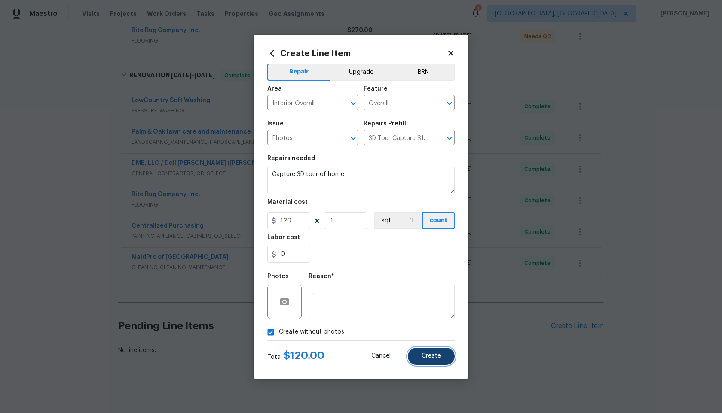
click at [438, 356] on span "Create" at bounding box center [431, 356] width 19 height 6
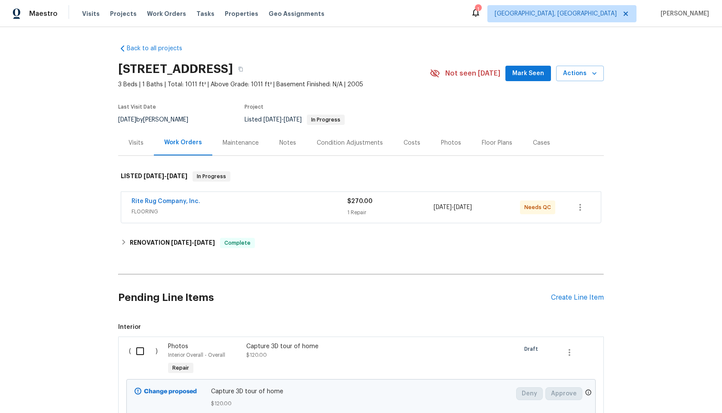
scroll to position [70, 0]
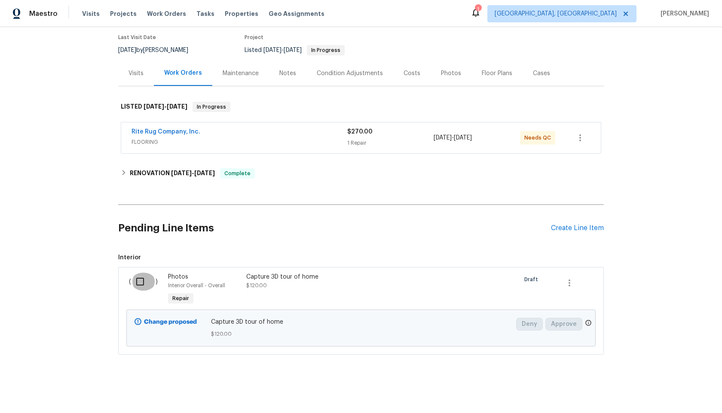
click at [139, 277] on input "checkbox" at bounding box center [143, 282] width 24 height 18
click at [664, 388] on span "Create Work Order" at bounding box center [672, 392] width 57 height 11
click at [139, 282] on input "checkbox" at bounding box center [143, 282] width 24 height 18
checkbox input "true"
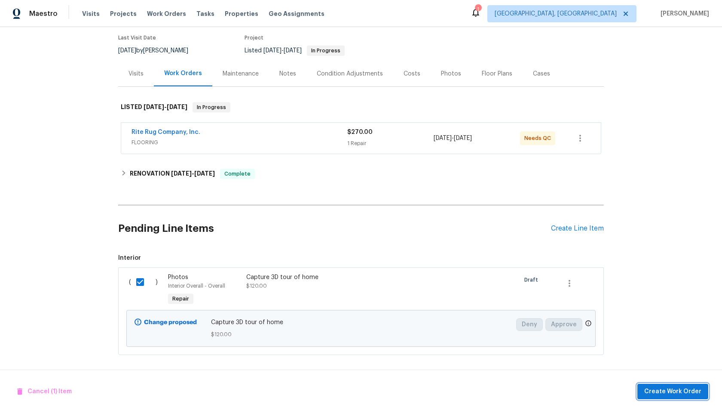
click at [657, 390] on span "Create Work Order" at bounding box center [672, 392] width 57 height 11
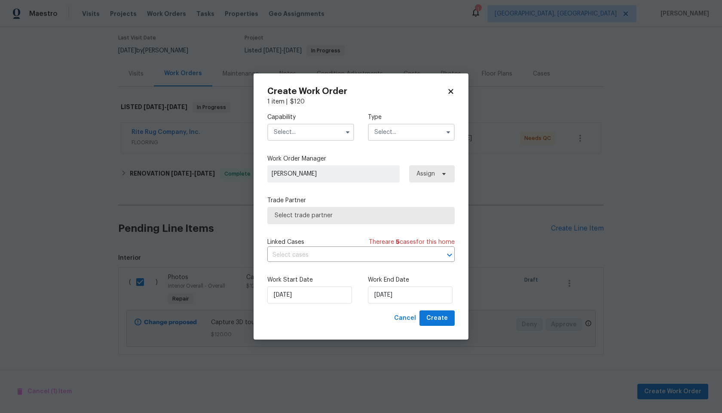
click at [313, 132] on input "text" at bounding box center [310, 132] width 87 height 17
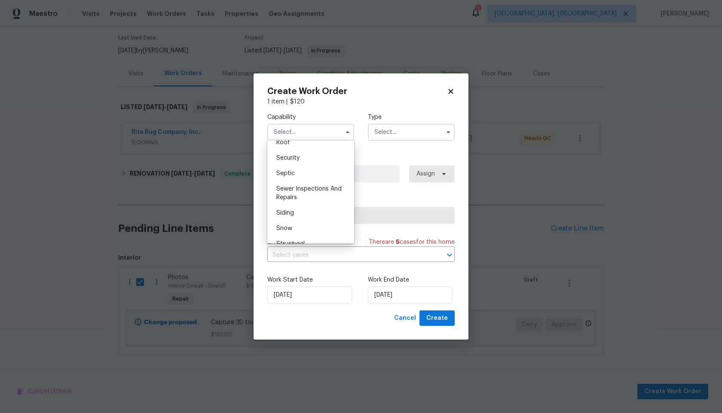
scroll to position [957, 0]
click at [301, 150] on span "Photography" at bounding box center [294, 150] width 37 height 6
type input "Photography"
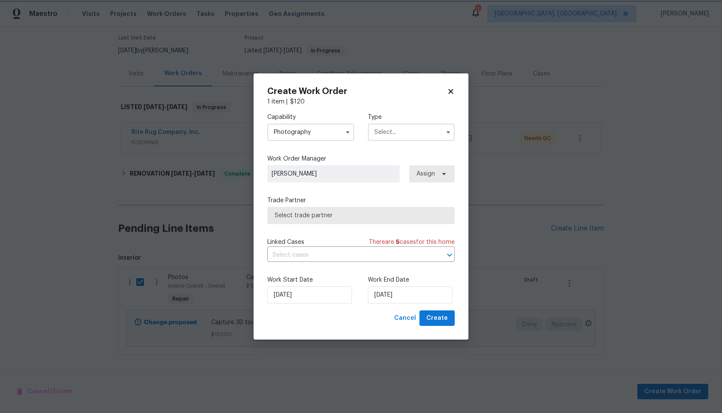
scroll to position [738, 0]
click at [426, 120] on label "Type" at bounding box center [411, 117] width 87 height 9
click at [400, 137] on input "text" at bounding box center [411, 132] width 87 height 17
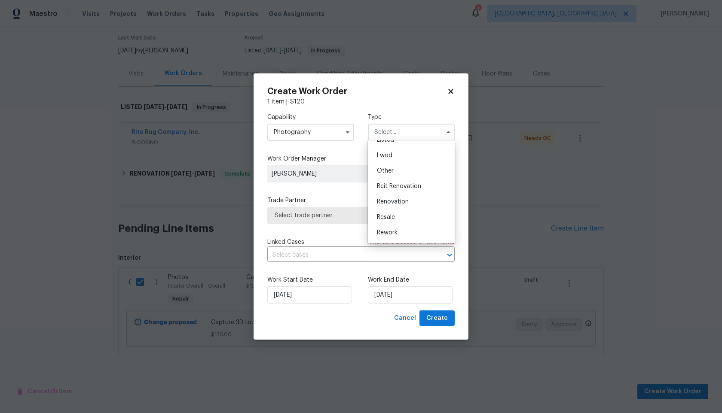
scroll to position [83, 0]
click at [390, 176] on span "Other" at bounding box center [385, 175] width 17 height 6
type input "Other"
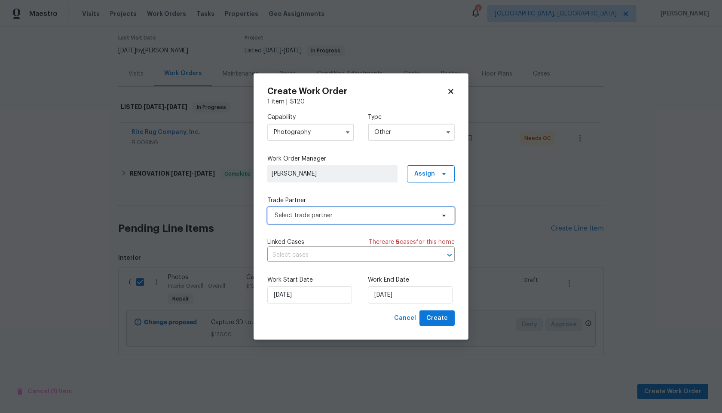
click at [312, 219] on span "Select trade partner" at bounding box center [355, 215] width 160 height 9
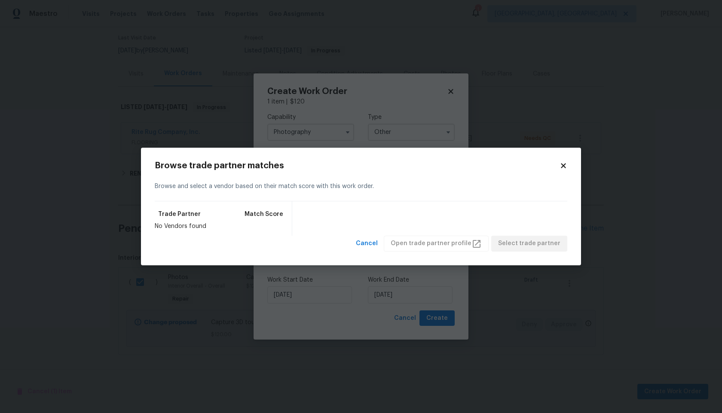
click at [560, 164] on icon at bounding box center [564, 166] width 8 height 8
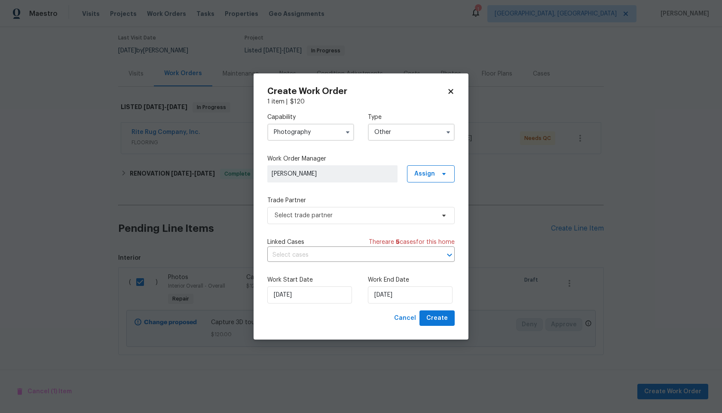
click at [450, 92] on icon at bounding box center [450, 91] width 5 height 5
checkbox input "false"
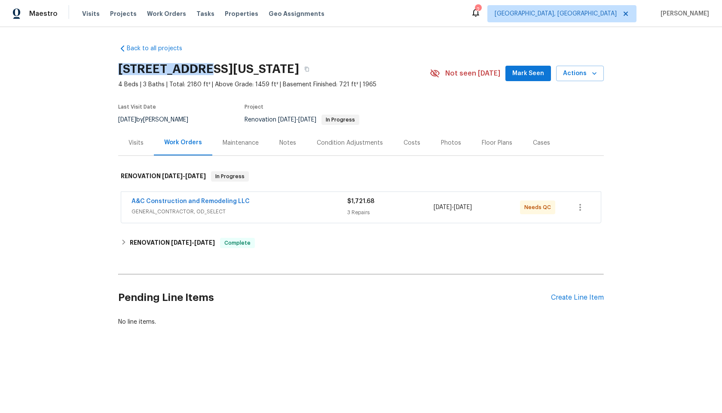
drag, startPoint x: 201, startPoint y: 66, endPoint x: 120, endPoint y: 64, distance: 80.4
click at [120, 65] on h2 "[STREET_ADDRESS][US_STATE]" at bounding box center [208, 69] width 181 height 9
click at [171, 244] on span "[DATE]" at bounding box center [181, 243] width 21 height 6
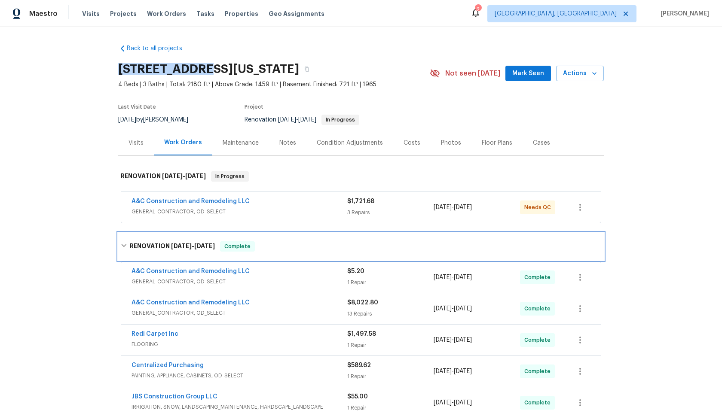
copy h2 "[STREET_ADDRESS]"
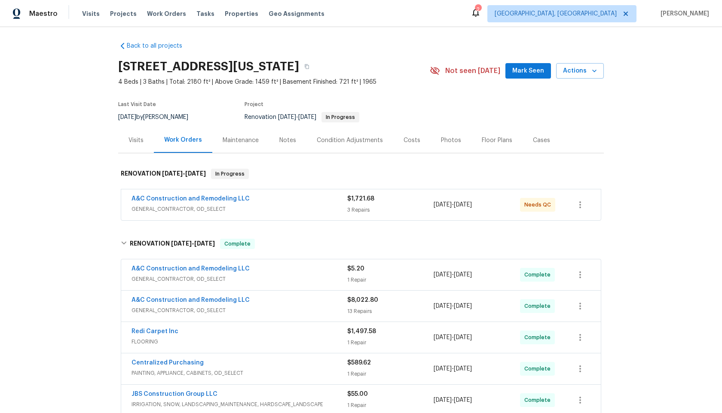
click at [253, 46] on div "Back to all projects [STREET_ADDRESS][US_STATE] 4 Beds | 3 Baths | Total: 2180 …" at bounding box center [361, 283] width 486 height 496
click at [75, 119] on div "Back to all projects [STREET_ADDRESS][US_STATE] 4 Beds | 3 Baths | Total: 2180 …" at bounding box center [361, 220] width 722 height 386
click at [315, 67] on button "button" at bounding box center [306, 66] width 15 height 15
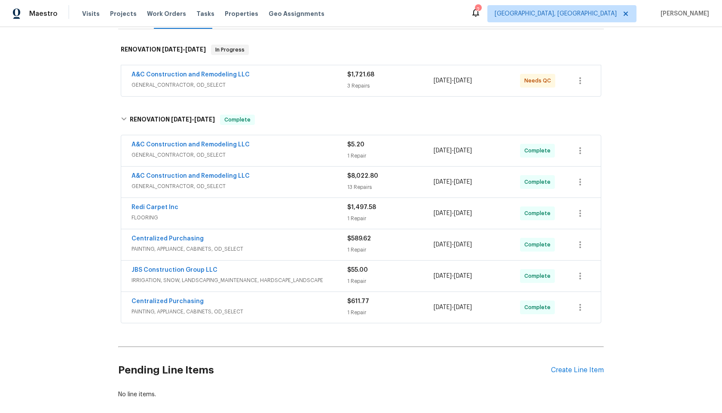
scroll to position [100, 0]
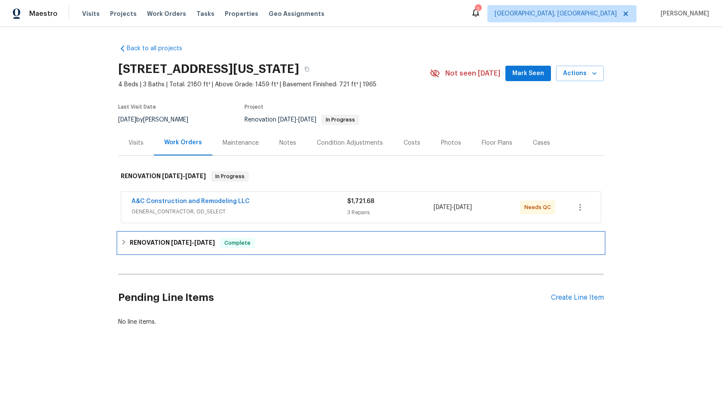
click at [263, 237] on div "RENOVATION [DATE] - [DATE] Complete" at bounding box center [361, 243] width 486 height 21
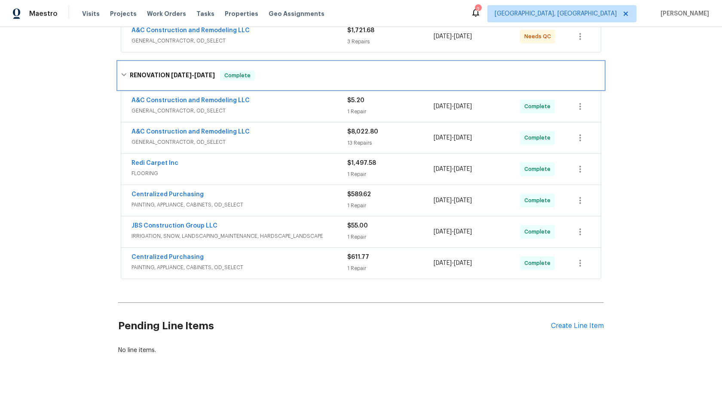
scroll to position [121, 0]
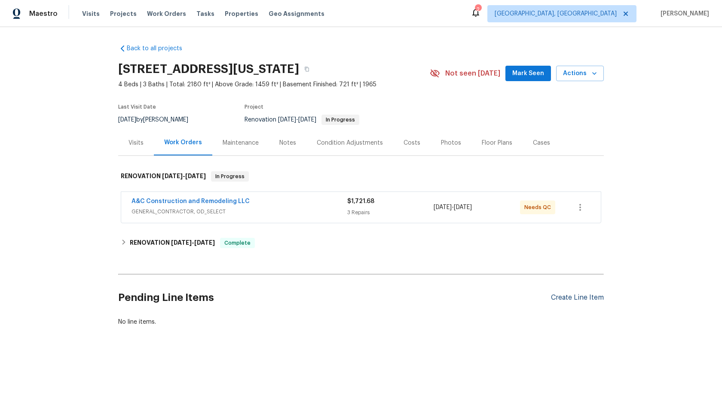
click at [565, 295] on div "Create Line Item" at bounding box center [577, 298] width 53 height 8
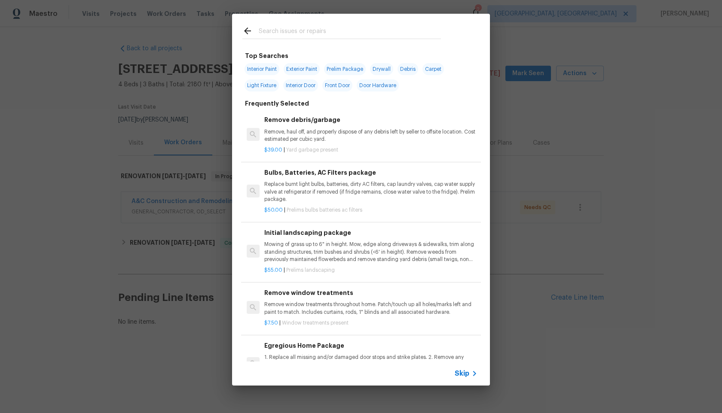
click at [465, 368] on div "Skip" at bounding box center [361, 374] width 258 height 24
click at [469, 377] on icon at bounding box center [474, 374] width 10 height 10
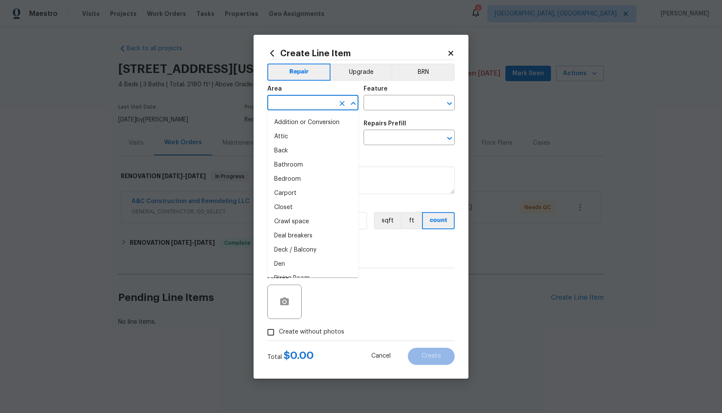
click at [328, 99] on input "text" at bounding box center [300, 103] width 67 height 13
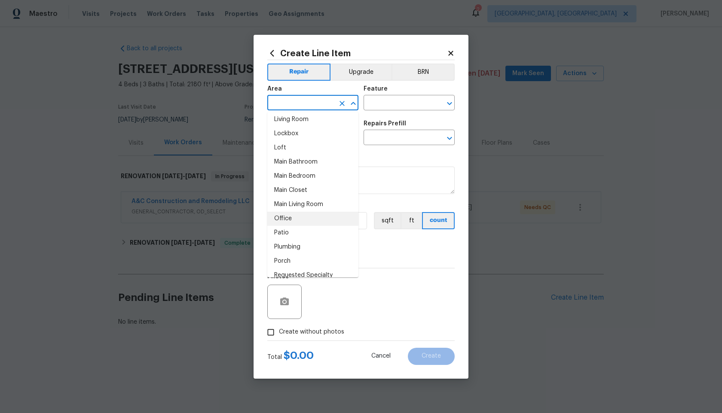
scroll to position [428, 0]
click at [343, 226] on li "Office" at bounding box center [312, 219] width 91 height 14
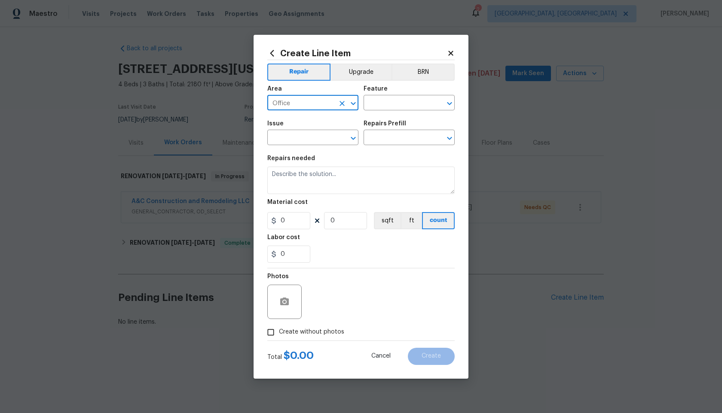
click at [313, 107] on input "Office" at bounding box center [300, 103] width 67 height 13
type input "O"
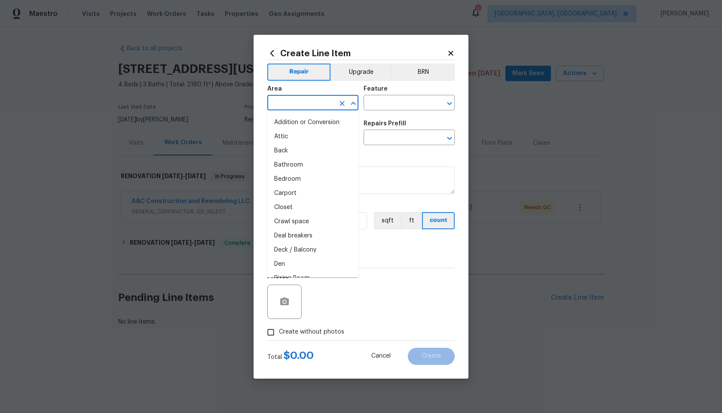
type input "o"
type input "v"
type input "i"
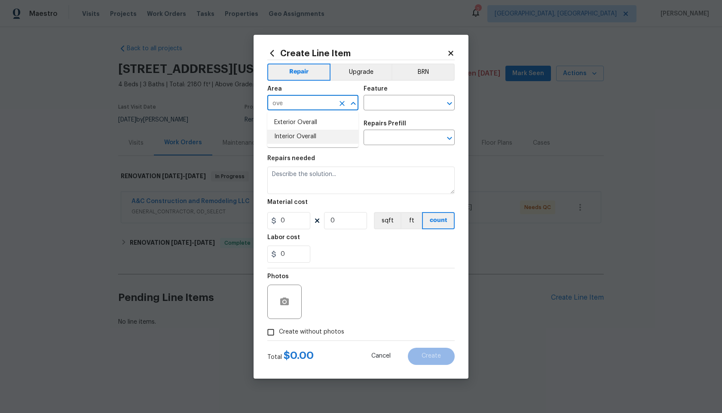
click at [284, 138] on li "Interior Overall" at bounding box center [312, 137] width 91 height 14
type input "Interior Overall"
drag, startPoint x: 372, startPoint y: 130, endPoint x: 374, endPoint y: 125, distance: 5.6
click at [372, 130] on div "Repairs Prefill" at bounding box center [409, 126] width 91 height 11
click at [401, 103] on input "text" at bounding box center [397, 103] width 67 height 13
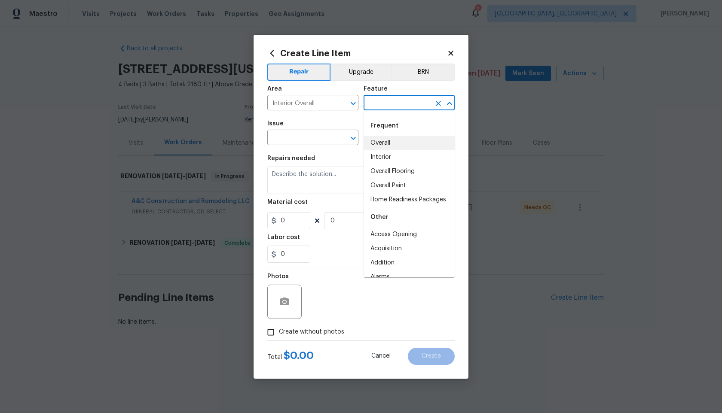
click at [380, 148] on li "Overall" at bounding box center [409, 143] width 91 height 14
type input "Overall"
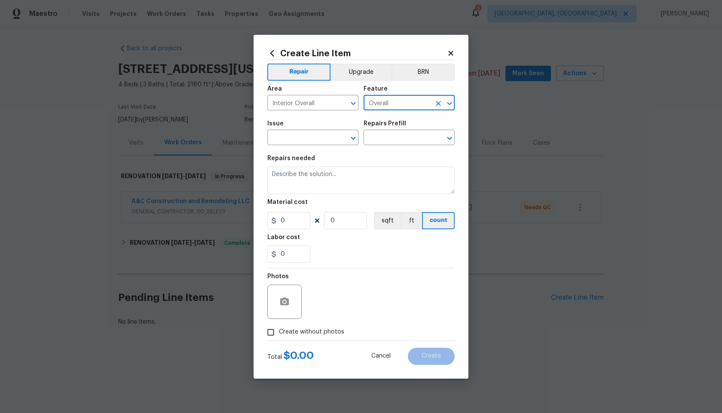
click at [305, 147] on span "Issue ​" at bounding box center [312, 133] width 91 height 35
click at [306, 143] on input "text" at bounding box center [300, 138] width 67 height 13
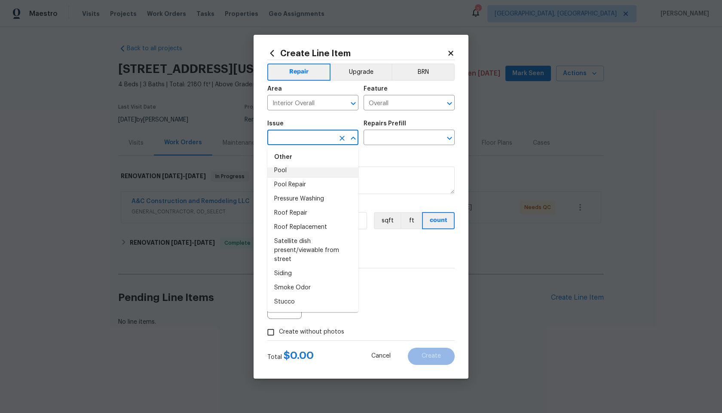
scroll to position [1153, 0]
click at [324, 136] on input "text" at bounding box center [300, 138] width 67 height 13
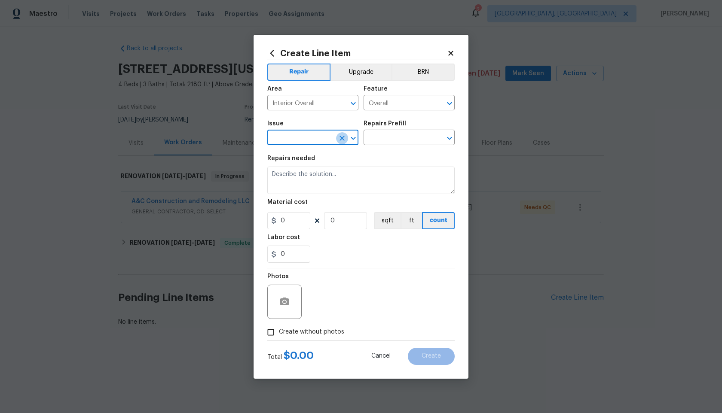
click at [341, 139] on icon "Clear" at bounding box center [342, 138] width 5 height 5
click at [300, 139] on input "text" at bounding box center [300, 138] width 67 height 13
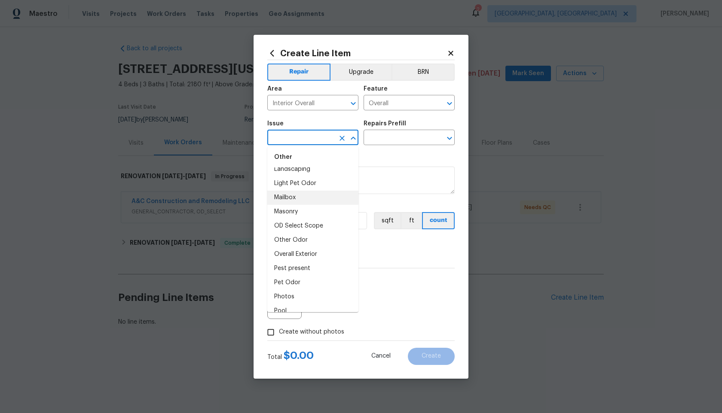
scroll to position [1015, 0]
click at [300, 211] on li "Masonry" at bounding box center [312, 211] width 91 height 14
type input "Masonry"
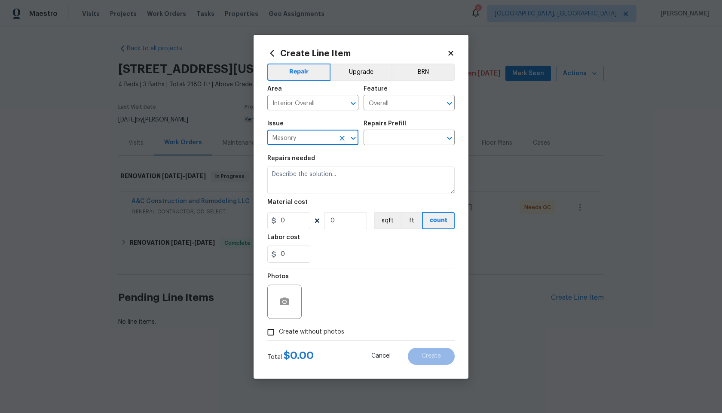
click at [316, 136] on input "Masonry" at bounding box center [300, 138] width 67 height 13
click at [344, 135] on icon "Clear" at bounding box center [342, 138] width 9 height 9
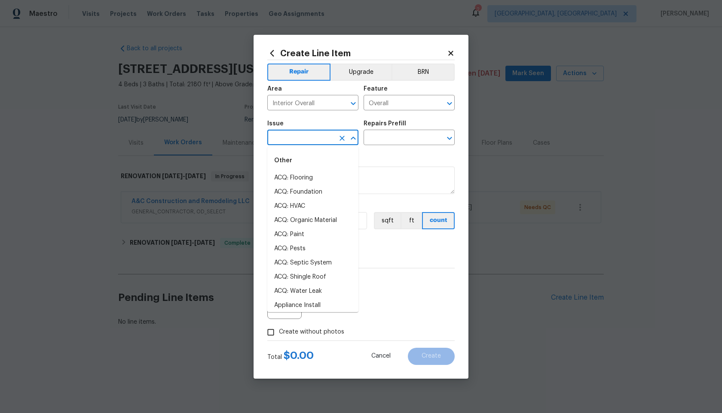
click at [318, 141] on input "text" at bounding box center [300, 138] width 67 height 13
click at [317, 140] on input "text" at bounding box center [300, 138] width 67 height 13
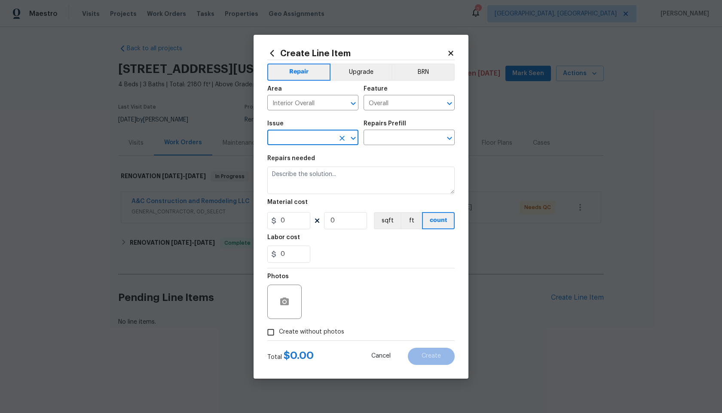
click at [317, 139] on input "text" at bounding box center [300, 138] width 67 height 13
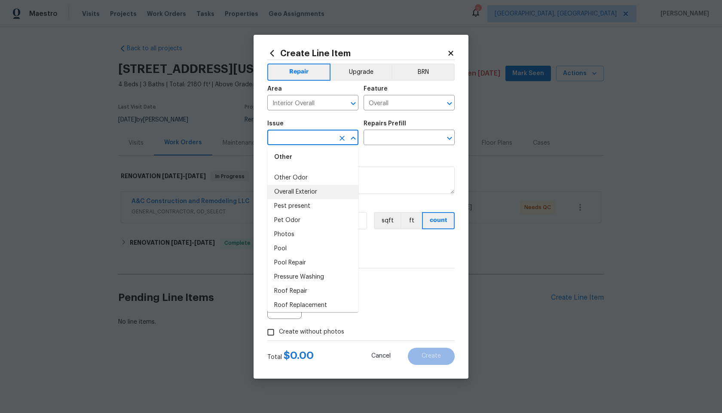
scroll to position [1076, 0]
click at [312, 187] on li "Overall Exterior" at bounding box center [312, 193] width 91 height 14
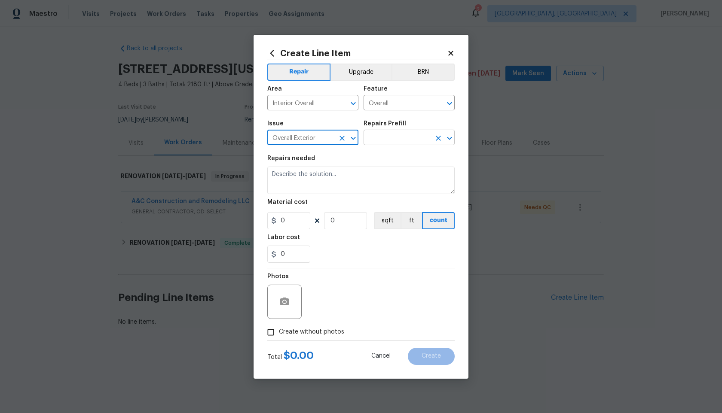
click at [392, 142] on input "text" at bounding box center [397, 138] width 67 height 13
click at [346, 163] on div "Repairs needed" at bounding box center [360, 161] width 187 height 11
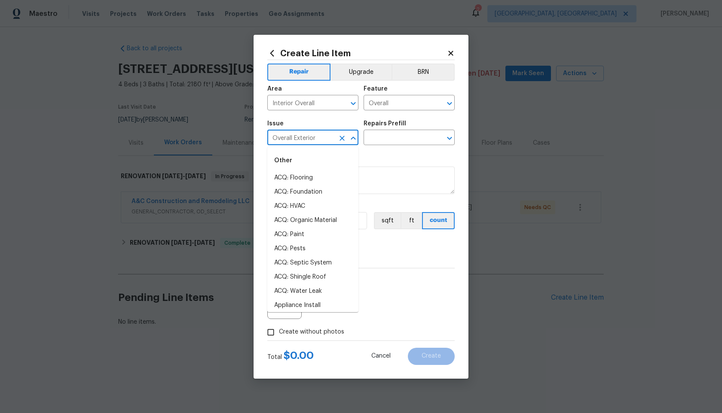
click at [331, 141] on input "Overall Exterior" at bounding box center [300, 138] width 67 height 13
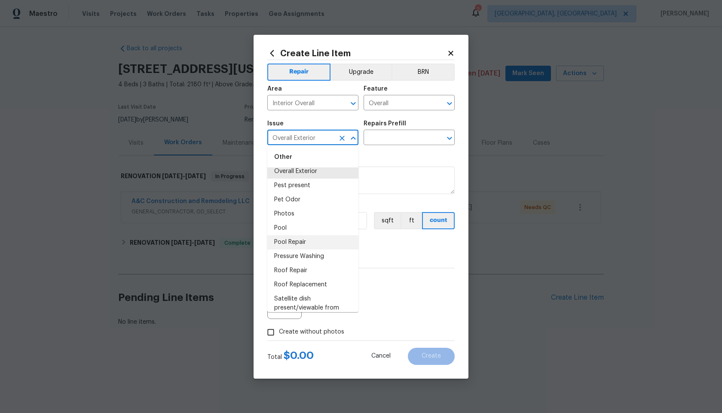
scroll to position [1084, 0]
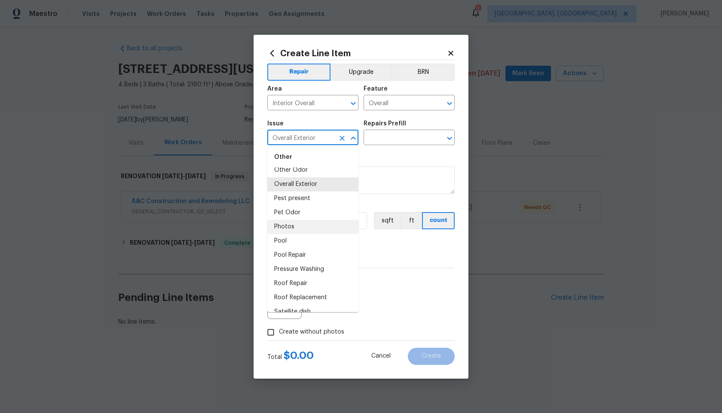
click at [289, 225] on li "Photos" at bounding box center [312, 227] width 91 height 14
type input "Photos"
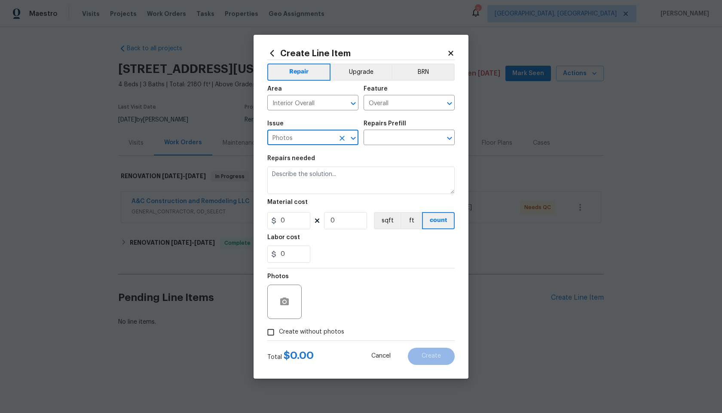
click at [316, 139] on input "Photos" at bounding box center [300, 138] width 67 height 13
click at [399, 141] on input "text" at bounding box center [397, 138] width 67 height 13
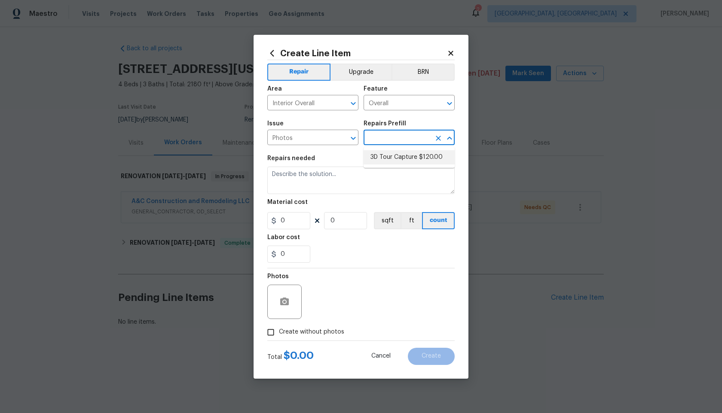
click at [399, 161] on li "3D Tour Capture $120.00" at bounding box center [409, 157] width 91 height 14
type input "3D Tour Capture $120.00"
type textarea "Capture 3D tour of home"
type input "1"
type input "120"
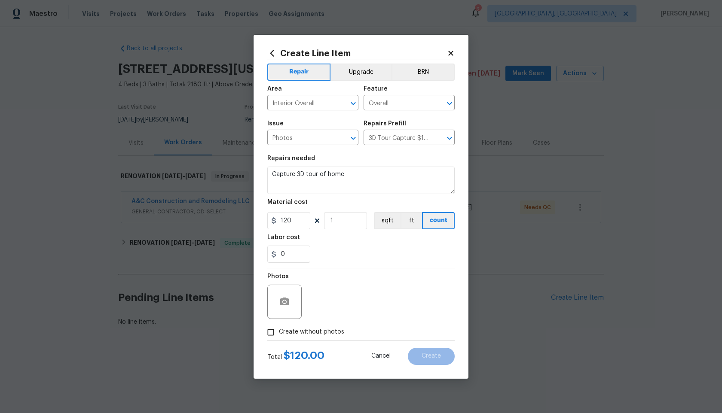
click at [353, 207] on div "Material cost" at bounding box center [360, 204] width 187 height 11
click at [331, 220] on input "1" at bounding box center [345, 220] width 43 height 17
click at [269, 336] on input "Create without photos" at bounding box center [271, 333] width 16 height 16
checkbox input "true"
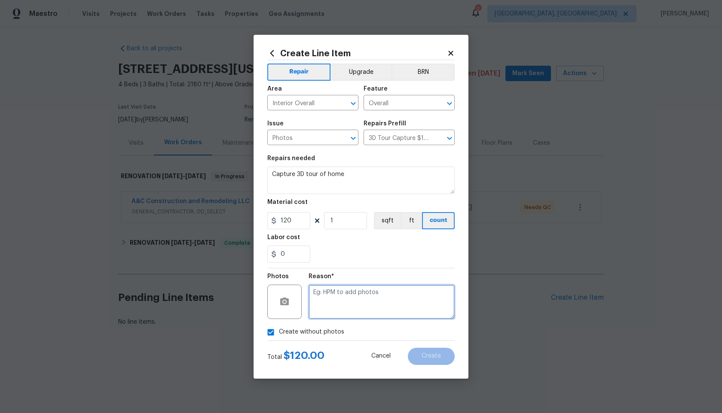
click at [349, 306] on textarea at bounding box center [382, 302] width 146 height 34
type textarea "."
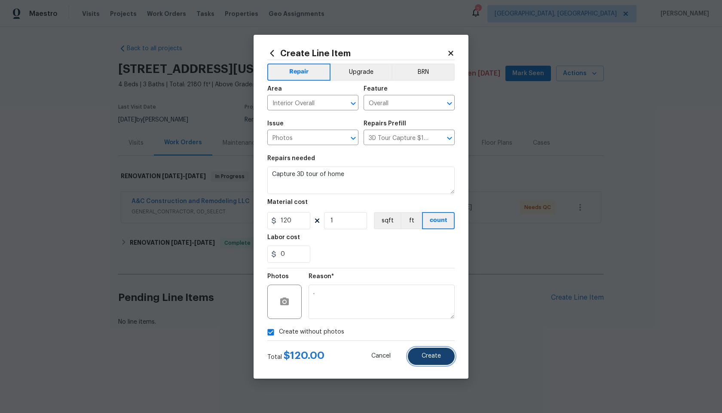
click at [438, 357] on span "Create" at bounding box center [431, 356] width 19 height 6
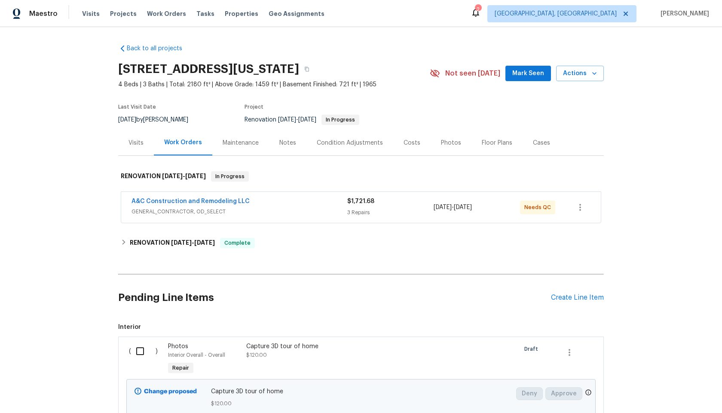
scroll to position [70, 0]
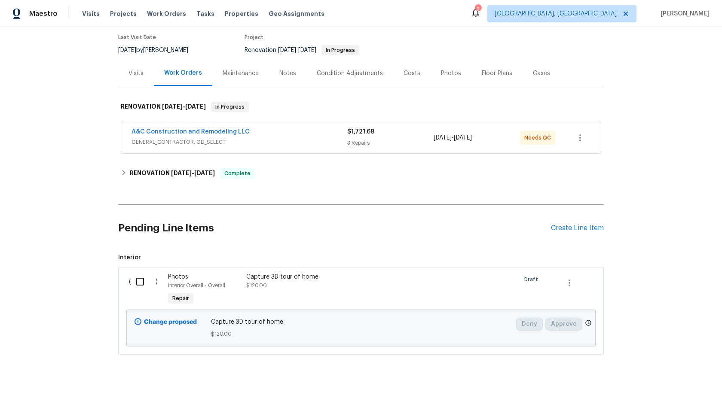
click at [138, 281] on input "checkbox" at bounding box center [143, 282] width 24 height 18
click at [569, 285] on icon "button" at bounding box center [570, 283] width 2 height 7
click at [569, 276] on ul "Cancel" at bounding box center [575, 283] width 33 height 21
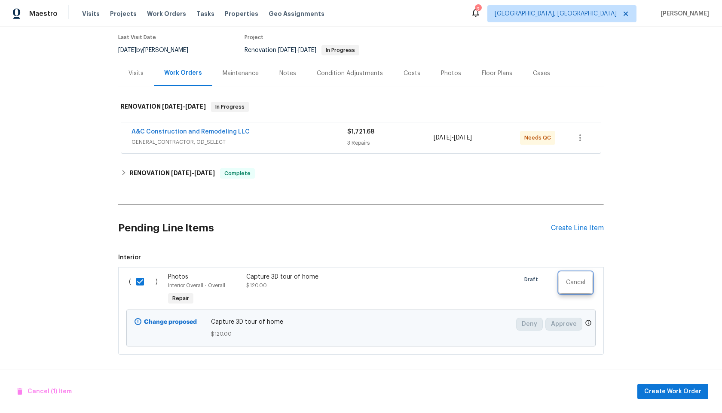
click at [432, 230] on div at bounding box center [361, 206] width 722 height 413
click at [566, 284] on icon "button" at bounding box center [569, 283] width 10 height 10
click at [601, 252] on div at bounding box center [361, 206] width 722 height 413
click at [671, 394] on span "Create Work Order" at bounding box center [672, 392] width 57 height 11
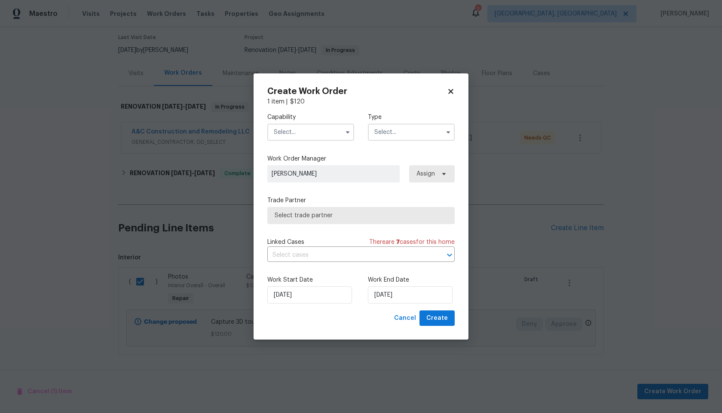
click at [318, 130] on input "text" at bounding box center [310, 132] width 87 height 17
click at [453, 90] on icon at bounding box center [451, 92] width 8 height 8
checkbox input "false"
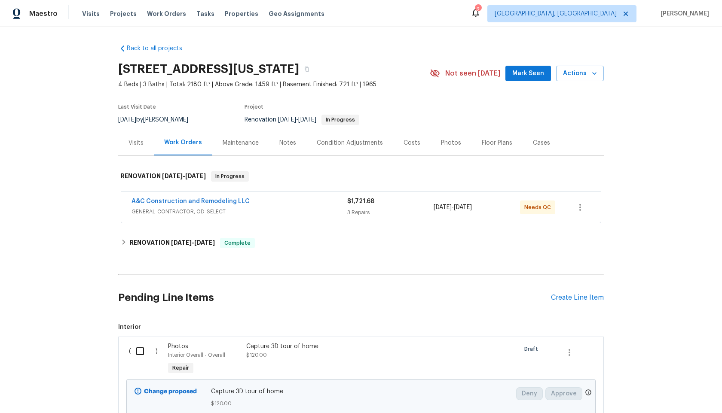
scroll to position [70, 0]
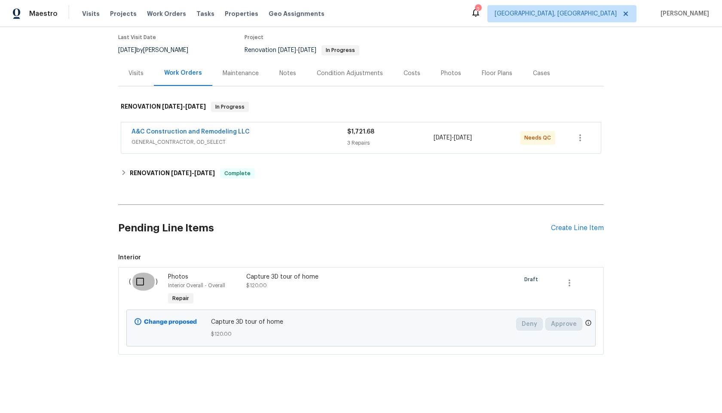
click at [140, 283] on input "checkbox" at bounding box center [143, 282] width 24 height 18
checkbox input "true"
click at [678, 397] on span "Create Work Order" at bounding box center [672, 392] width 57 height 11
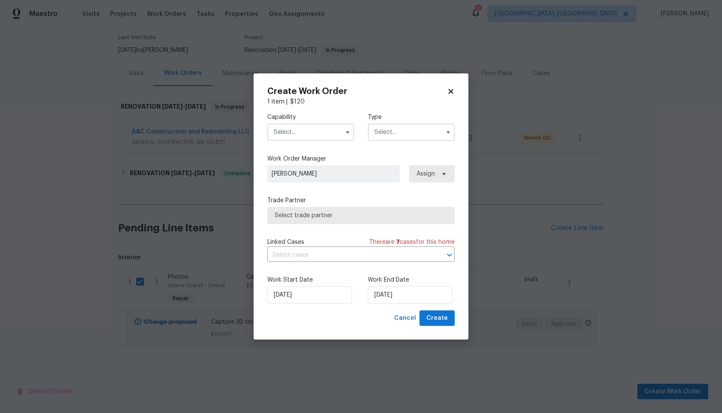
click at [312, 133] on input "text" at bounding box center [310, 132] width 87 height 17
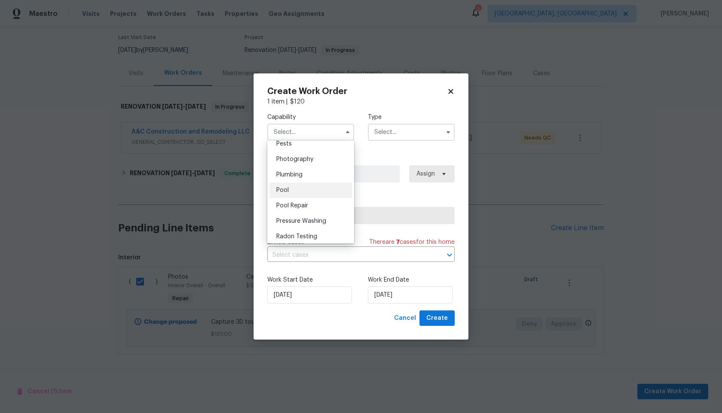
scroll to position [743, 0]
click at [301, 164] on div "Photography" at bounding box center [310, 160] width 83 height 15
type input "Photography"
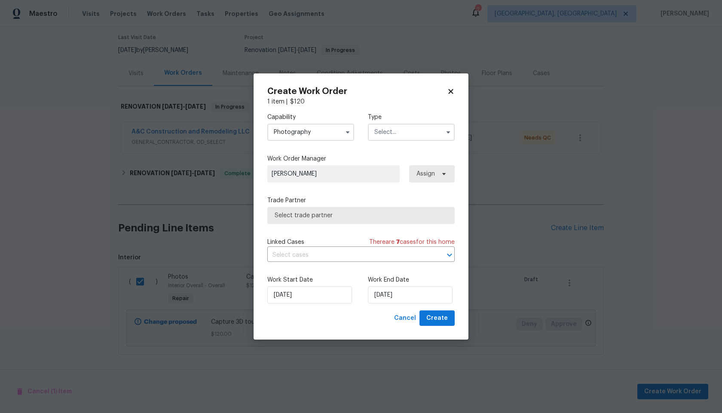
click at [407, 120] on label "Type" at bounding box center [411, 117] width 87 height 9
click at [405, 133] on input "text" at bounding box center [411, 132] width 87 height 17
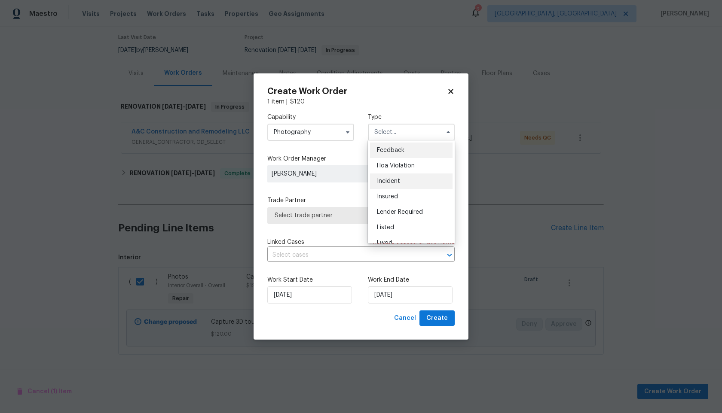
scroll to position [102, 0]
click at [390, 157] on span "Other" at bounding box center [385, 156] width 17 height 6
type input "Other"
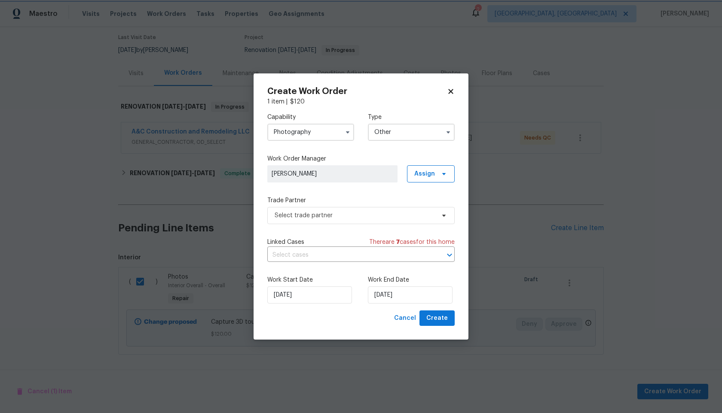
scroll to position [0, 0]
click at [329, 211] on span "Select trade partner" at bounding box center [355, 215] width 160 height 9
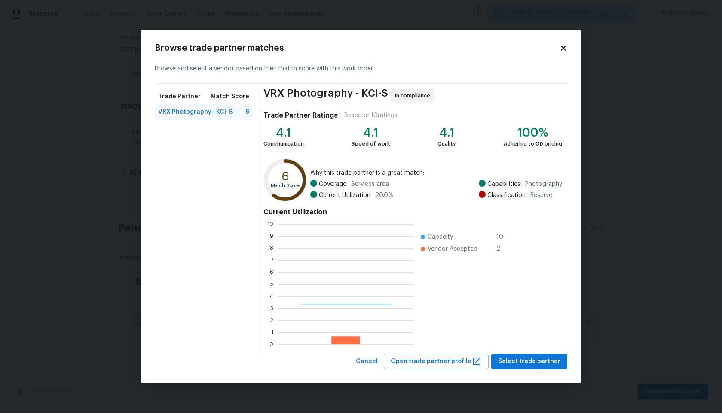
scroll to position [120, 136]
click at [524, 358] on span "Select trade partner" at bounding box center [529, 362] width 62 height 11
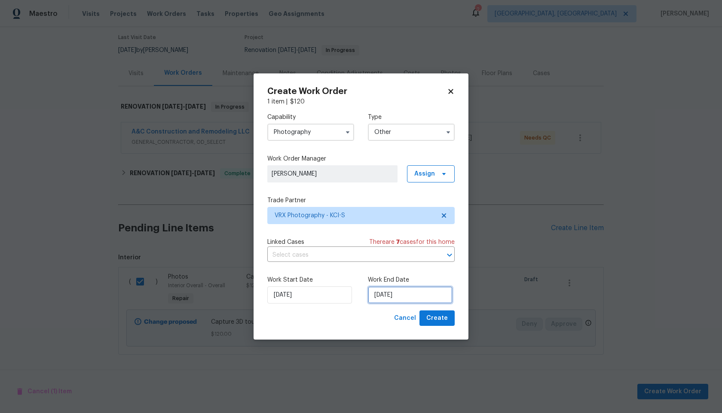
click at [398, 296] on input "01/10/2025" at bounding box center [410, 295] width 85 height 17
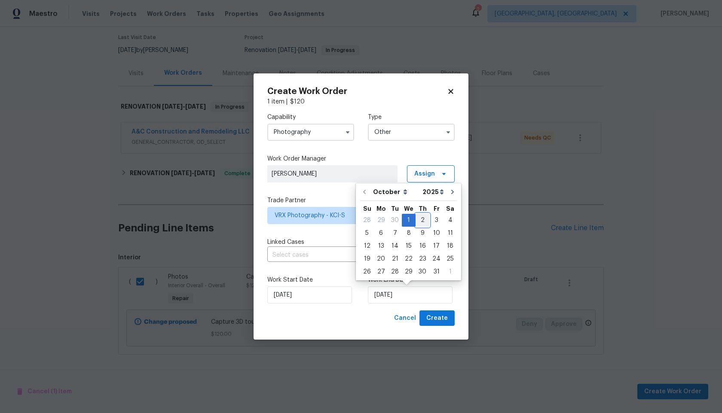
click at [422, 220] on div "2" at bounding box center [423, 220] width 14 height 12
type input "02/10/2025"
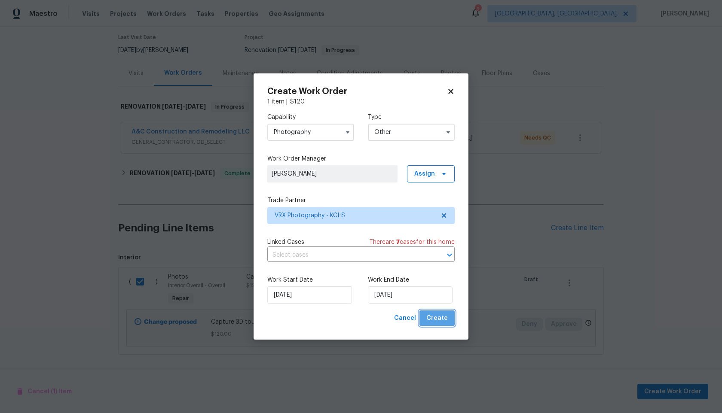
click at [444, 318] on span "Create" at bounding box center [436, 318] width 21 height 11
checkbox input "false"
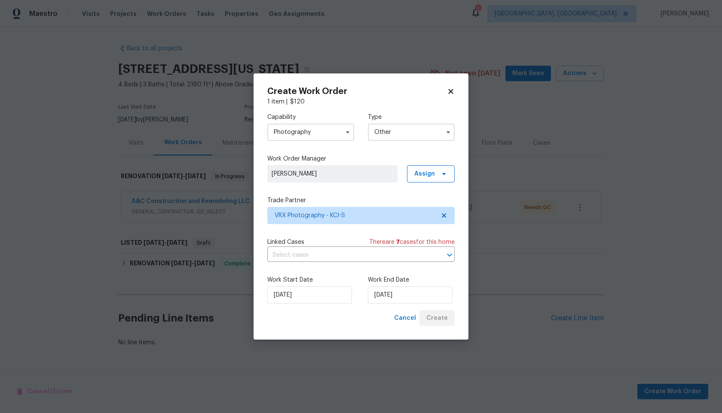
scroll to position [0, 0]
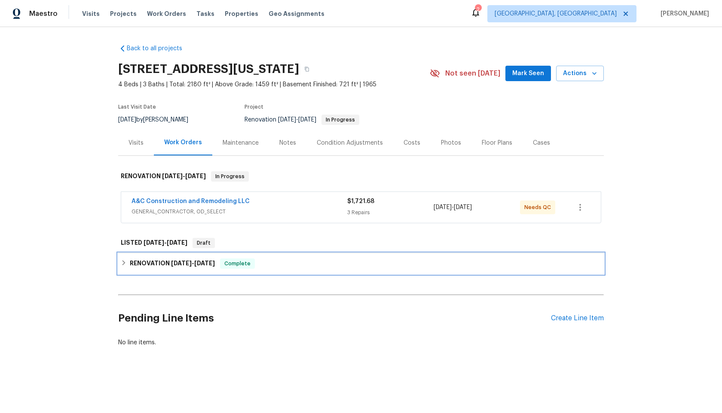
click at [269, 273] on div "RENOVATION 8/28/25 - 9/19/25 Complete" at bounding box center [361, 264] width 486 height 21
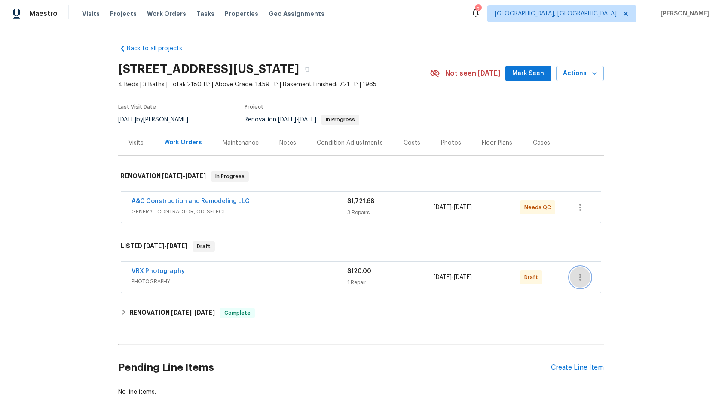
click at [573, 277] on button "button" at bounding box center [580, 277] width 21 height 21
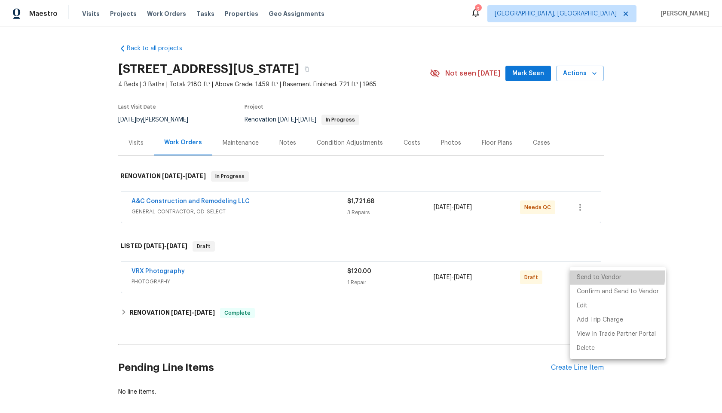
click at [597, 275] on li "Send to Vendor" at bounding box center [618, 278] width 96 height 14
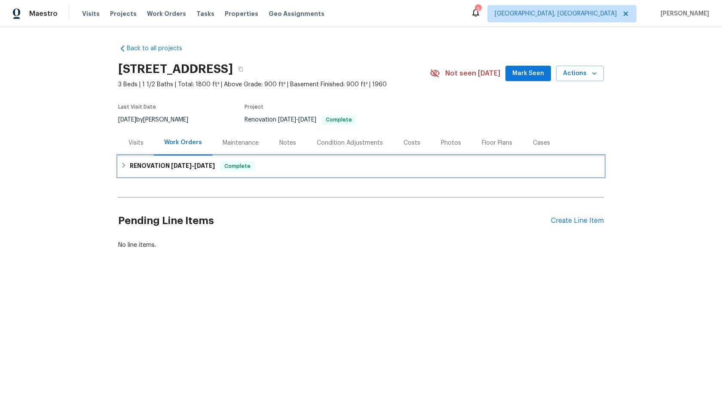
click at [181, 164] on span "[DATE]" at bounding box center [181, 166] width 21 height 6
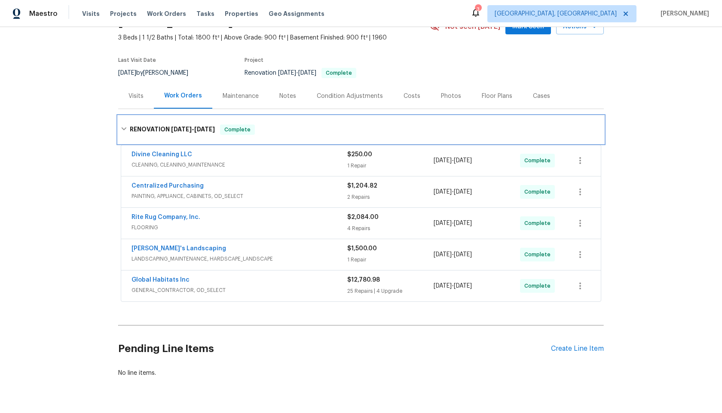
scroll to position [70, 0]
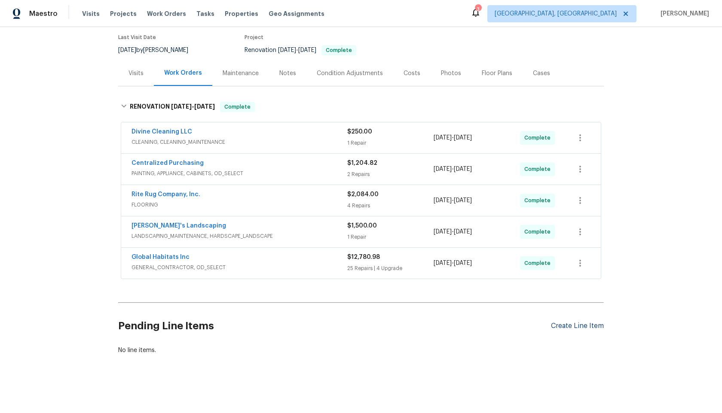
click at [566, 325] on div "Create Line Item" at bounding box center [577, 326] width 53 height 8
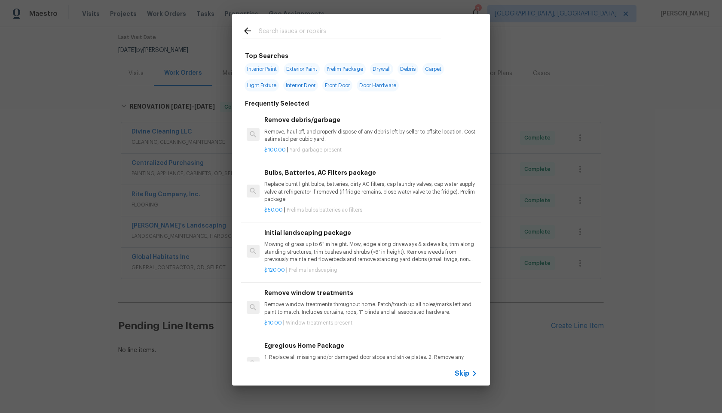
click at [459, 373] on span "Skip" at bounding box center [462, 374] width 15 height 9
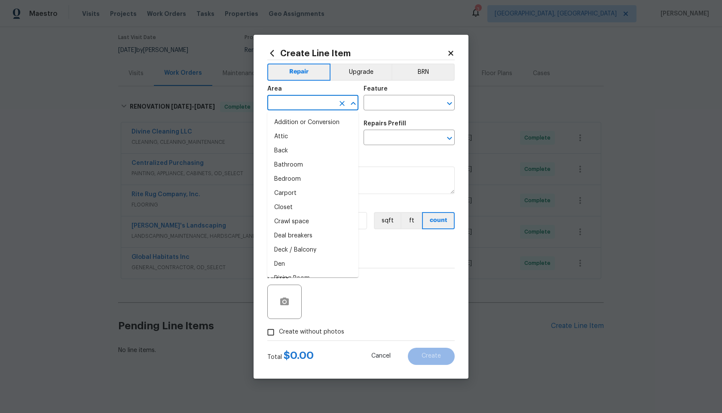
click at [329, 103] on input "text" at bounding box center [300, 103] width 67 height 13
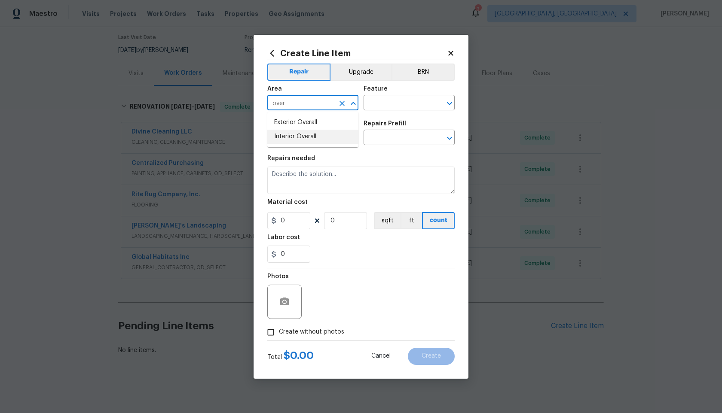
click at [303, 135] on li "Interior Overall" at bounding box center [312, 137] width 91 height 14
type input "Interior Overall"
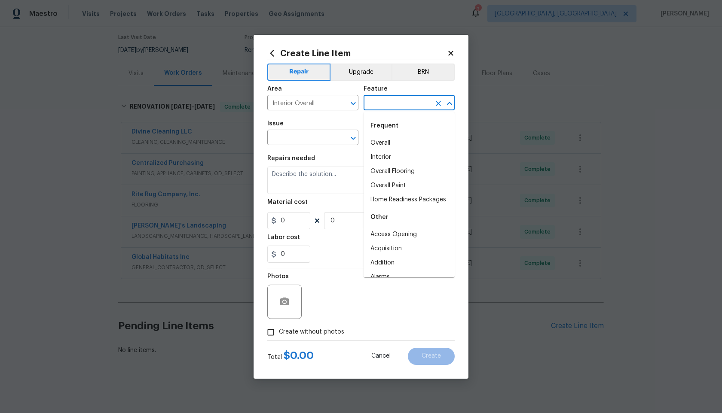
click at [401, 102] on input "text" at bounding box center [397, 103] width 67 height 13
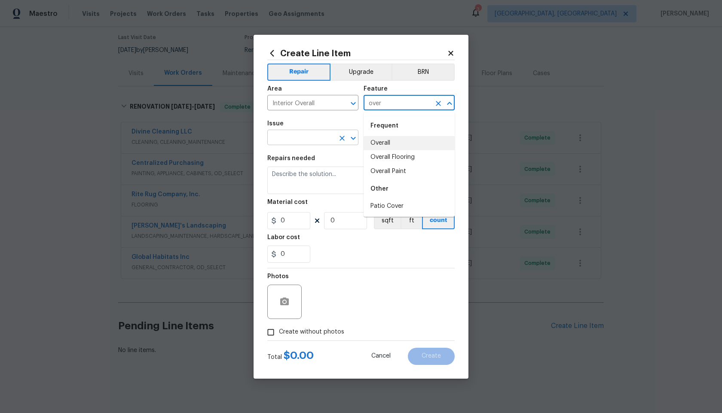
drag, startPoint x: 393, startPoint y: 145, endPoint x: 315, endPoint y: 138, distance: 77.6
click at [390, 145] on li "Overall" at bounding box center [409, 143] width 91 height 14
type input "Overall"
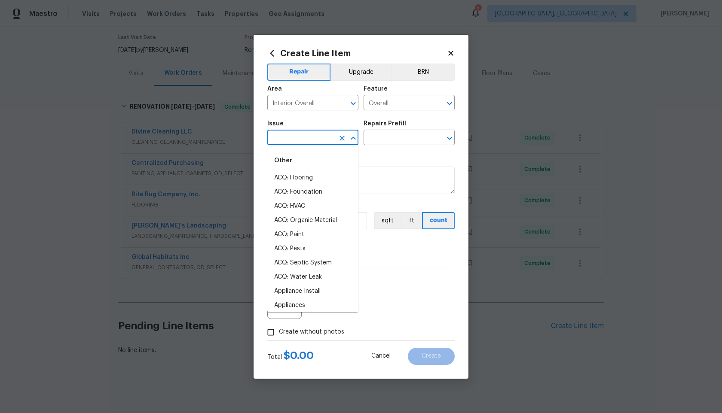
click at [315, 138] on input "text" at bounding box center [300, 138] width 67 height 13
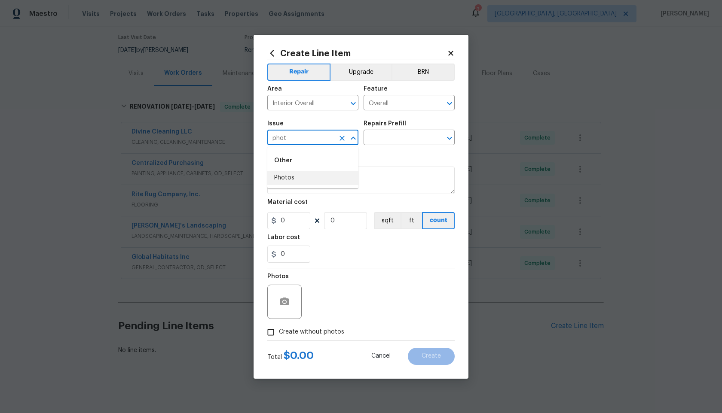
click at [287, 175] on li "Photos" at bounding box center [312, 178] width 91 height 14
type input "Photos"
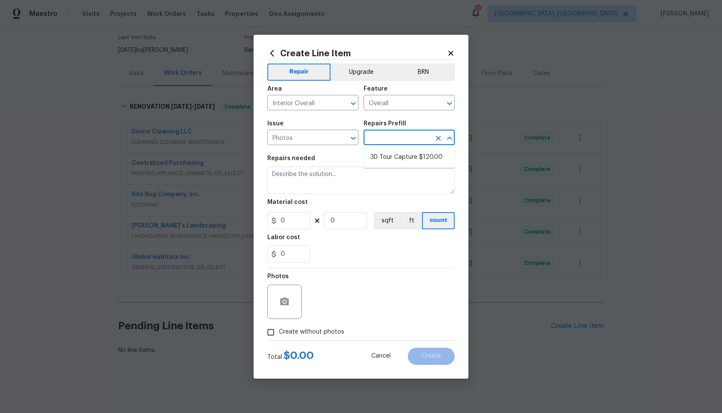
click at [377, 137] on input "text" at bounding box center [397, 138] width 67 height 13
click at [378, 154] on li "3D Tour Capture $120.00" at bounding box center [409, 157] width 91 height 14
type input "3D Tour Capture $120.00"
type textarea "Capture 3D tour of home"
type input "1"
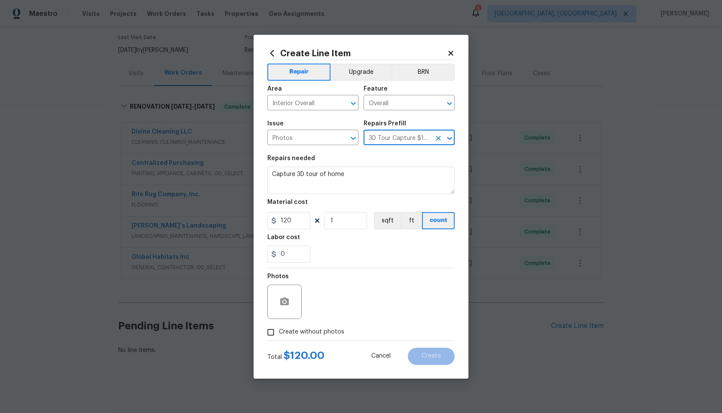
type input "120"
click at [273, 329] on input "Create without photos" at bounding box center [271, 333] width 16 height 16
checkbox input "true"
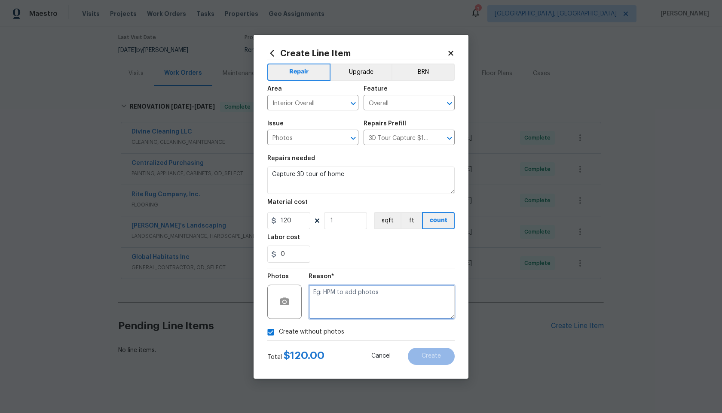
click at [324, 305] on textarea at bounding box center [382, 302] width 146 height 34
type textarea "."
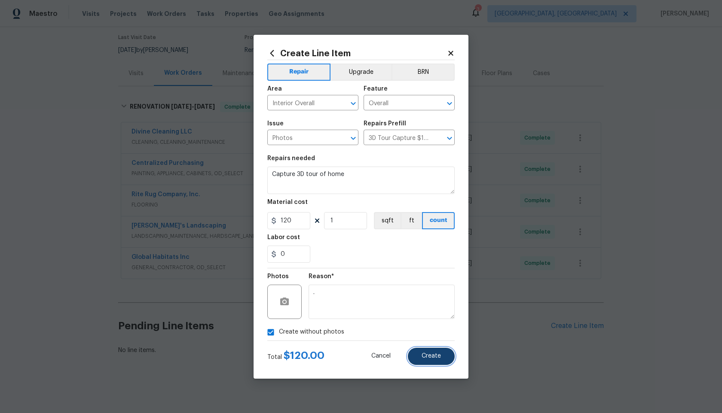
click at [438, 349] on button "Create" at bounding box center [431, 356] width 47 height 17
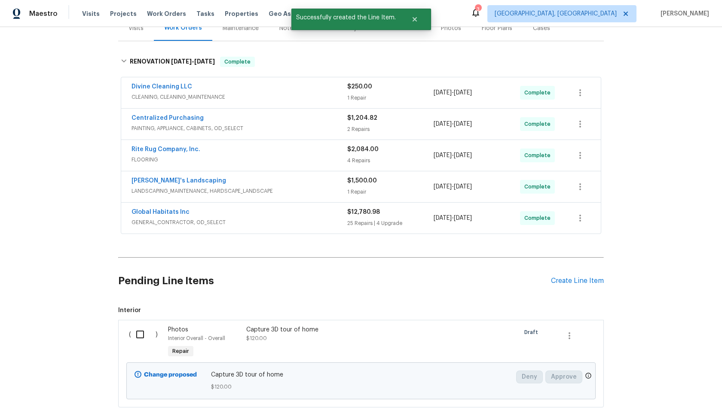
scroll to position [168, 0]
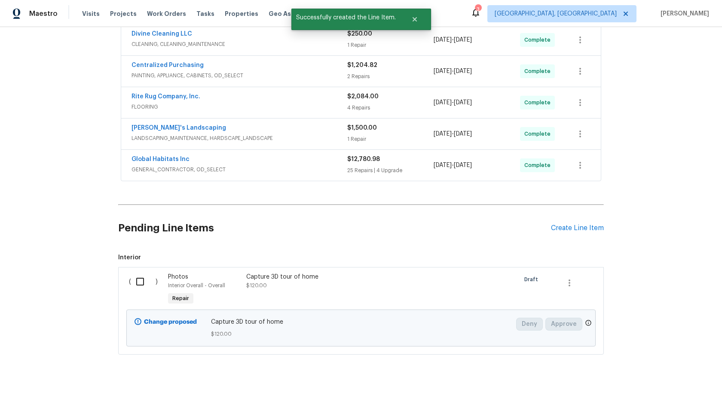
click at [138, 280] on input "checkbox" at bounding box center [143, 282] width 24 height 18
checkbox input "true"
click at [668, 389] on span "Create Work Order" at bounding box center [672, 392] width 57 height 11
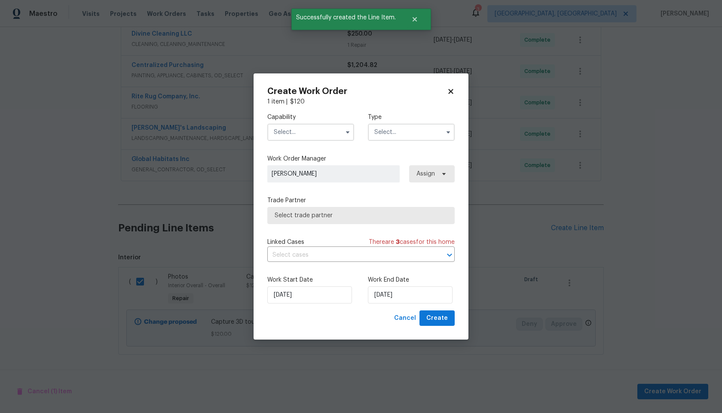
click at [292, 128] on input "text" at bounding box center [310, 132] width 87 height 17
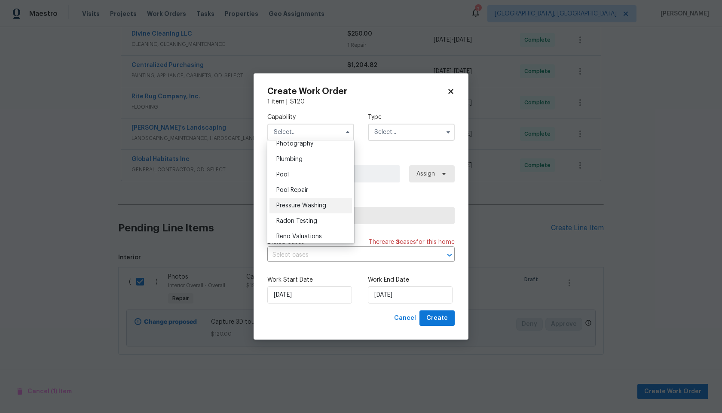
scroll to position [756, 0]
click at [309, 153] on div "Photography" at bounding box center [310, 147] width 83 height 15
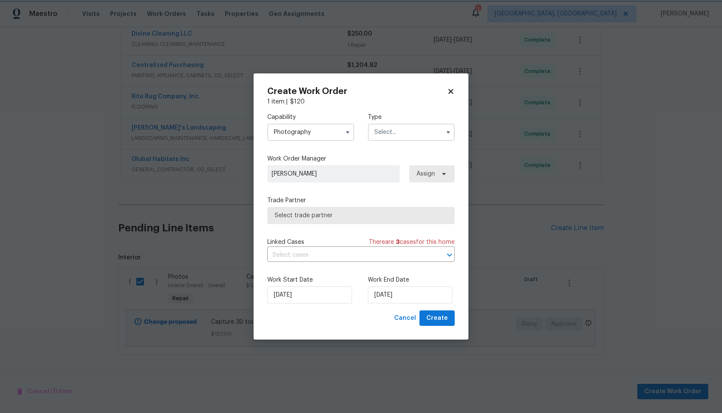
type input "Photography"
click at [411, 119] on label "Type" at bounding box center [411, 117] width 87 height 9
click at [406, 130] on input "text" at bounding box center [411, 132] width 87 height 17
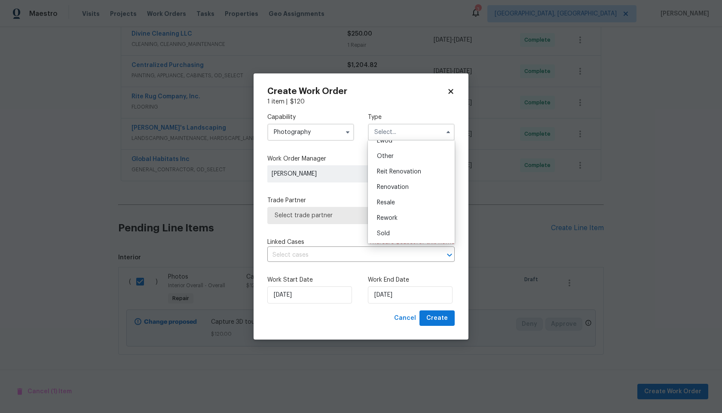
scroll to position [56, 0]
click at [391, 204] on span "Other" at bounding box center [385, 202] width 17 height 6
type input "Other"
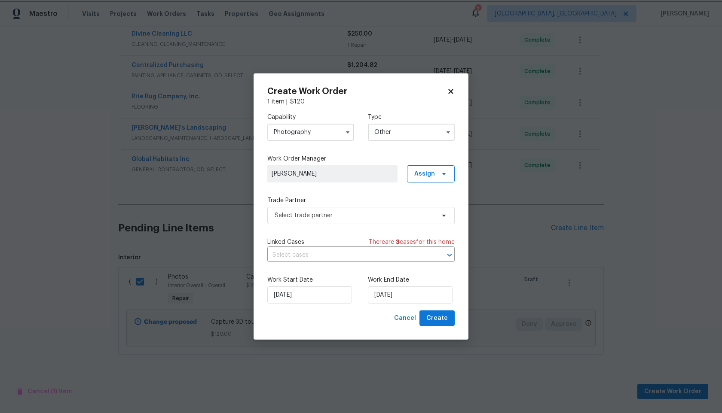
scroll to position [0, 0]
click at [339, 224] on div "Capability Photography Type Other Feedback Hoa Violation Incident Insured Lende…" at bounding box center [360, 208] width 187 height 205
click at [344, 215] on span "Select trade partner" at bounding box center [355, 215] width 160 height 9
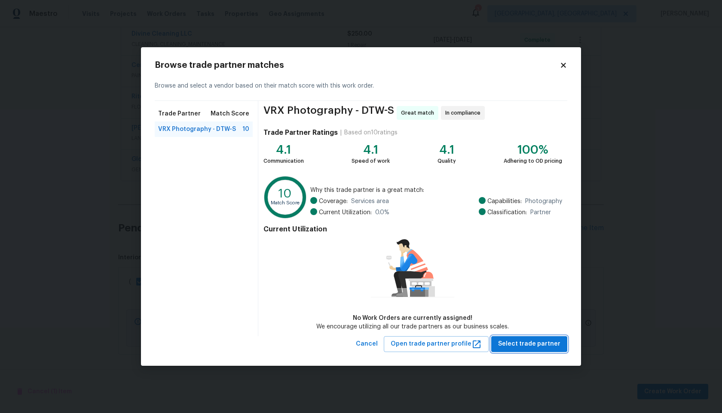
click at [529, 342] on span "Select trade partner" at bounding box center [529, 344] width 62 height 11
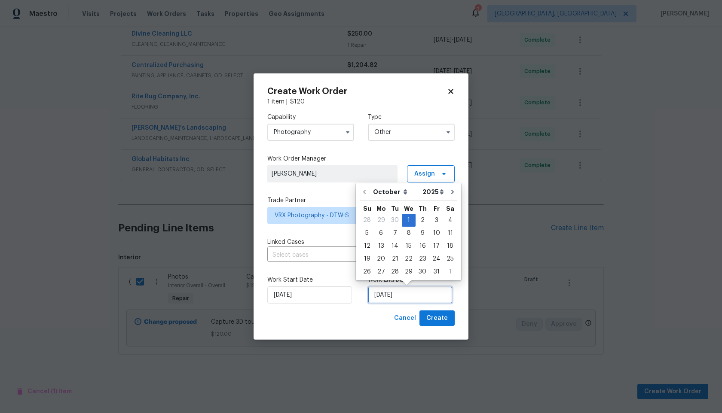
click at [392, 295] on input "[DATE]" at bounding box center [410, 295] width 85 height 17
click at [421, 217] on div "2" at bounding box center [423, 220] width 14 height 12
type input "[DATE]"
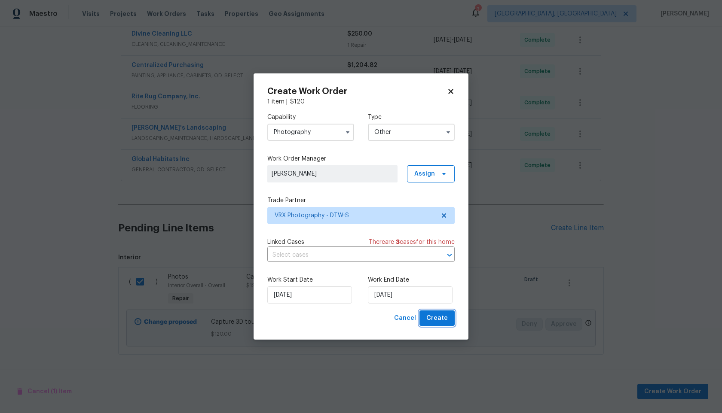
click at [443, 315] on span "Create" at bounding box center [436, 318] width 21 height 11
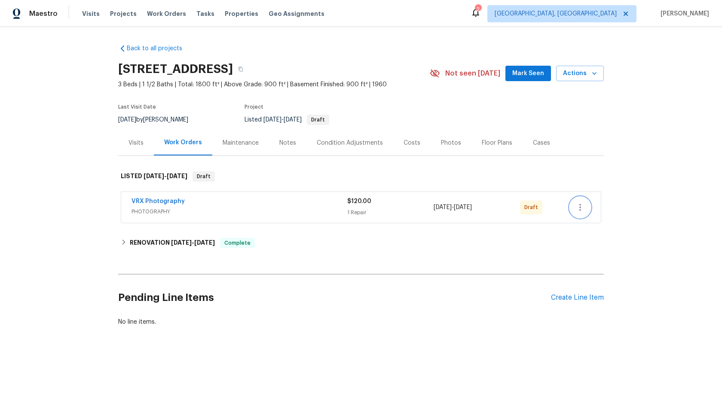
click at [575, 204] on icon "button" at bounding box center [580, 207] width 10 height 10
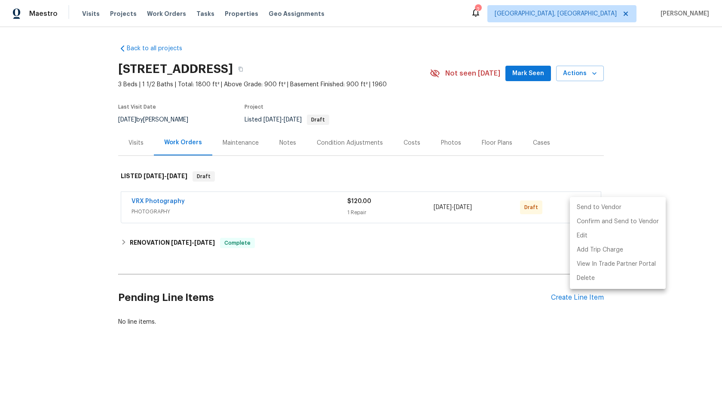
click at [584, 207] on li "Send to Vendor" at bounding box center [618, 208] width 96 height 14
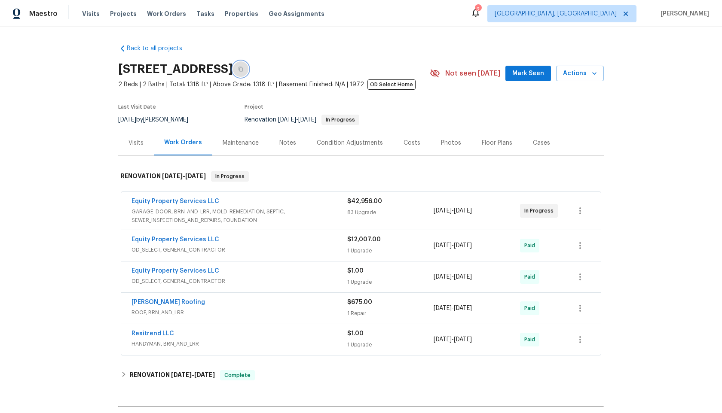
click at [243, 67] on icon "button" at bounding box center [241, 69] width 4 height 5
